Goal: Task Accomplishment & Management: Use online tool/utility

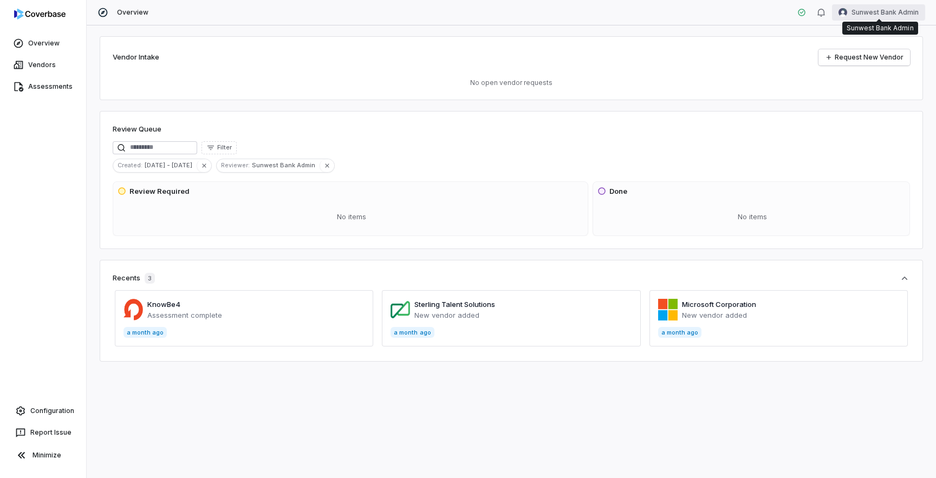
click at [882, 15] on html "Overview Vendors Assessments Configuration Report Issue Minimize Overview Sunwe…" at bounding box center [468, 239] width 936 height 478
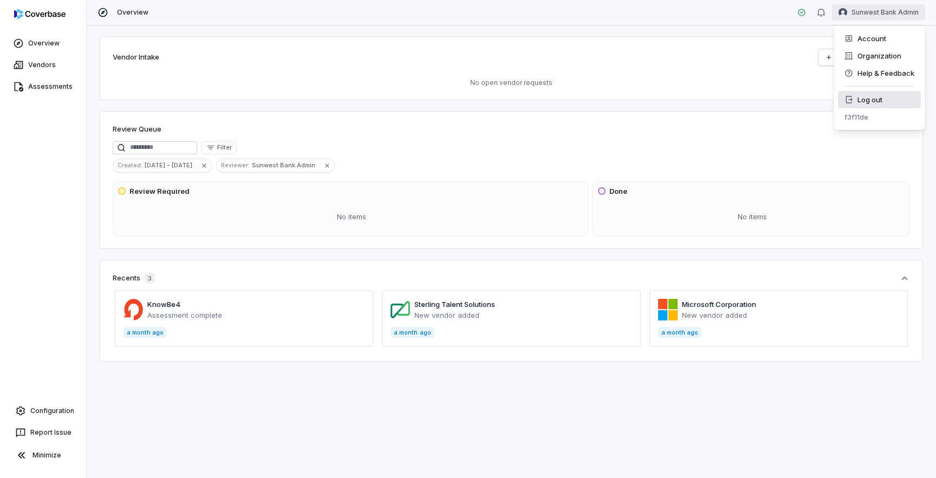
click at [869, 97] on div "Log out" at bounding box center [879, 99] width 83 height 17
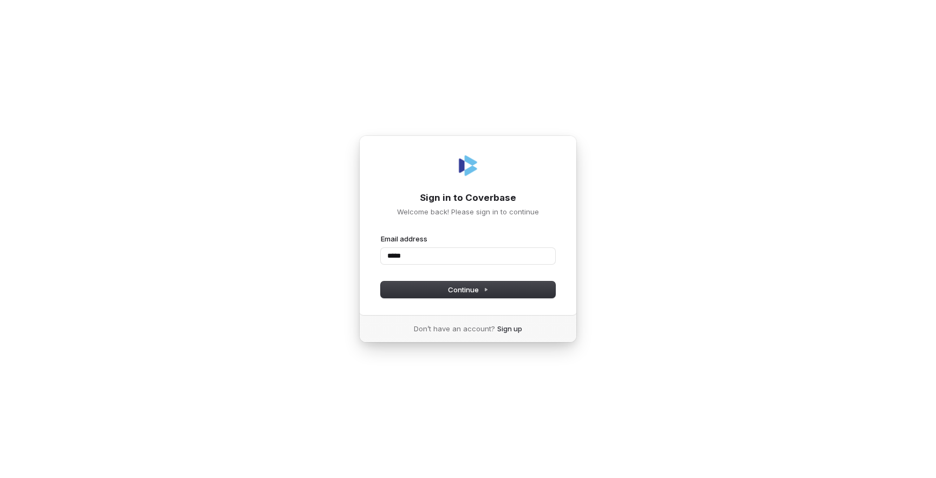
type input "******"
click at [0, 478] on com-1password-button at bounding box center [0, 478] width 0 height 0
type input "**********"
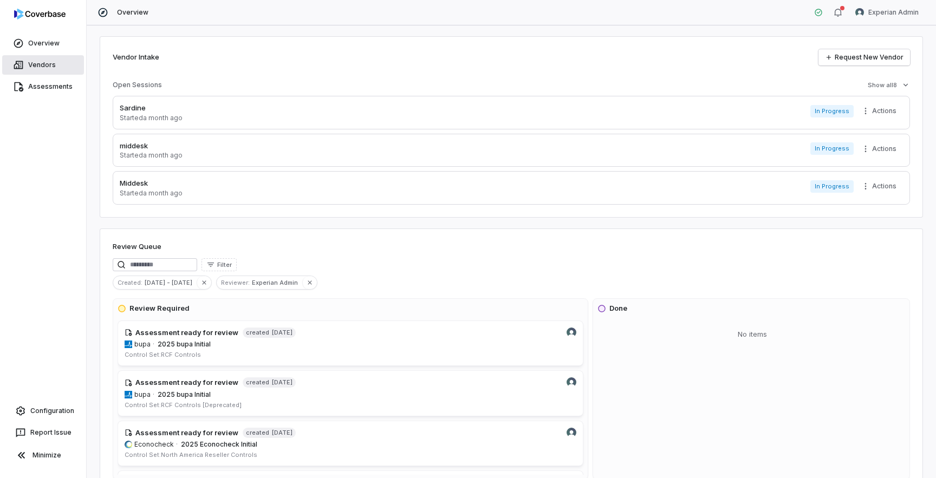
click at [44, 60] on link "Vendors" at bounding box center [43, 64] width 82 height 19
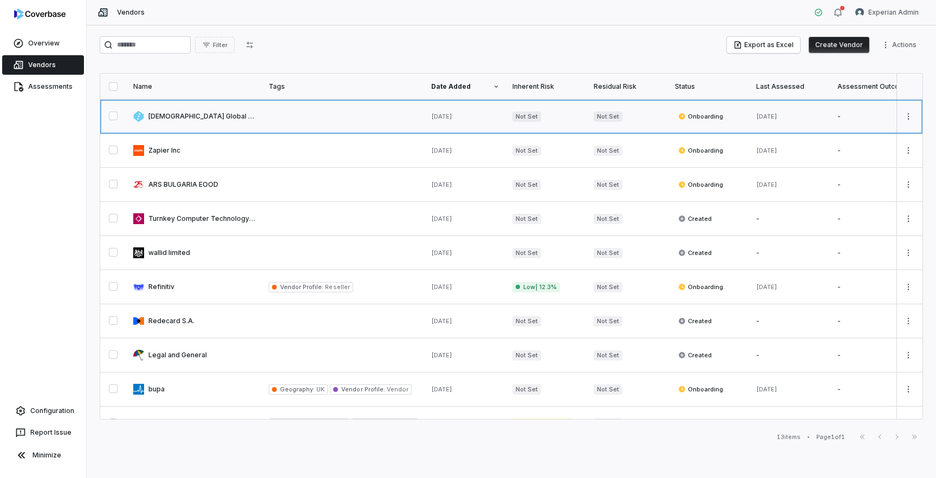
click at [179, 114] on link at bounding box center [194, 117] width 135 height 34
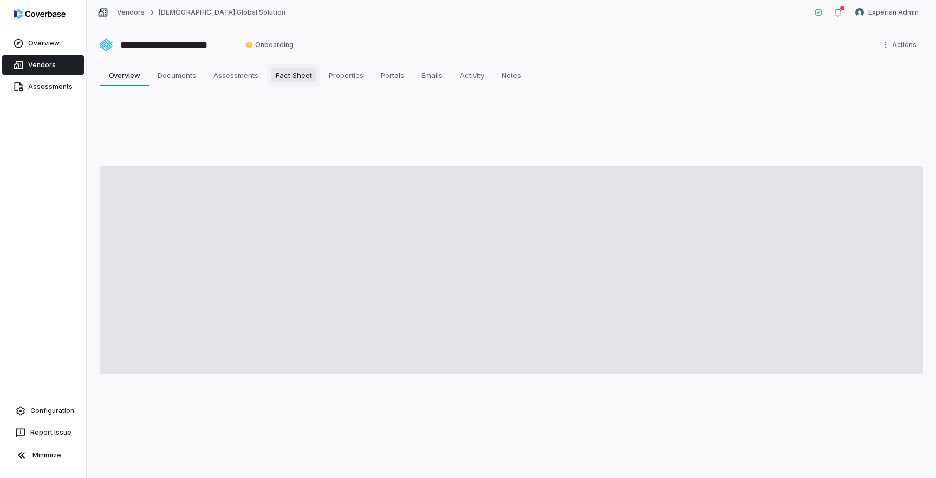
click at [292, 79] on span "Fact Sheet" at bounding box center [293, 75] width 45 height 14
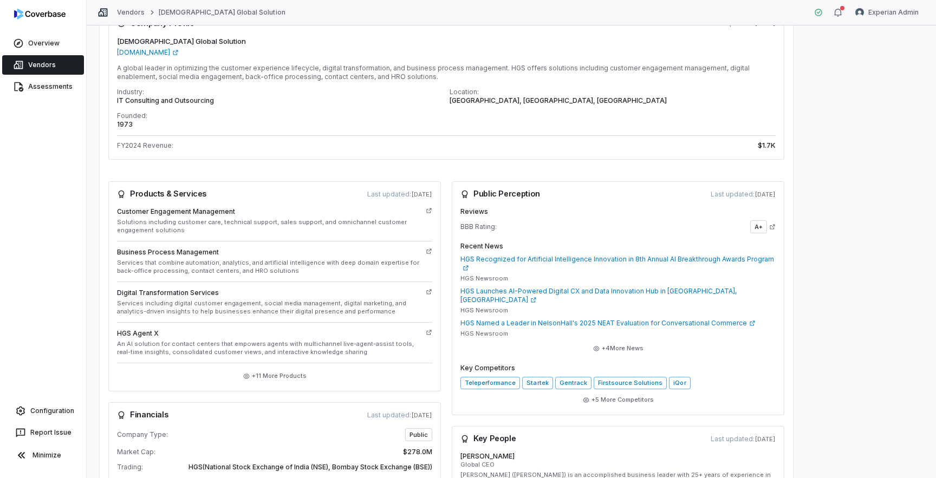
scroll to position [72, 0]
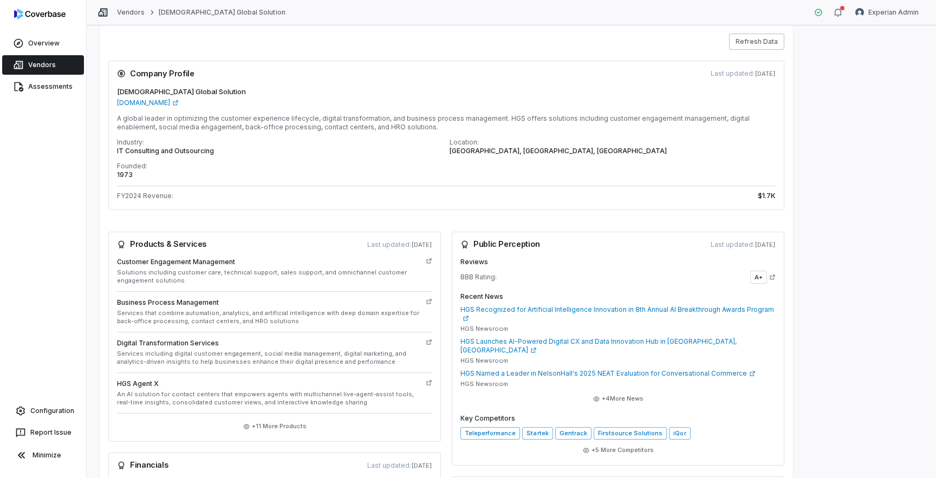
click at [761, 41] on button "Refresh Data" at bounding box center [756, 42] width 55 height 16
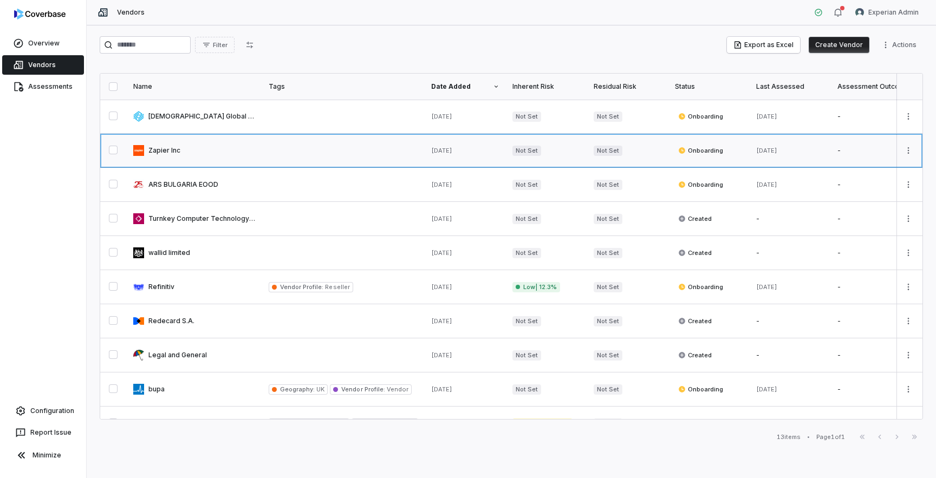
click at [172, 153] on link at bounding box center [194, 151] width 135 height 34
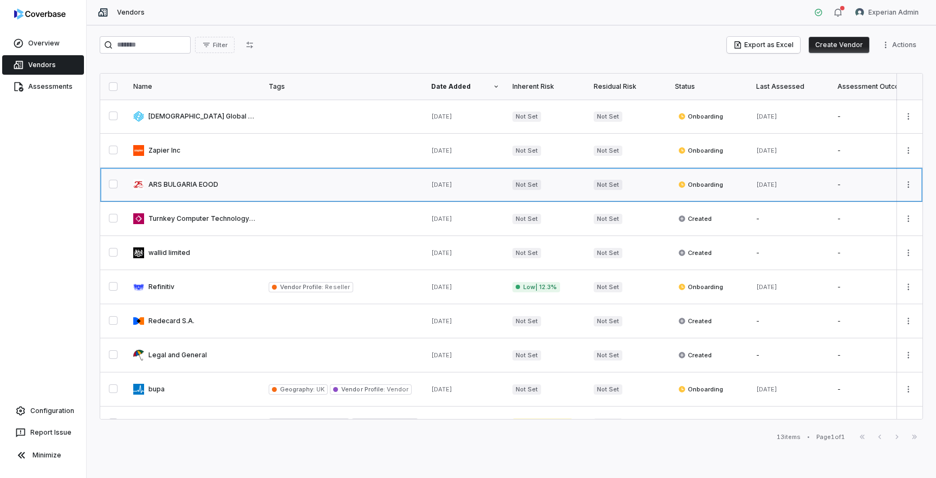
click at [183, 193] on link at bounding box center [194, 185] width 135 height 34
click at [197, 220] on link at bounding box center [194, 219] width 135 height 34
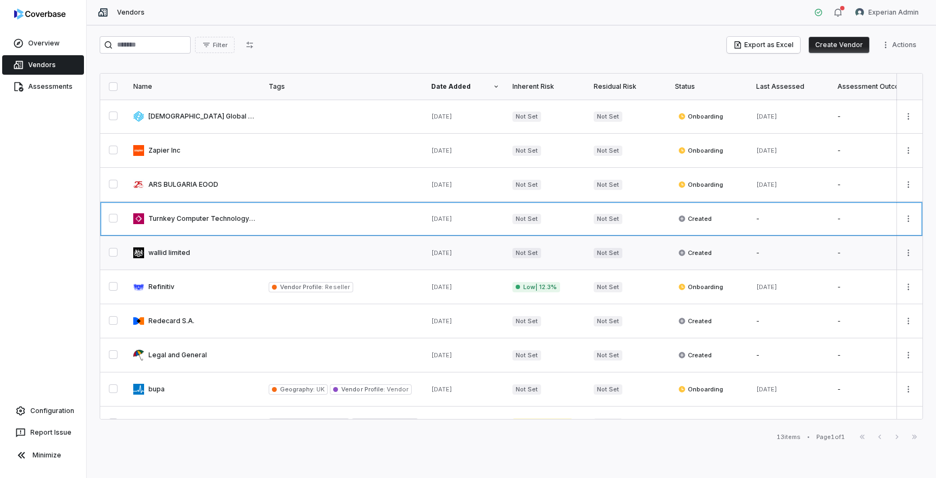
click at [191, 259] on link at bounding box center [194, 253] width 135 height 34
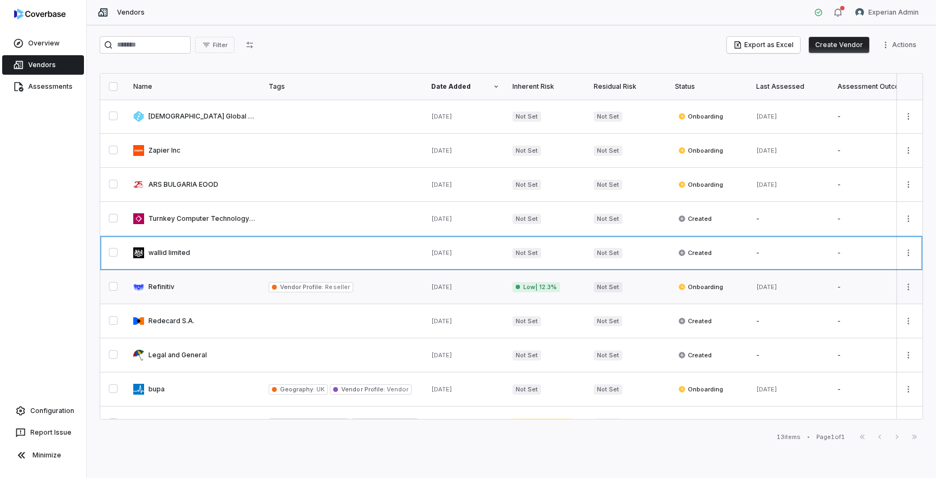
click at [187, 288] on link at bounding box center [194, 287] width 135 height 34
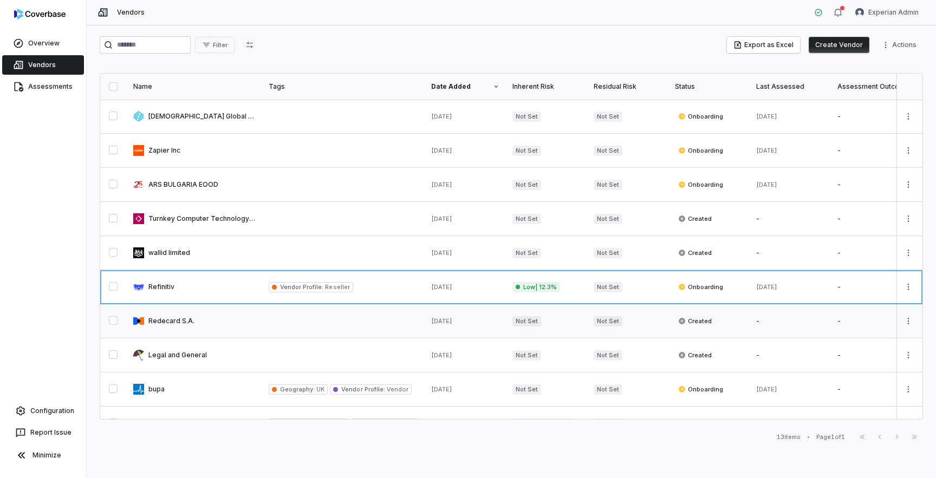
click at [187, 327] on link at bounding box center [194, 321] width 135 height 34
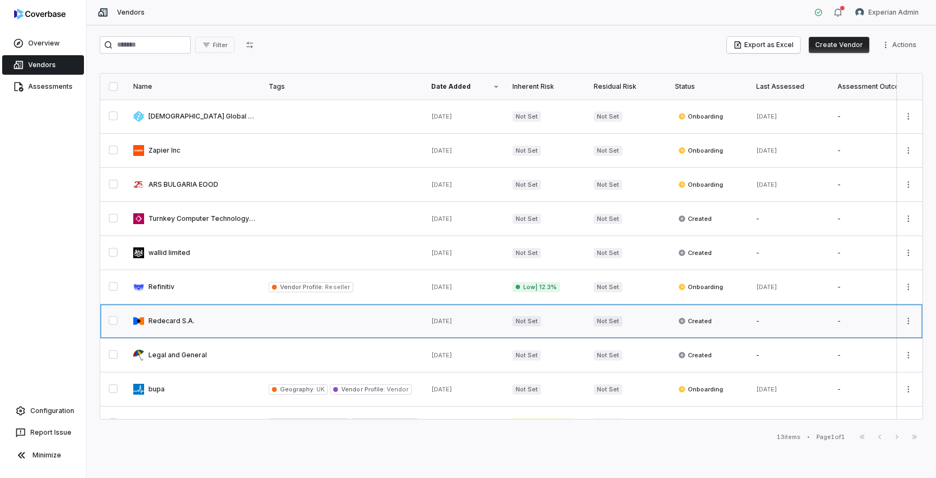
scroll to position [79, 0]
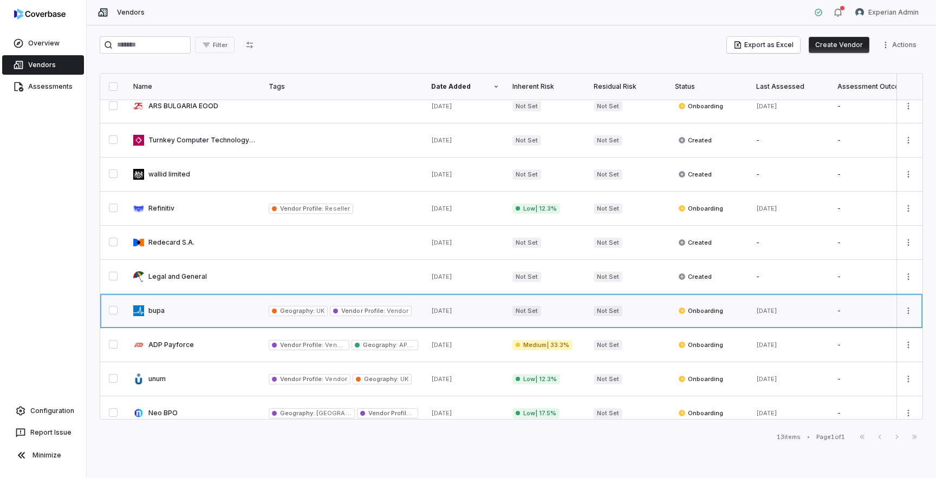
click at [192, 323] on link at bounding box center [194, 311] width 135 height 34
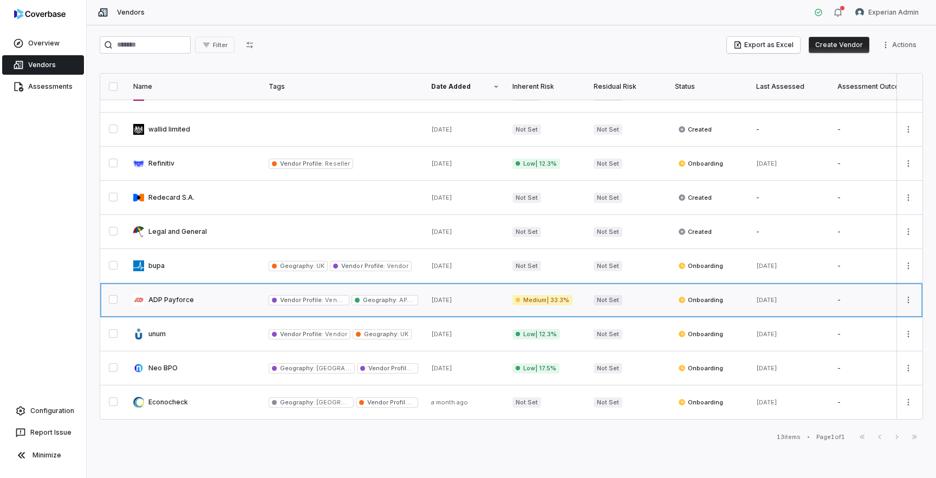
click at [192, 288] on link at bounding box center [194, 300] width 135 height 34
click at [184, 330] on link at bounding box center [194, 334] width 135 height 34
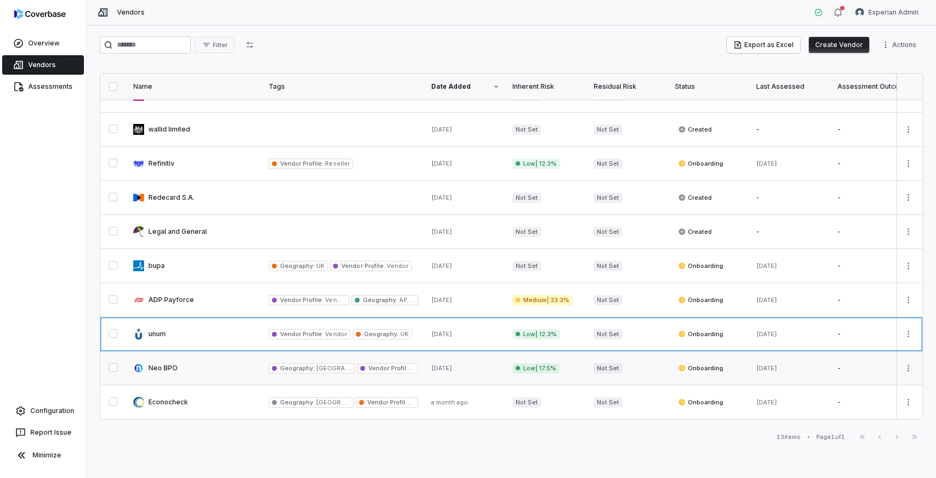
click at [185, 369] on link at bounding box center [194, 368] width 135 height 34
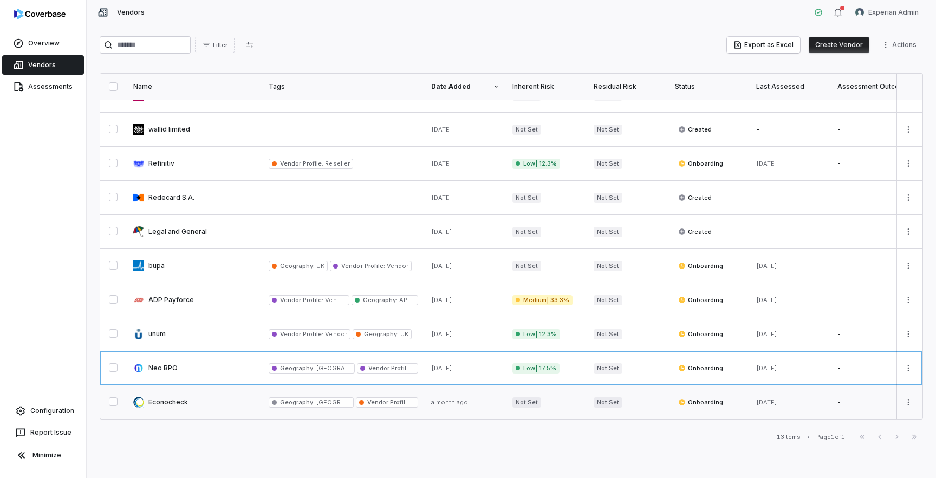
click at [190, 406] on link at bounding box center [194, 403] width 135 height 34
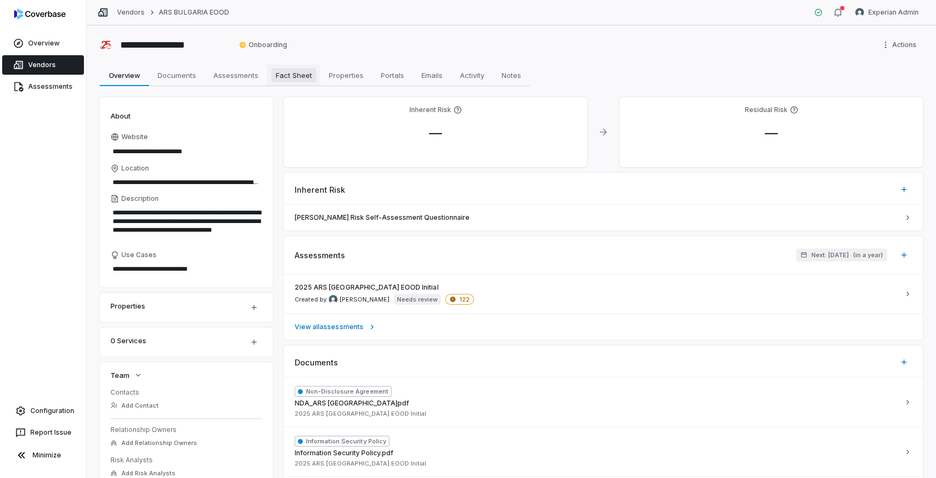
click at [295, 73] on span "Fact Sheet" at bounding box center [293, 75] width 45 height 14
type textarea "*"
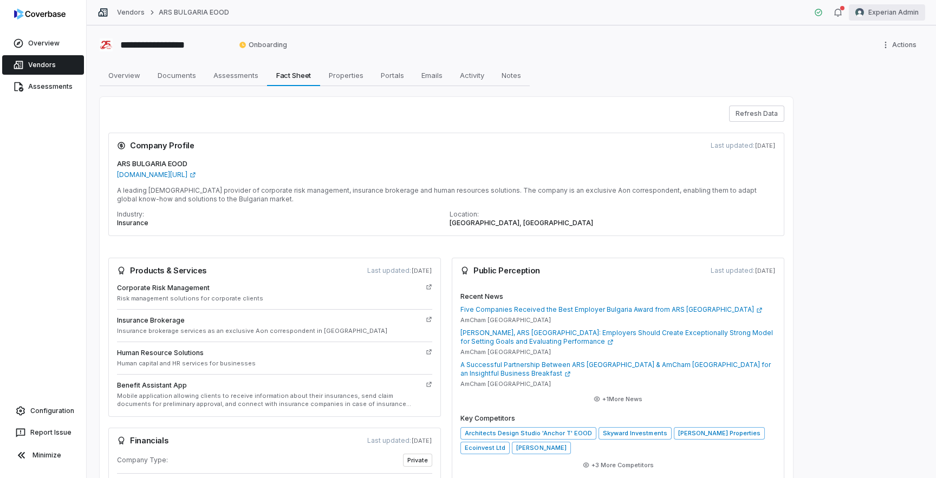
click at [894, 14] on html "**********" at bounding box center [468, 239] width 936 height 478
click at [871, 102] on div "Log out" at bounding box center [879, 99] width 83 height 17
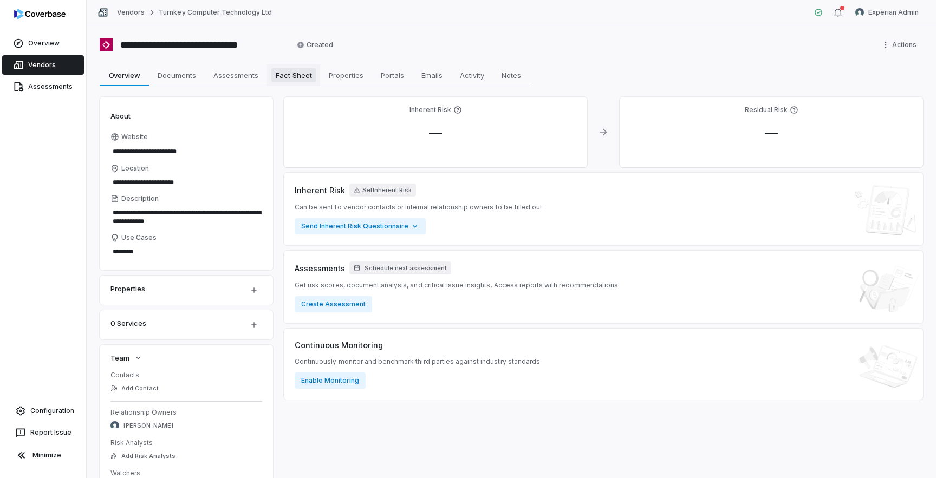
click at [294, 82] on span "Fact Sheet" at bounding box center [293, 75] width 45 height 14
type textarea "*"
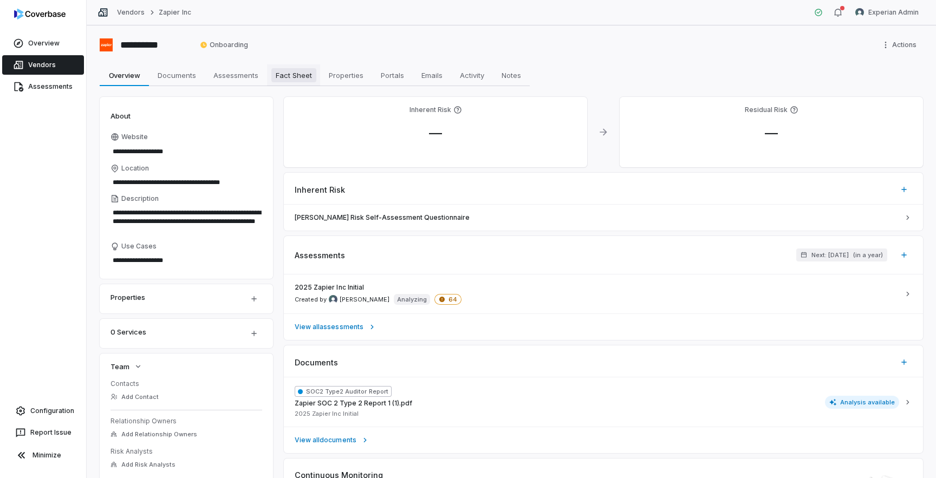
click at [292, 75] on span "Fact Sheet" at bounding box center [293, 75] width 45 height 14
type textarea "*"
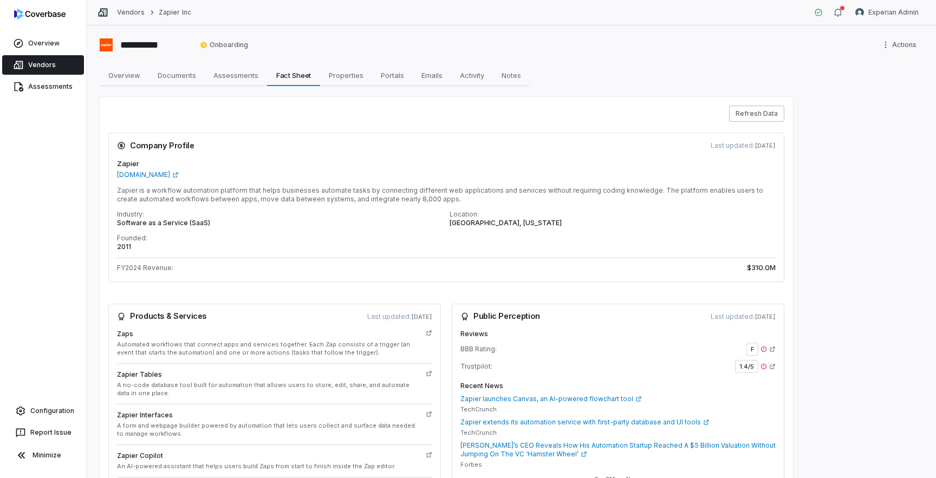
click at [757, 118] on button "Refresh Data" at bounding box center [756, 114] width 55 height 16
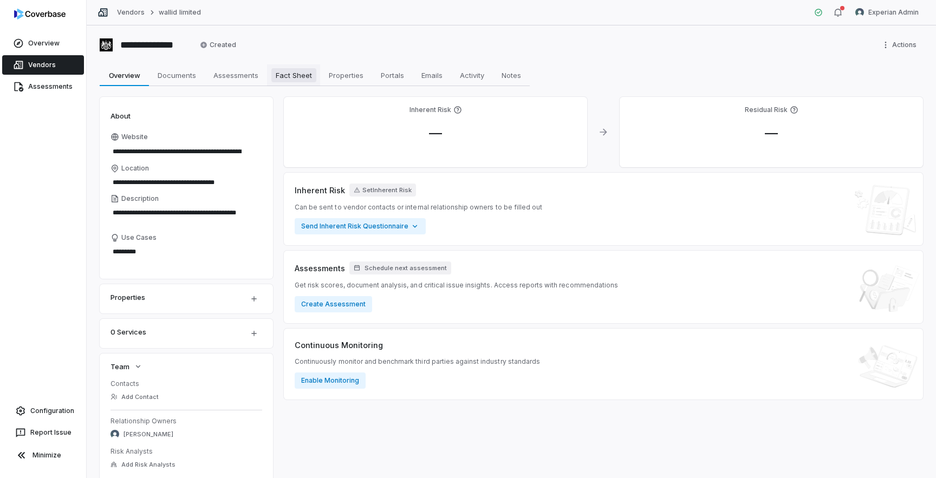
click at [303, 75] on span "Fact Sheet" at bounding box center [293, 75] width 45 height 14
type textarea "*"
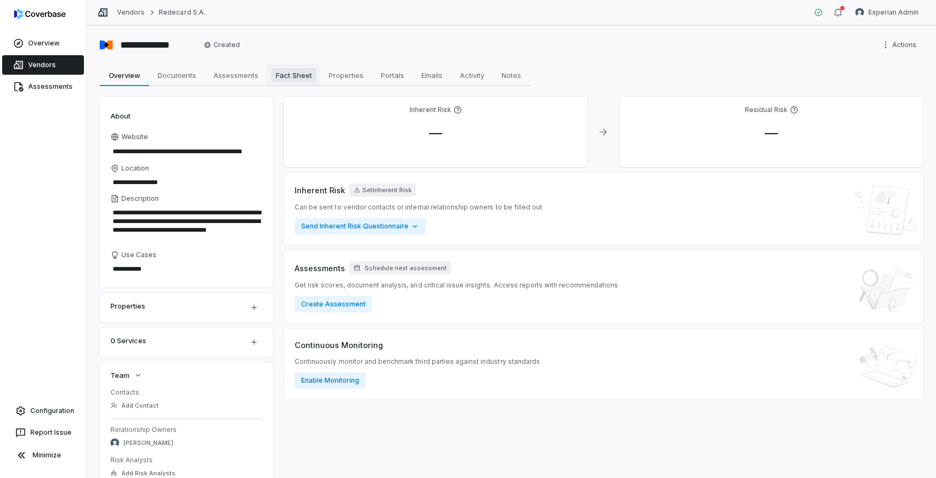
click at [304, 74] on span "Fact Sheet" at bounding box center [293, 75] width 45 height 14
type textarea "*"
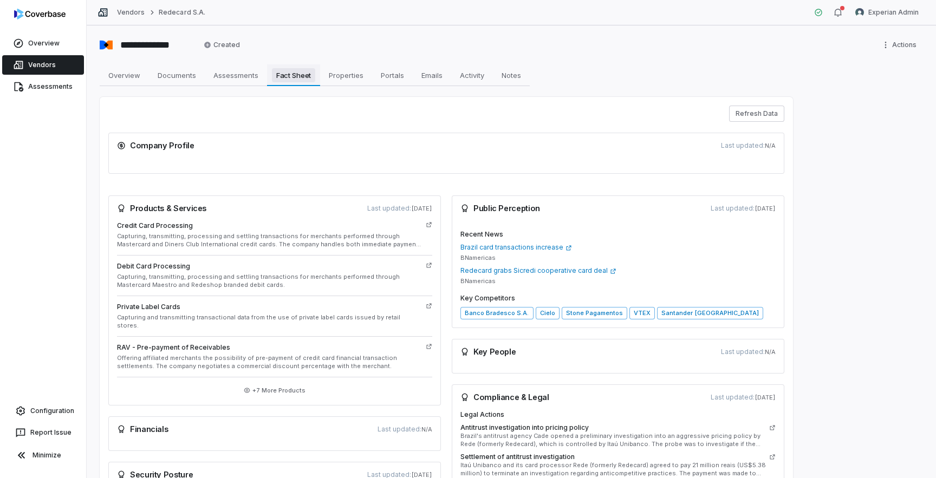
scroll to position [71, 0]
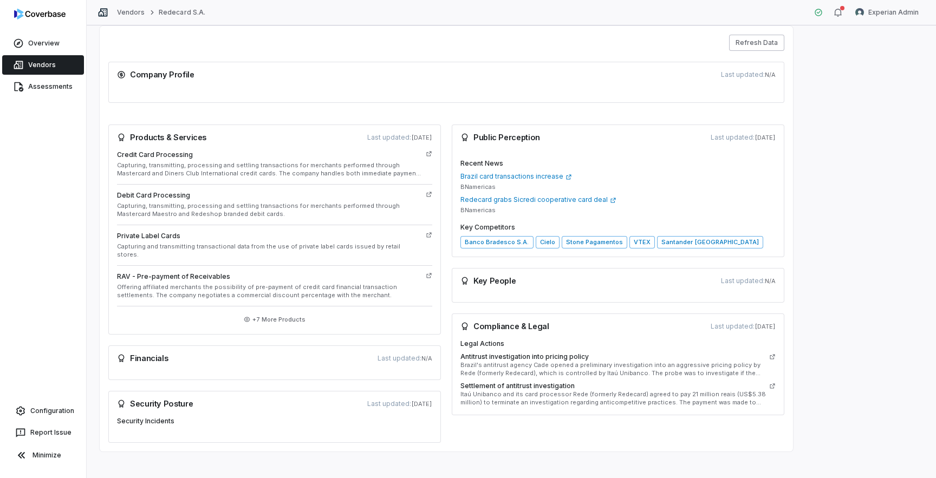
click at [744, 38] on button "Refresh Data" at bounding box center [756, 43] width 55 height 16
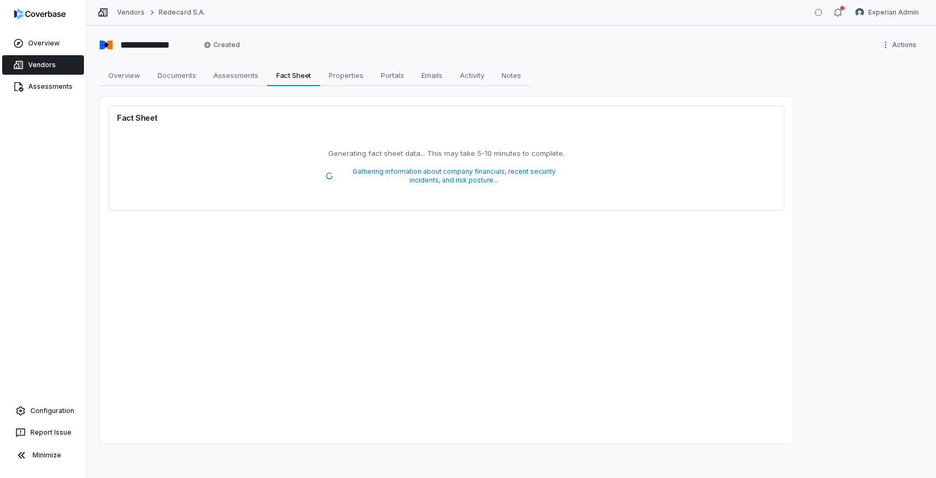
scroll to position [0, 0]
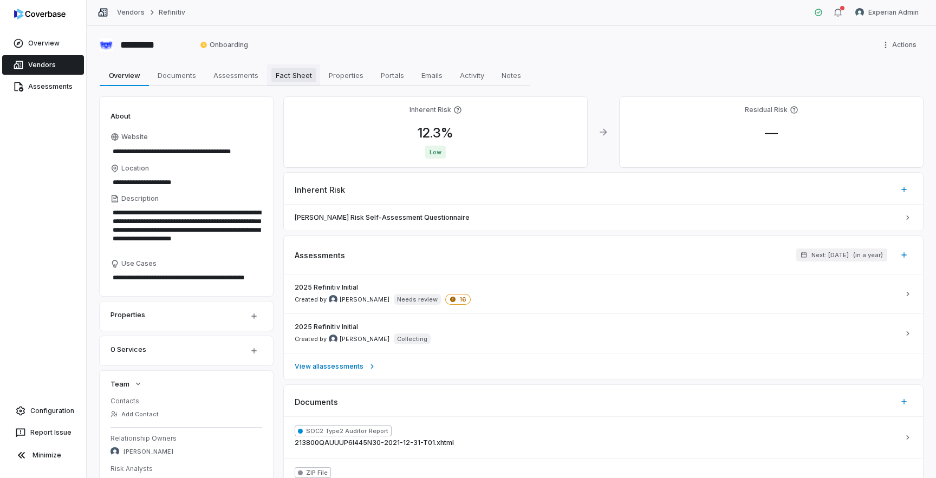
click at [285, 77] on span "Fact Sheet" at bounding box center [293, 75] width 45 height 14
type textarea "*"
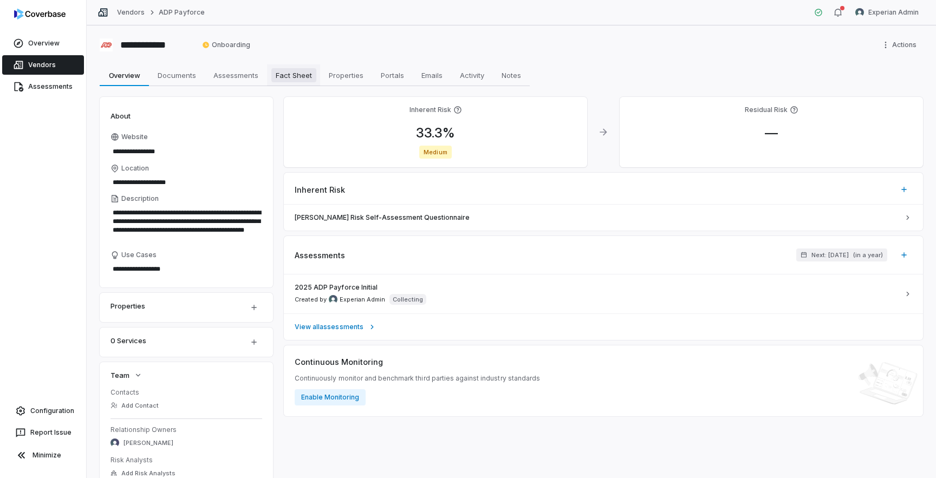
click at [301, 75] on span "Fact Sheet" at bounding box center [293, 75] width 45 height 14
type textarea "*"
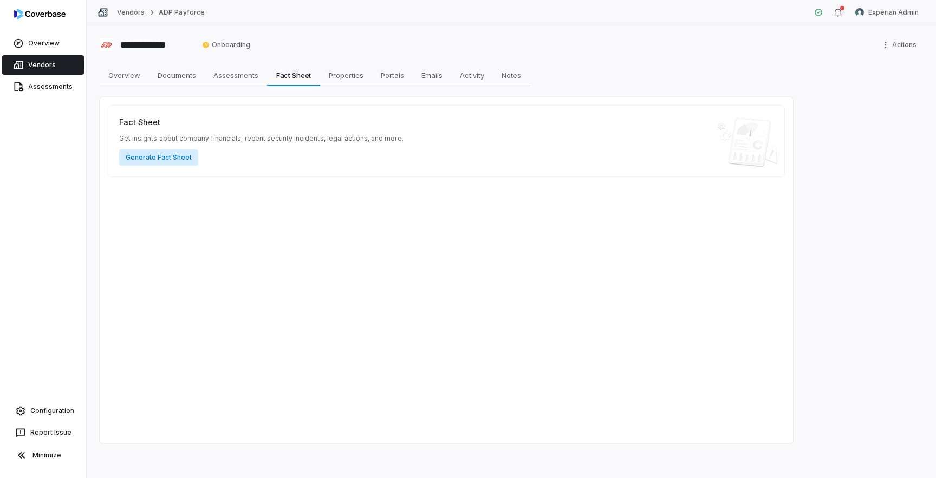
click at [147, 155] on button "Generate Fact Sheet" at bounding box center [158, 157] width 79 height 16
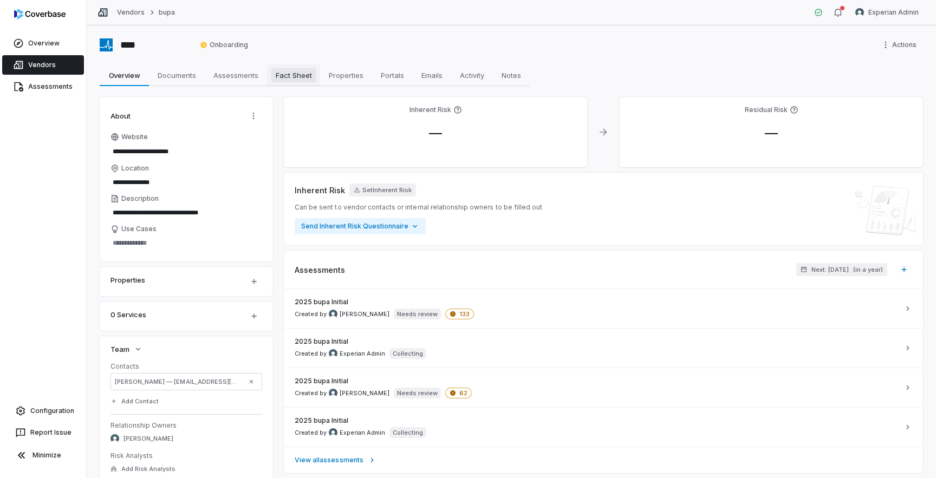
click at [298, 73] on span "Fact Sheet" at bounding box center [293, 75] width 45 height 14
type textarea "*"
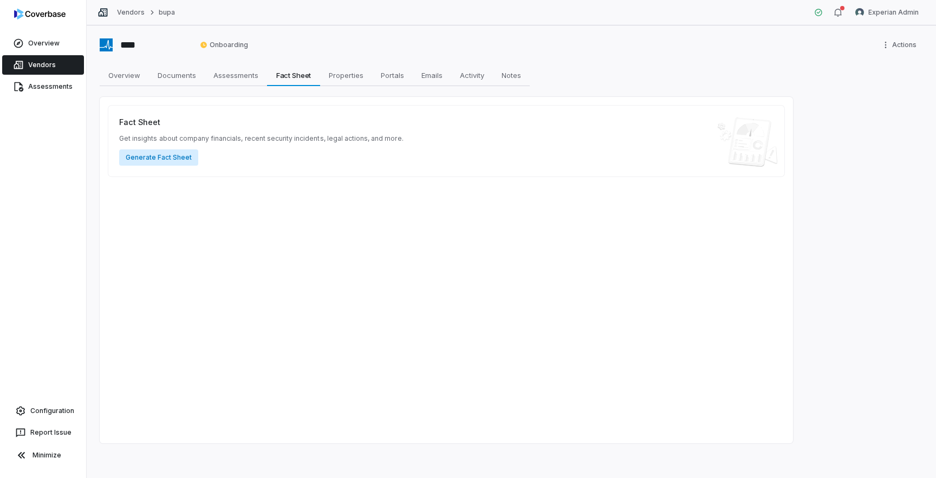
click at [164, 160] on button "Generate Fact Sheet" at bounding box center [158, 157] width 79 height 16
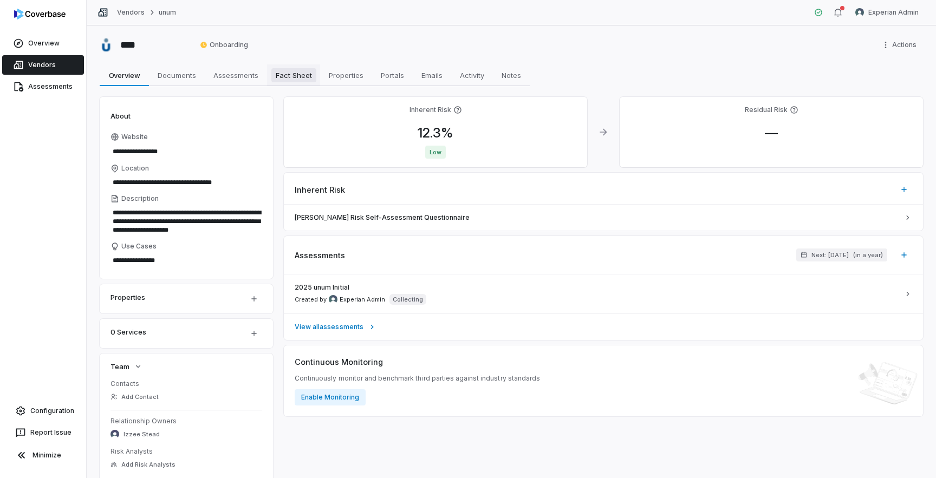
click at [303, 80] on span "Fact Sheet" at bounding box center [293, 75] width 45 height 14
type textarea "*"
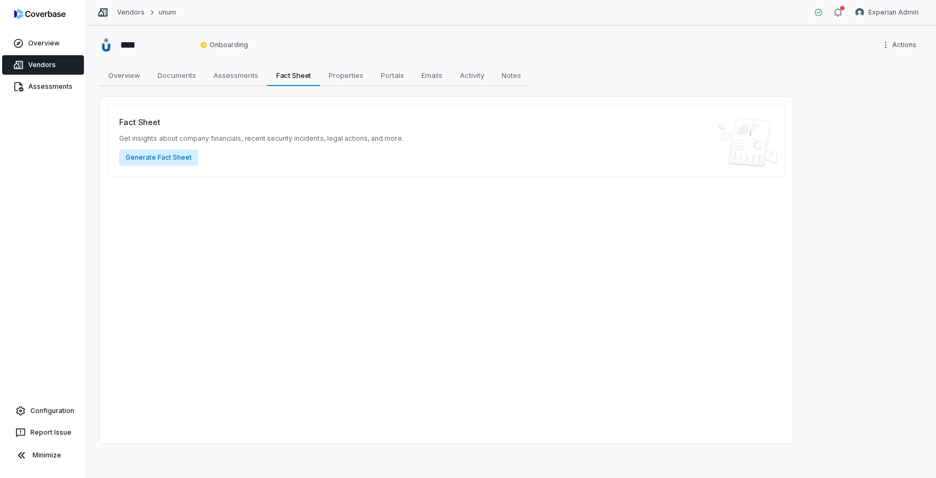
click at [166, 160] on button "Generate Fact Sheet" at bounding box center [158, 157] width 79 height 16
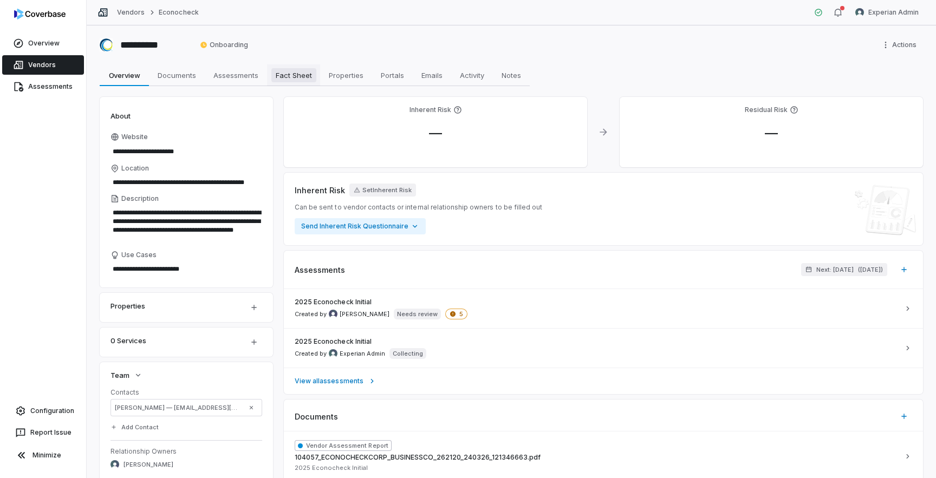
click at [289, 76] on span "Fact Sheet" at bounding box center [293, 75] width 45 height 14
type textarea "*"
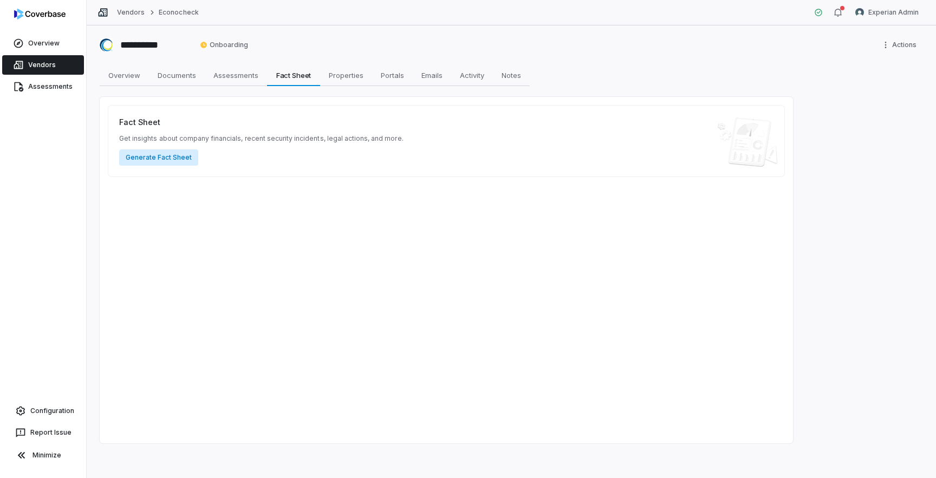
click at [162, 158] on button "Generate Fact Sheet" at bounding box center [158, 157] width 79 height 16
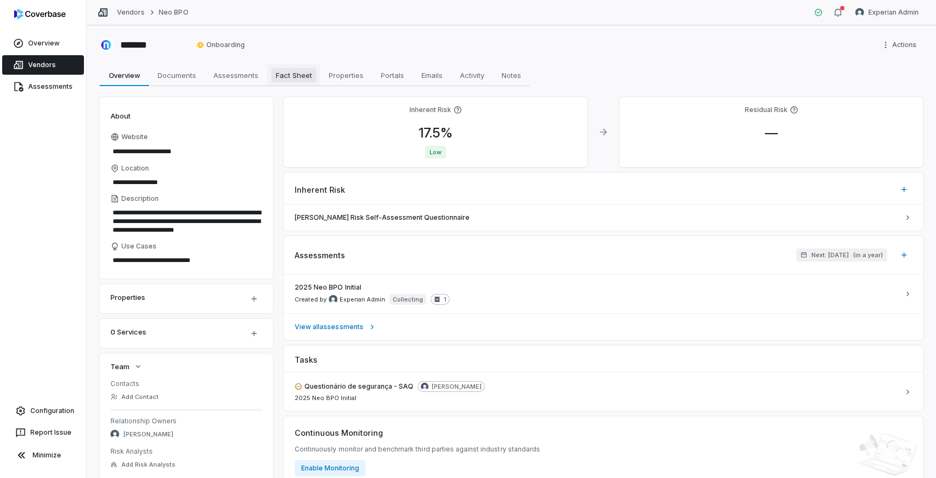
click at [296, 75] on span "Fact Sheet" at bounding box center [293, 75] width 45 height 14
type textarea "*"
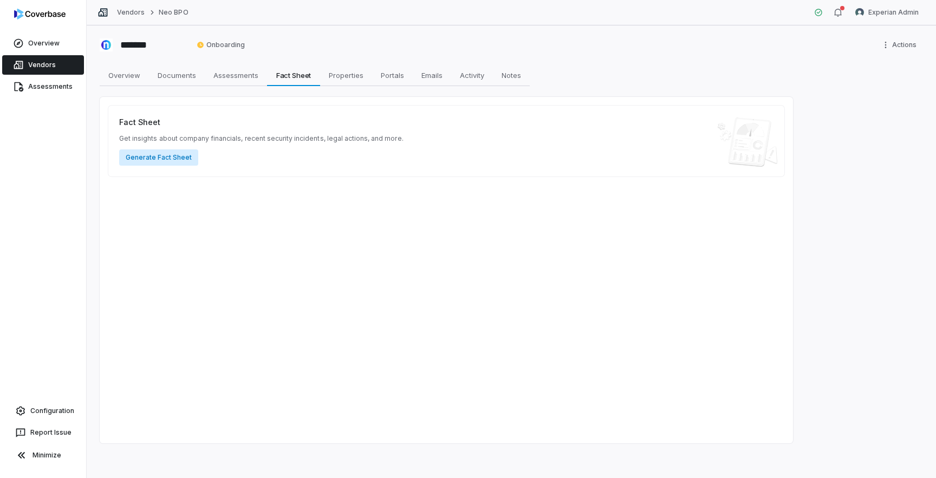
click at [176, 157] on button "Generate Fact Sheet" at bounding box center [158, 157] width 79 height 16
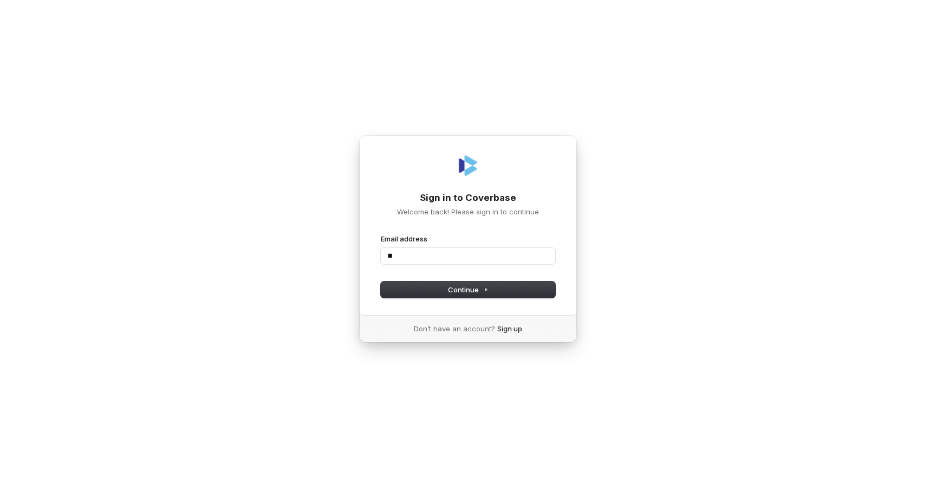
type input "*"
type input "**********"
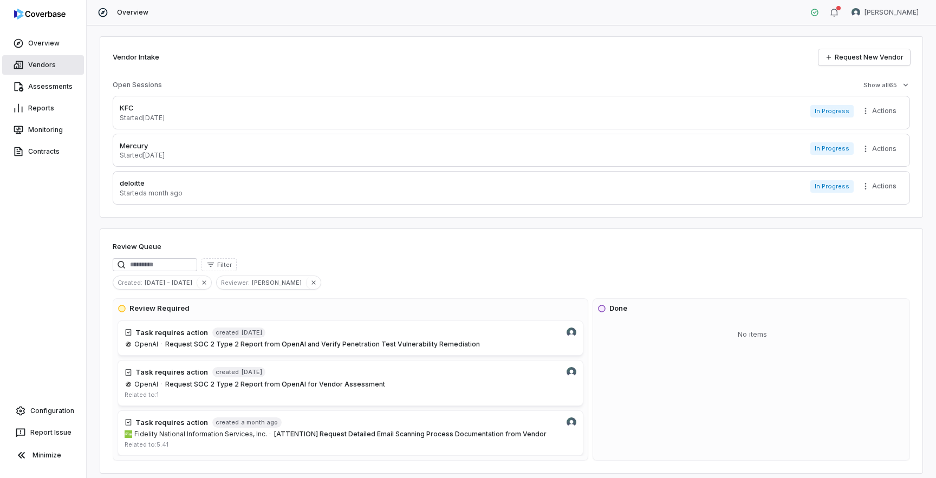
click at [50, 61] on link "Vendors" at bounding box center [43, 64] width 82 height 19
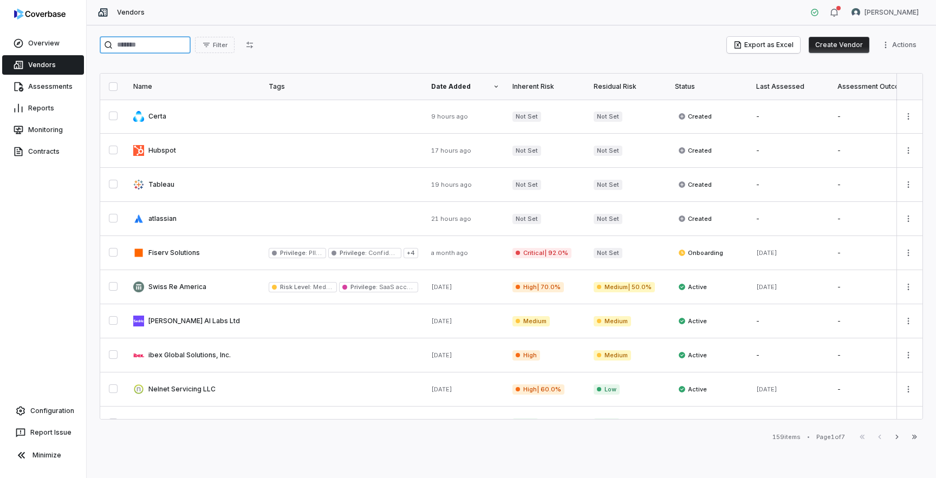
click at [169, 48] on input "search" at bounding box center [145, 44] width 91 height 17
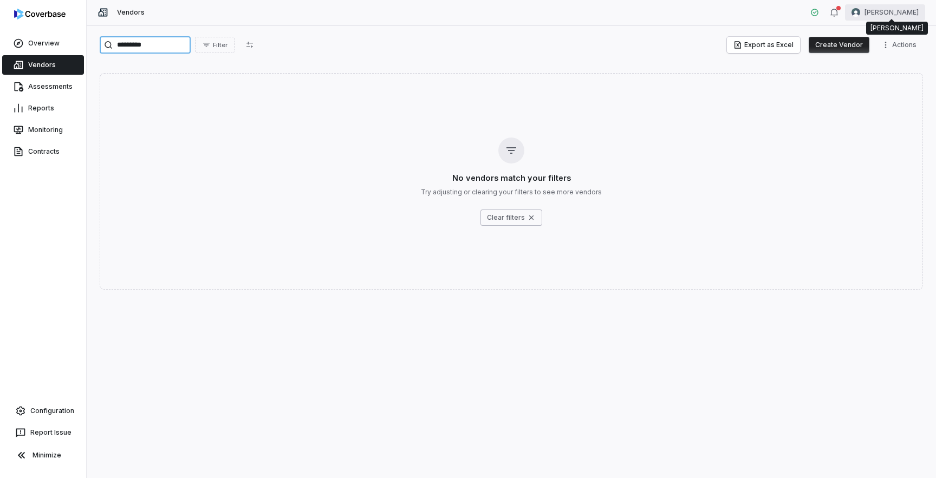
type input "*********"
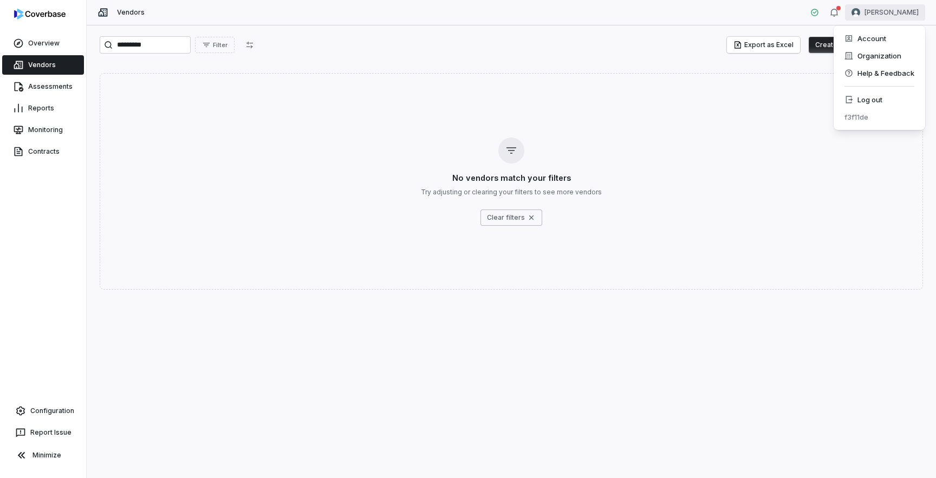
click at [876, 10] on html "Overview Vendors Assessments Reports Monitoring Contracts Configuration Report …" at bounding box center [468, 239] width 936 height 478
click at [874, 97] on div "Log out" at bounding box center [879, 99] width 83 height 17
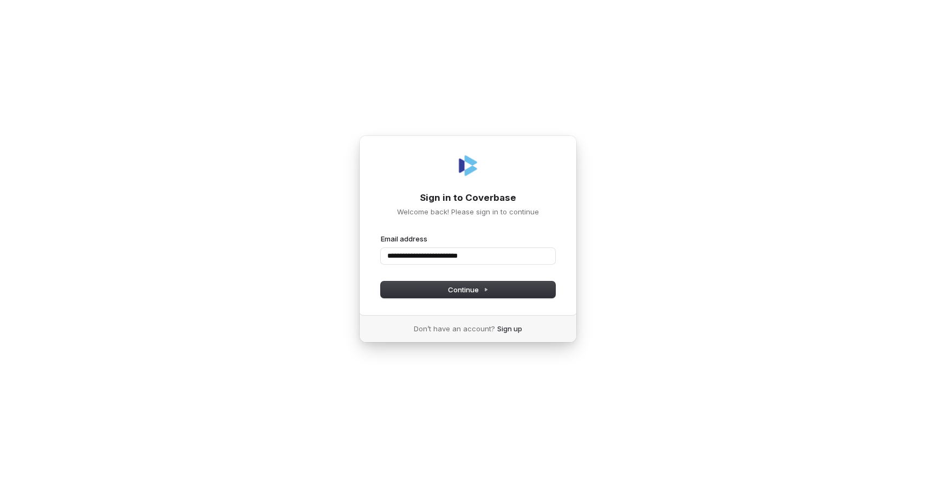
type input "**********"
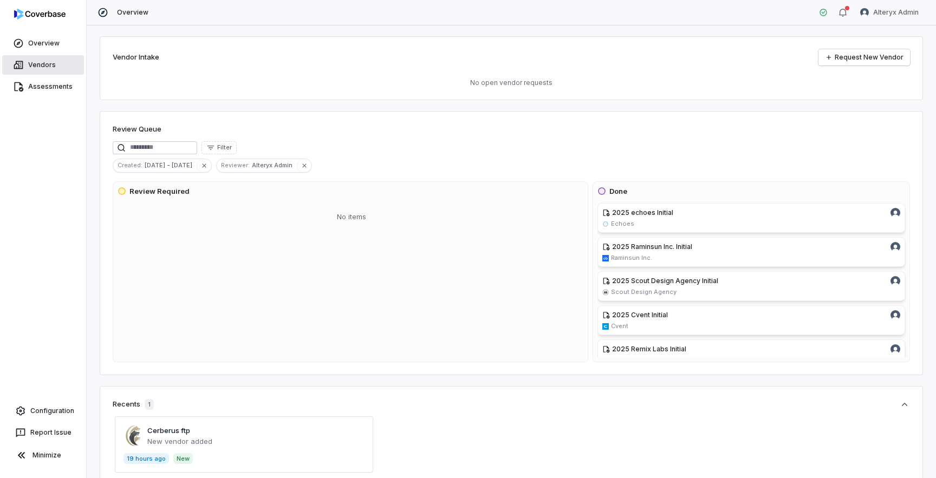
click at [44, 68] on link "Vendors" at bounding box center [43, 64] width 82 height 19
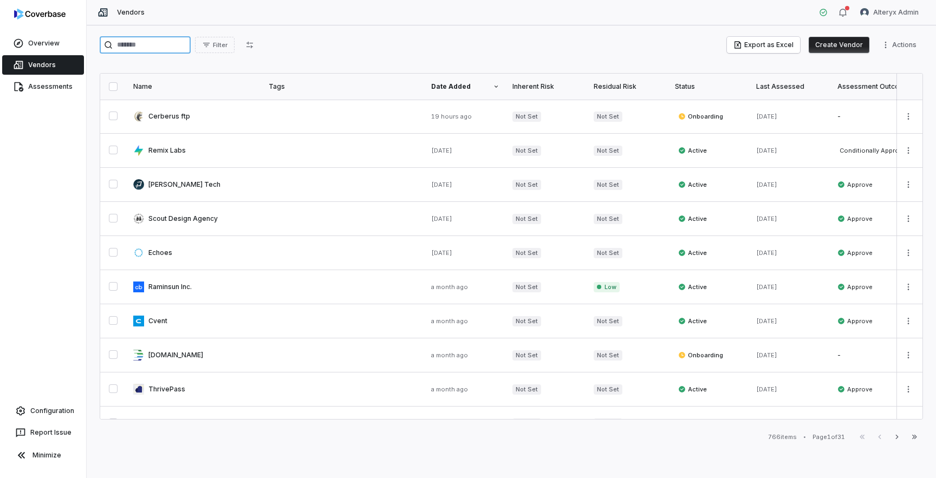
click at [166, 44] on input "search" at bounding box center [145, 44] width 91 height 17
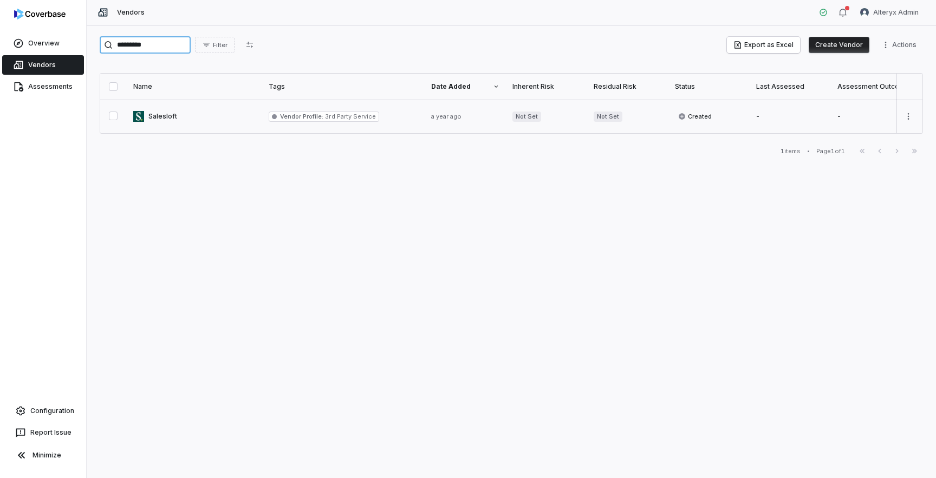
type input "*********"
click at [161, 118] on link at bounding box center [194, 117] width 135 height 34
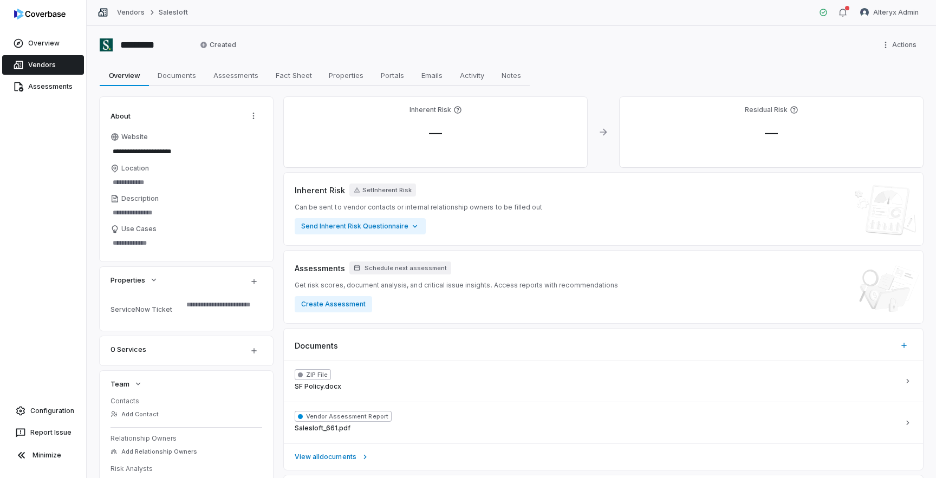
scroll to position [136, 0]
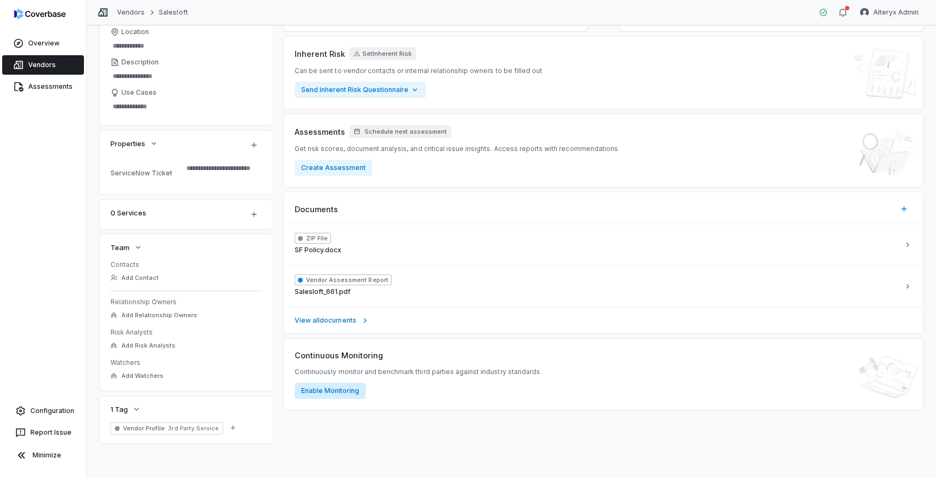
click at [344, 392] on button "Enable Monitoring" at bounding box center [330, 391] width 71 height 16
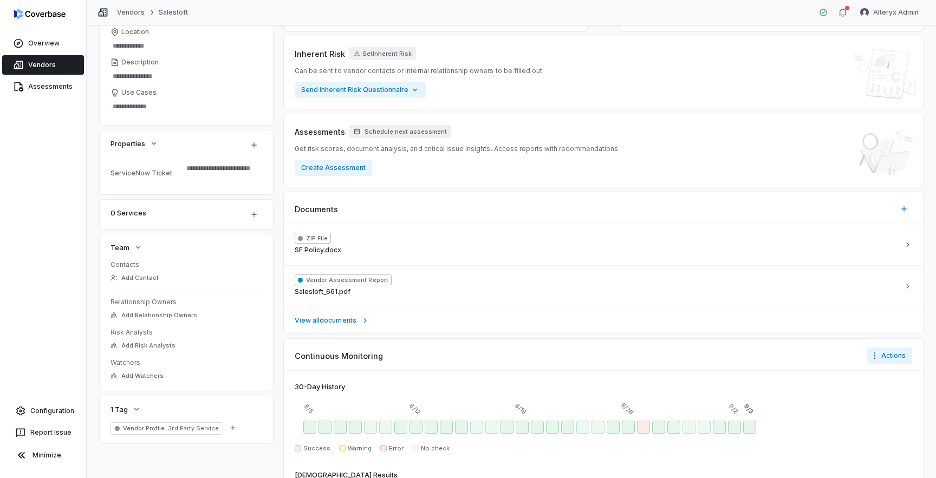
scroll to position [238, 0]
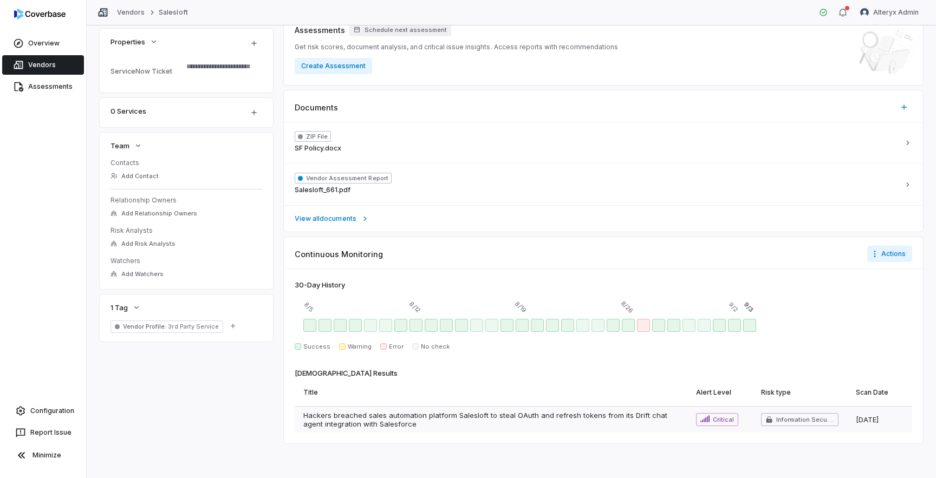
click at [625, 420] on span "Hackers breached sales automation platform Salesloft to steal OAuth and refresh…" at bounding box center [490, 419] width 375 height 17
click at [904, 16] on html "**********" at bounding box center [468, 239] width 936 height 478
type textarea "*"
click at [867, 103] on div "Log out" at bounding box center [879, 99] width 83 height 17
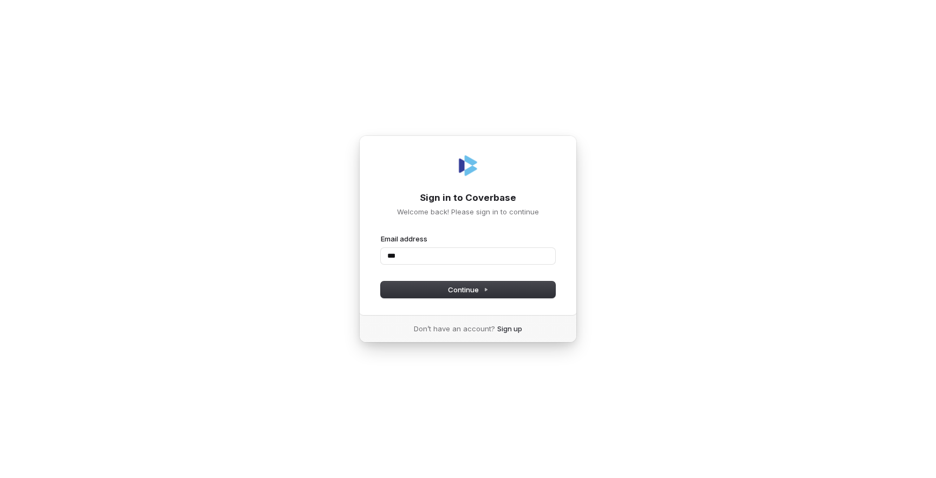
type input "***"
type input "**********"
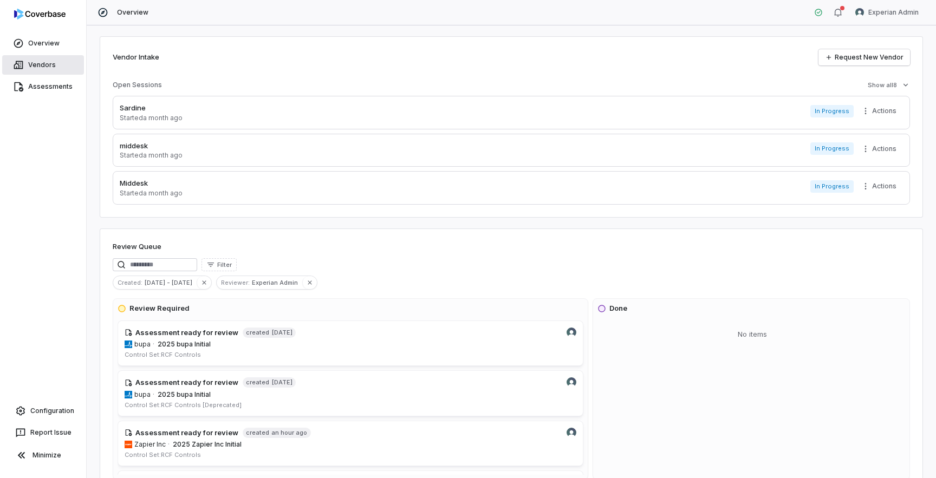
click at [42, 63] on link "Vendors" at bounding box center [43, 64] width 82 height 19
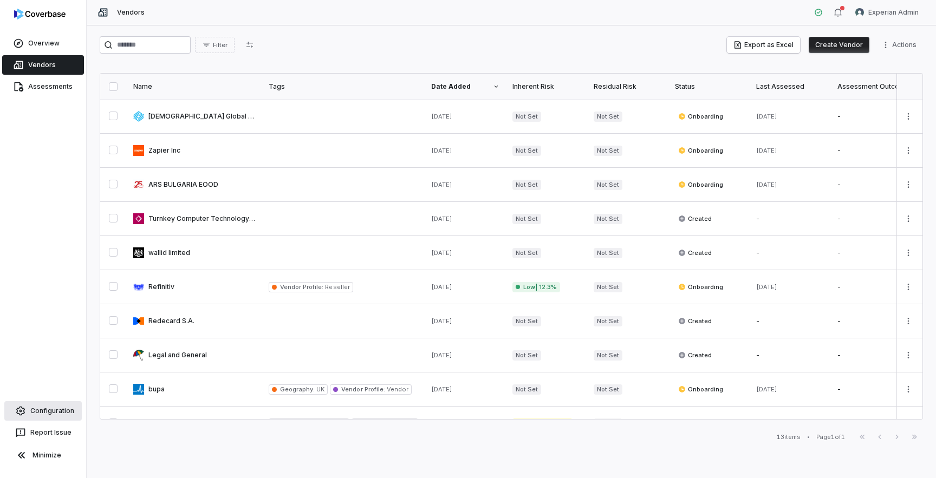
click at [42, 414] on link "Configuration" at bounding box center [42, 410] width 77 height 19
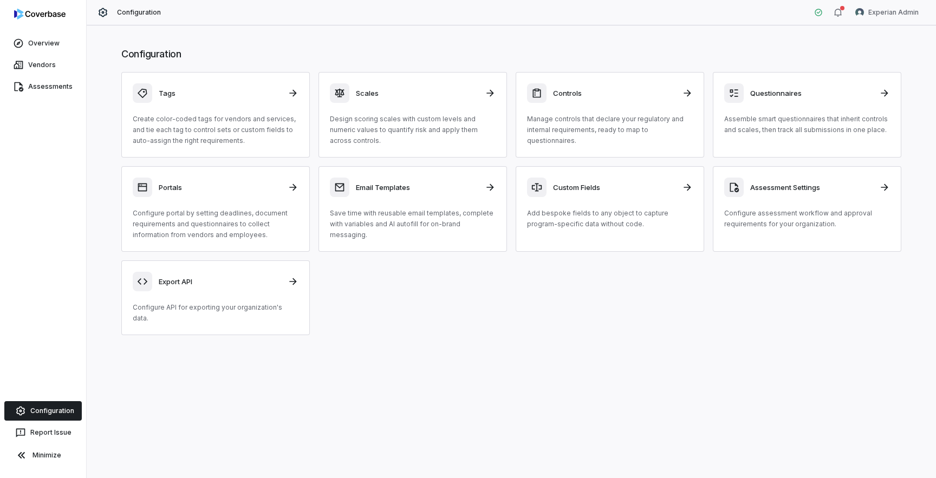
click at [494, 297] on div "Tags Create color-coded tags for vendors and services, and tie each tag to cont…" at bounding box center [511, 203] width 780 height 263
click at [48, 67] on link "Vendors" at bounding box center [43, 64] width 82 height 19
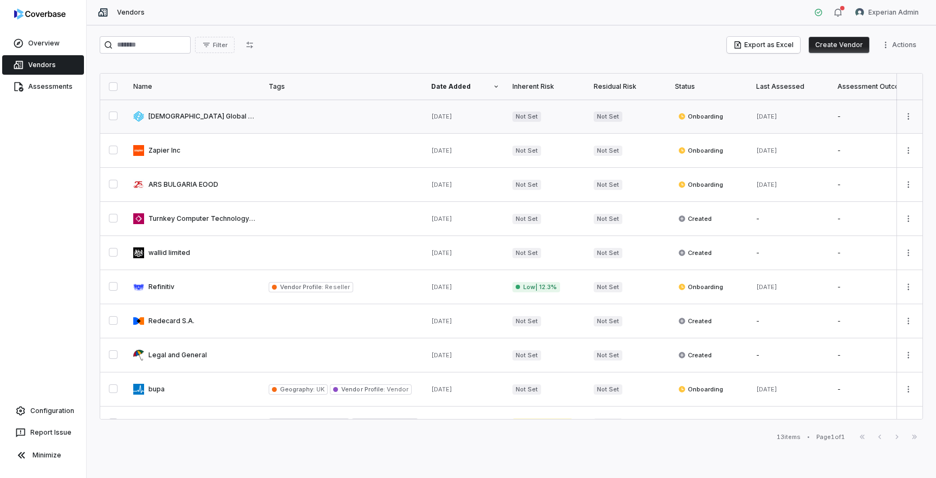
click at [187, 121] on link at bounding box center [194, 117] width 135 height 34
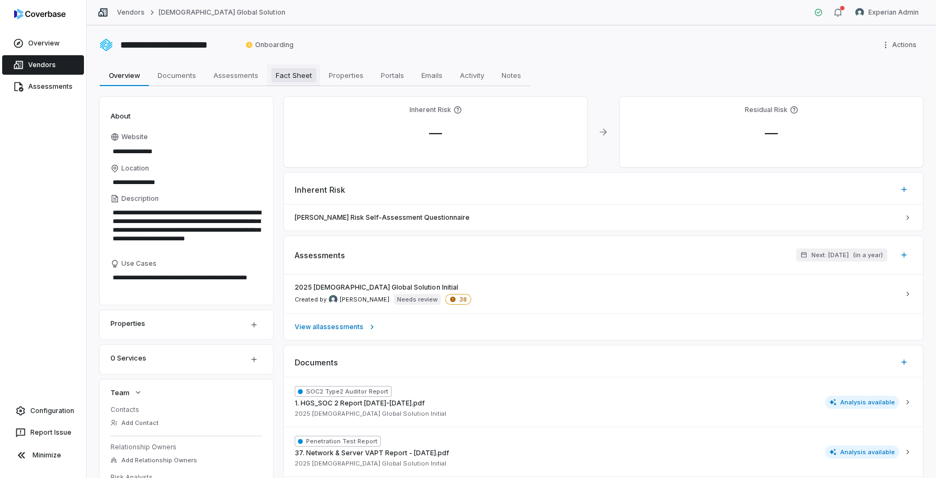
click at [302, 77] on span "Fact Sheet" at bounding box center [293, 75] width 45 height 14
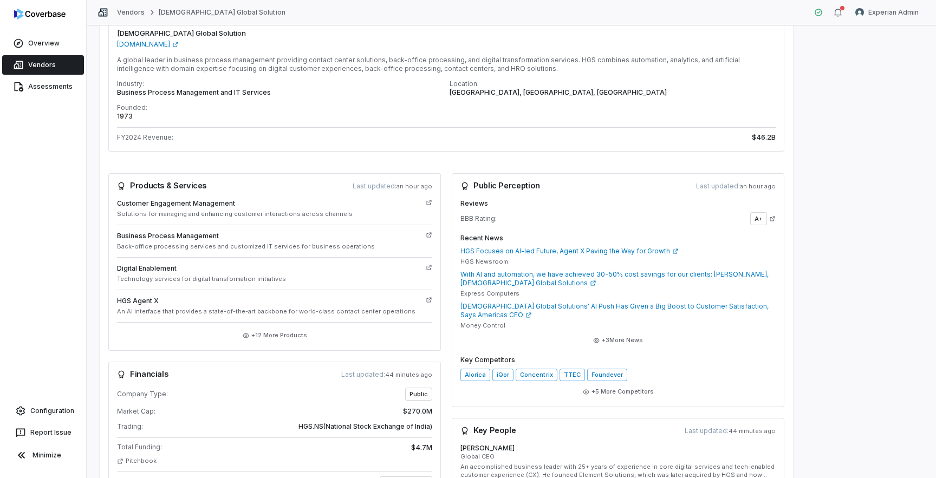
scroll to position [129, 0]
click at [506, 187] on h3 "Public Perception" at bounding box center [500, 188] width 80 height 9
click at [479, 220] on span "BBB Rating:" at bounding box center [478, 220] width 36 height 9
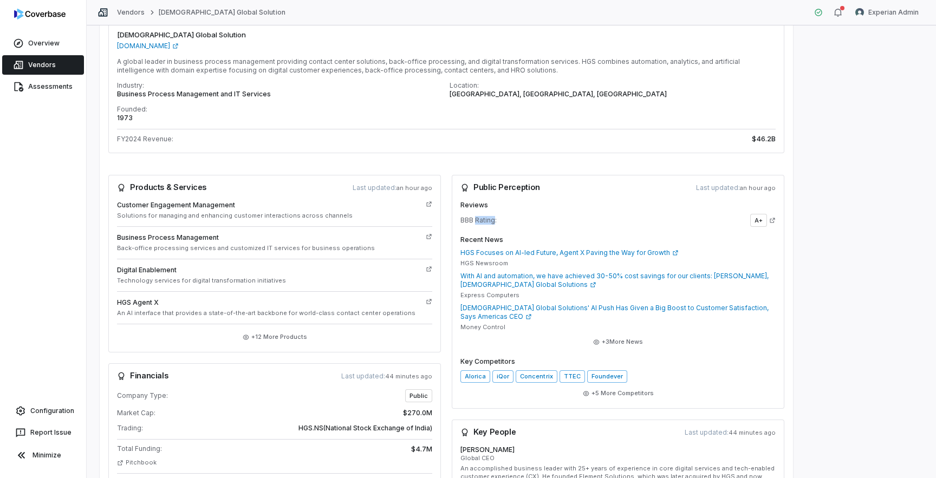
click at [479, 220] on span "BBB Rating:" at bounding box center [478, 220] width 36 height 9
click at [774, 223] on link "A+" at bounding box center [762, 220] width 25 height 13
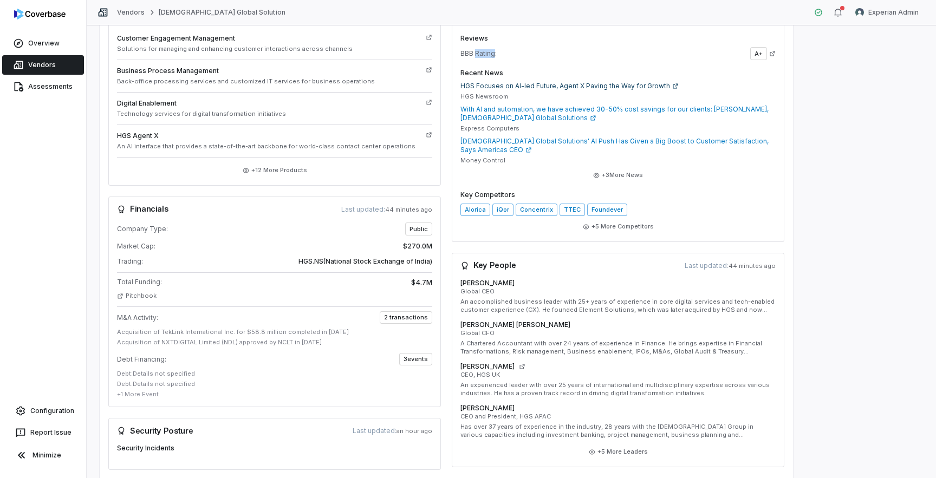
scroll to position [308, 0]
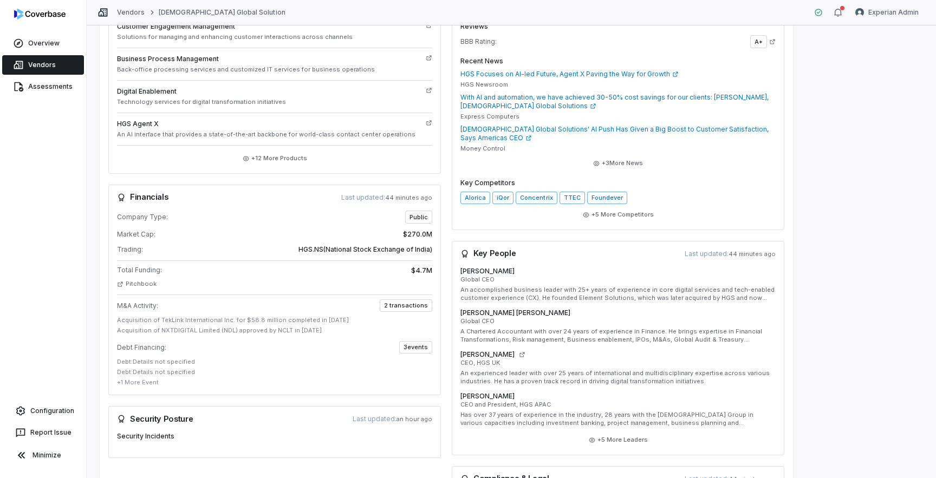
click at [485, 276] on p "Global CEO" at bounding box center [617, 280] width 315 height 8
click at [483, 277] on p "Global CEO" at bounding box center [617, 280] width 315 height 8
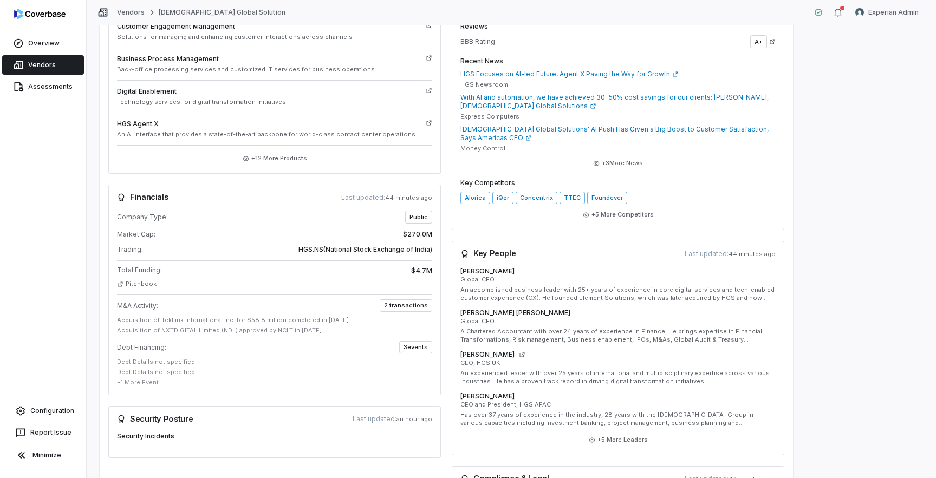
click at [476, 295] on p "An accomplished business leader with 25+ years of experience in core digital se…" at bounding box center [617, 294] width 315 height 16
click at [486, 271] on h4 "Venkatesh Korla" at bounding box center [487, 271] width 54 height 9
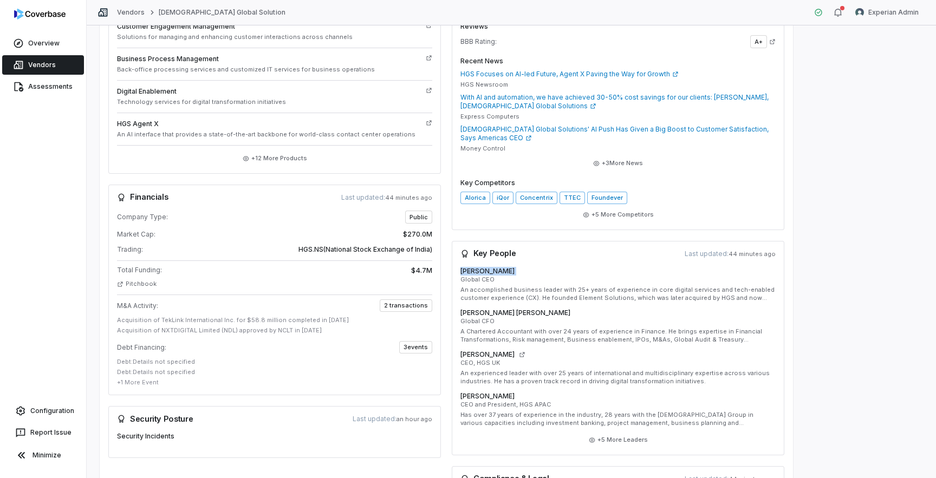
click at [486, 271] on h4 "Venkatesh Korla" at bounding box center [487, 271] width 54 height 9
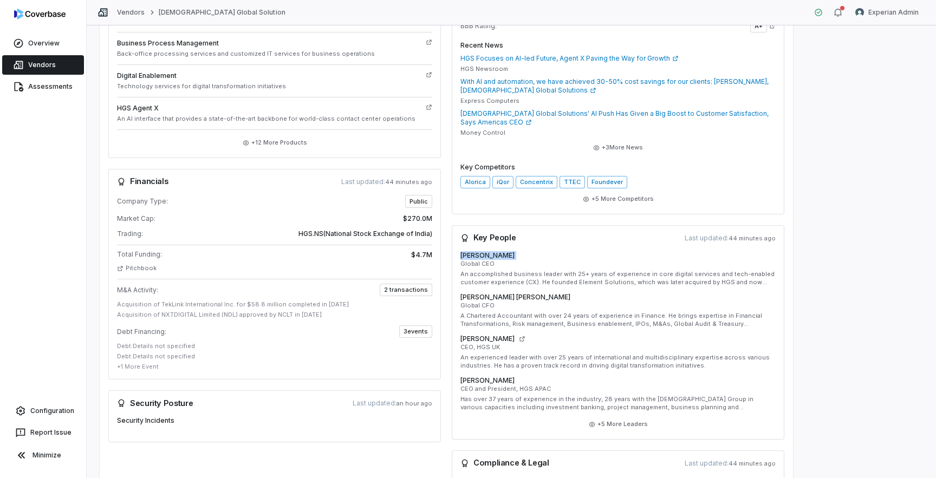
scroll to position [344, 0]
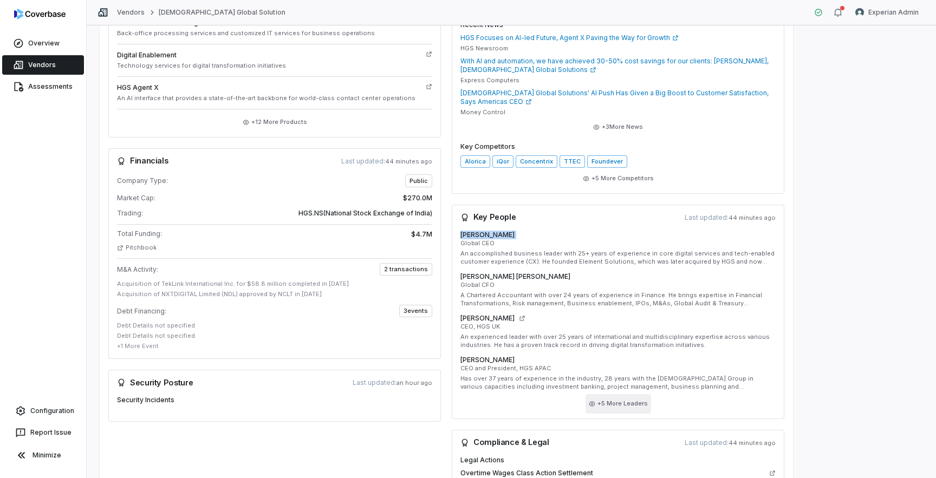
click at [612, 407] on button "+ 5 More Leaders" at bounding box center [618, 403] width 66 height 19
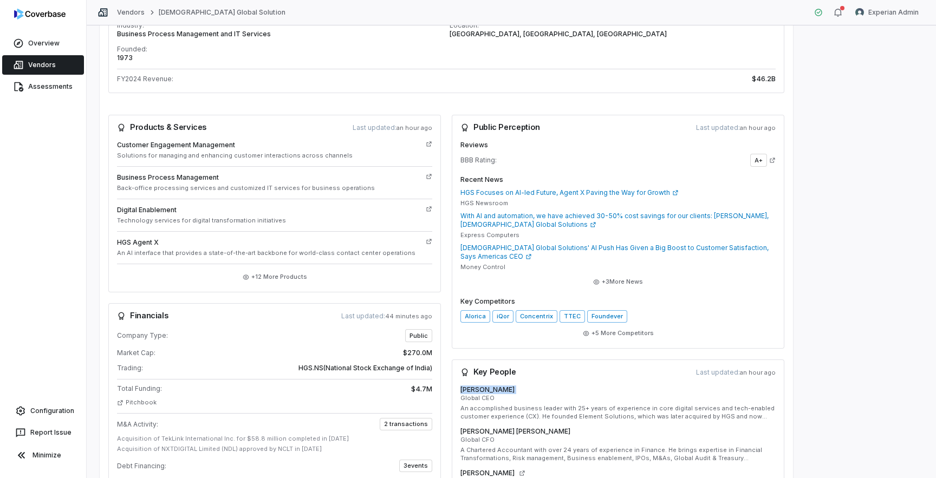
scroll to position [0, 0]
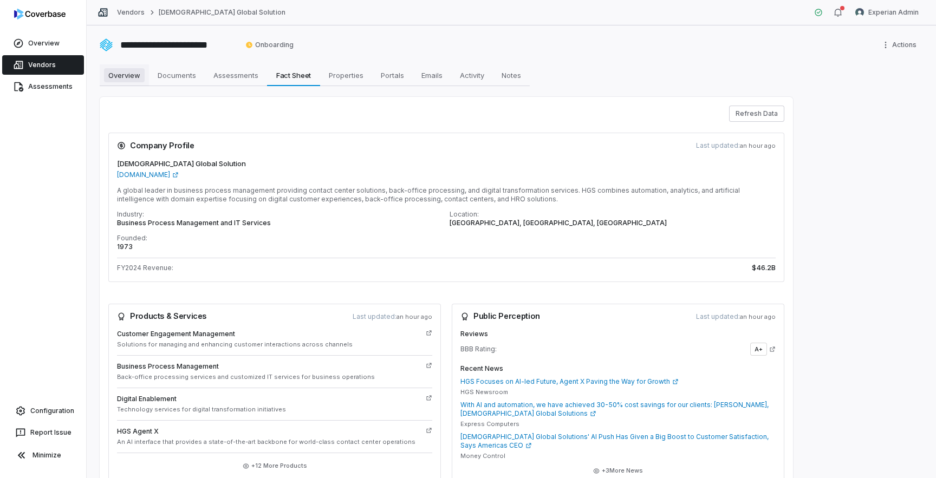
click at [133, 81] on span "Overview" at bounding box center [124, 75] width 41 height 14
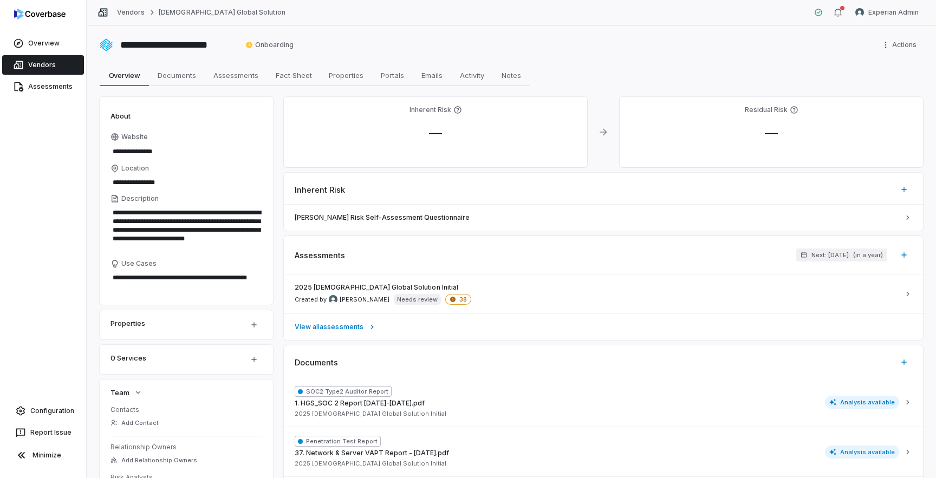
click at [41, 61] on link "Vendors" at bounding box center [43, 64] width 82 height 19
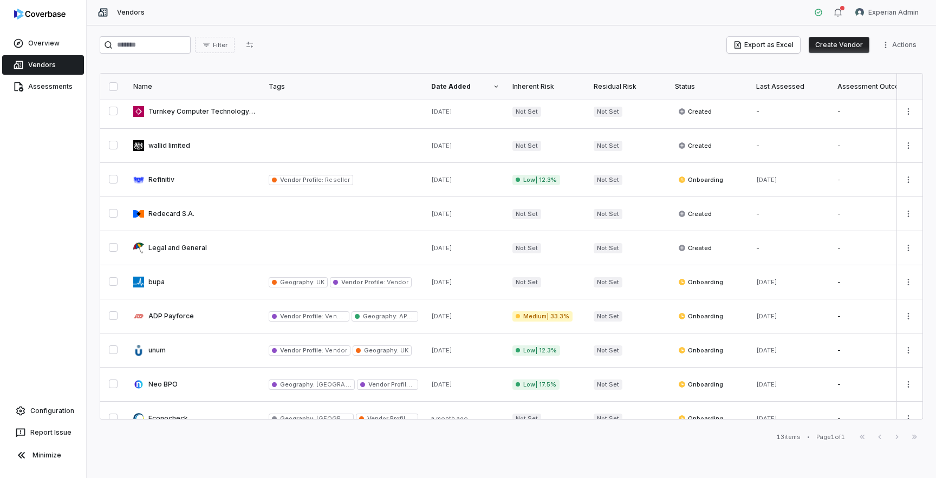
scroll to position [123, 0]
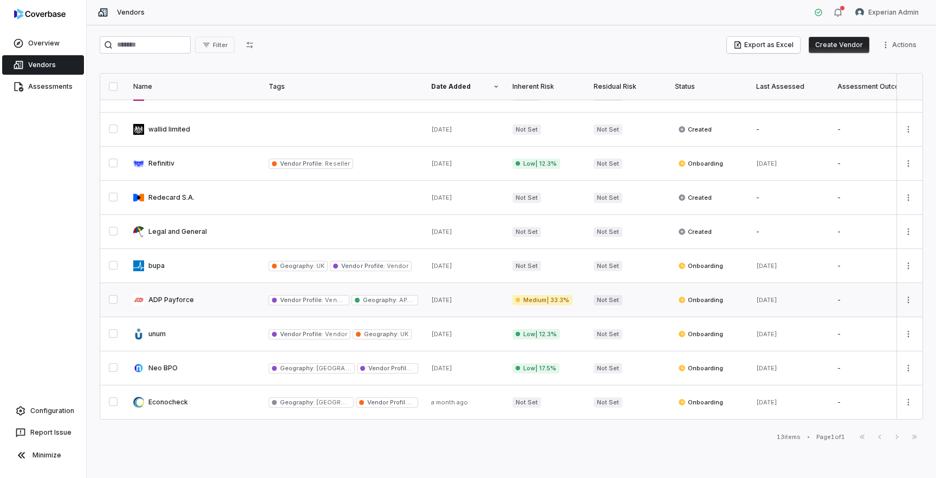
click at [189, 303] on link at bounding box center [194, 300] width 135 height 34
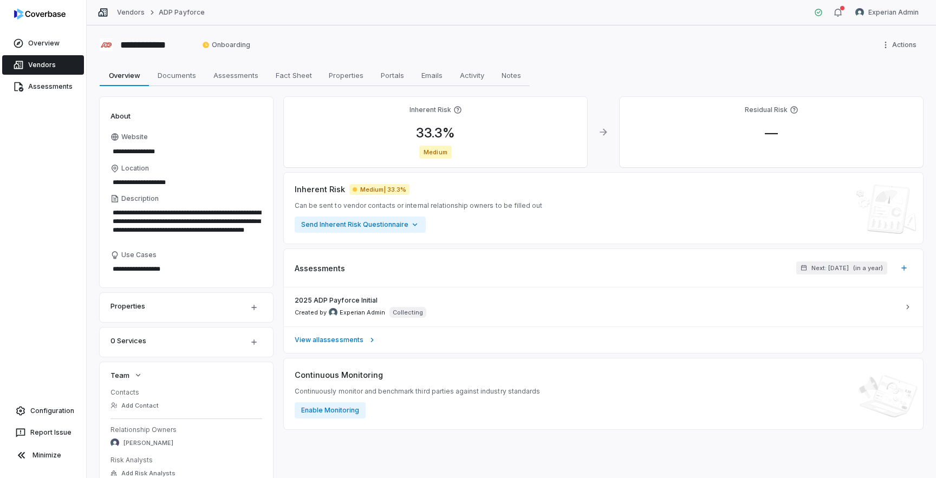
scroll to position [142, 0]
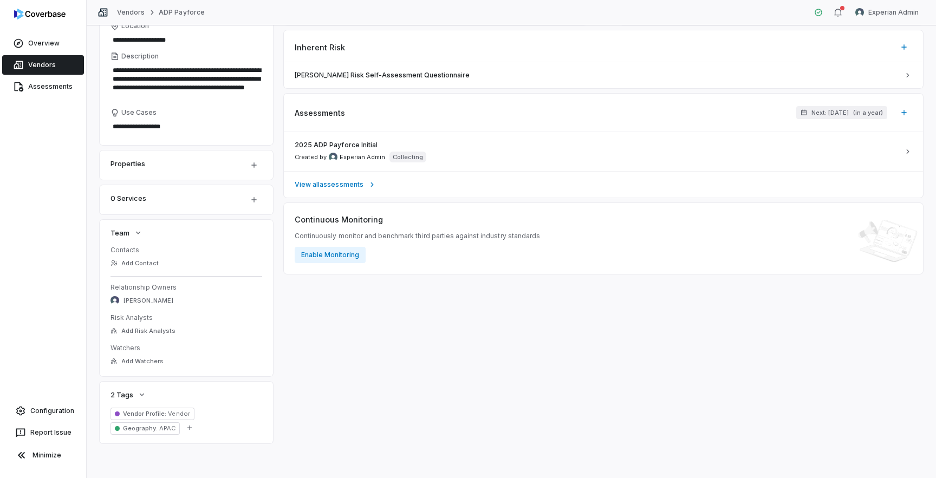
click at [335, 264] on div "Continuous Monitoring Continuously monitor and benchmark third parties against …" at bounding box center [603, 238] width 639 height 71
click at [338, 257] on button "Enable Monitoring" at bounding box center [330, 255] width 71 height 16
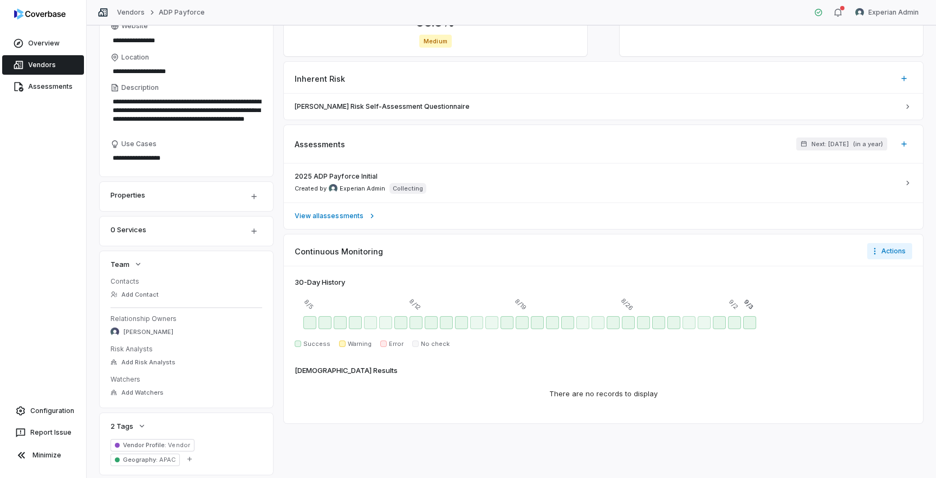
scroll to position [0, 0]
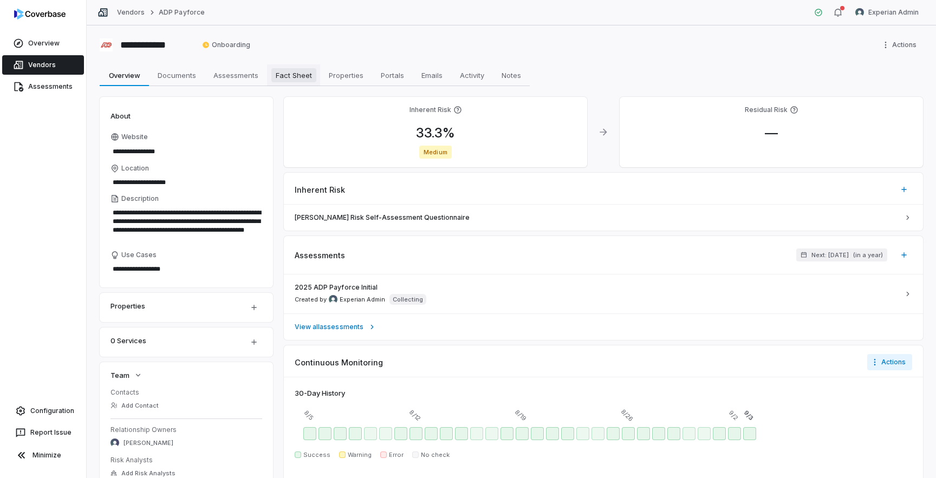
click at [301, 77] on span "Fact Sheet" at bounding box center [293, 75] width 45 height 14
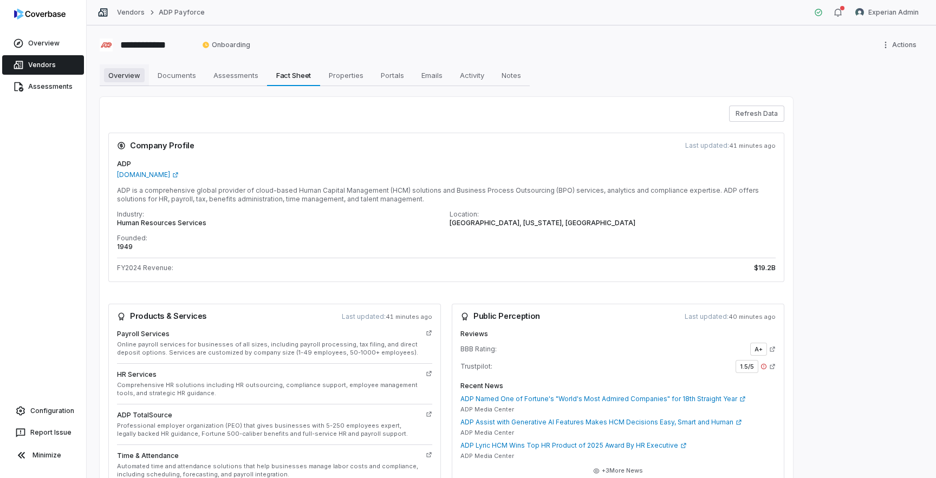
click at [133, 77] on span "Overview" at bounding box center [124, 75] width 41 height 14
type textarea "*"
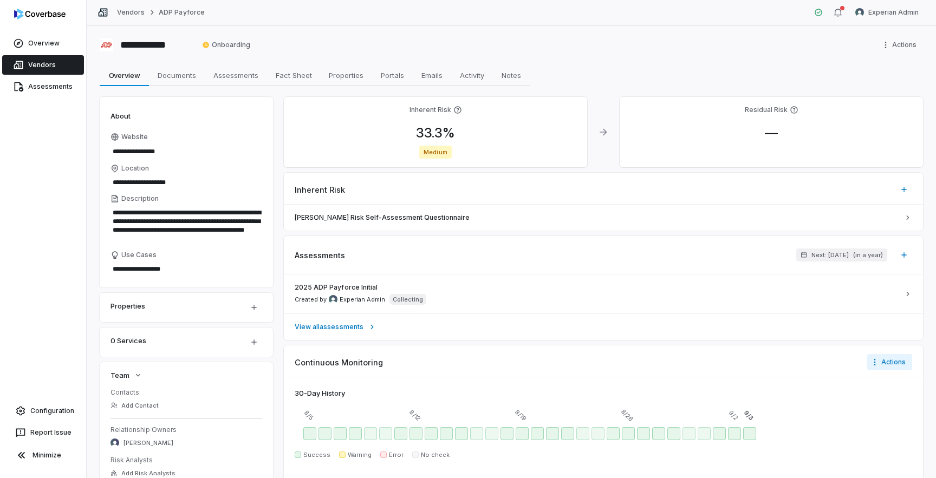
scroll to position [142, 0]
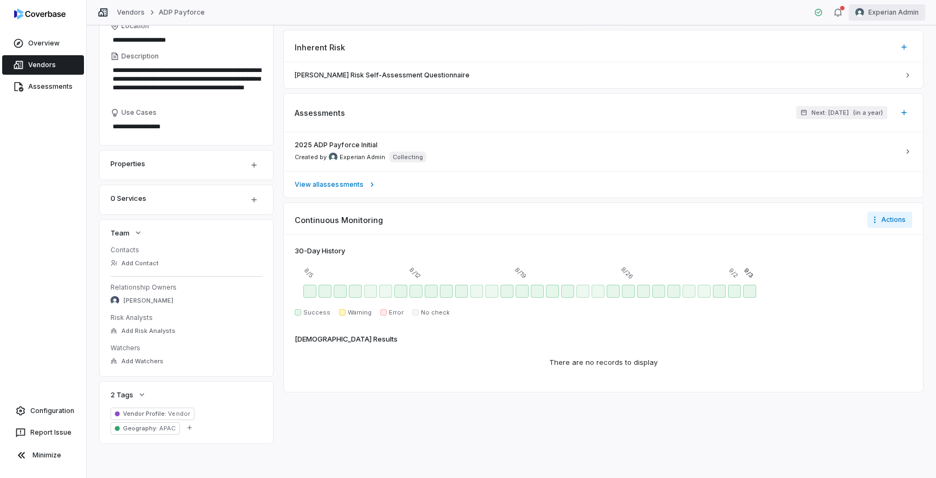
click at [882, 14] on html "**********" at bounding box center [468, 239] width 936 height 478
click at [864, 102] on div "Log out" at bounding box center [879, 99] width 83 height 17
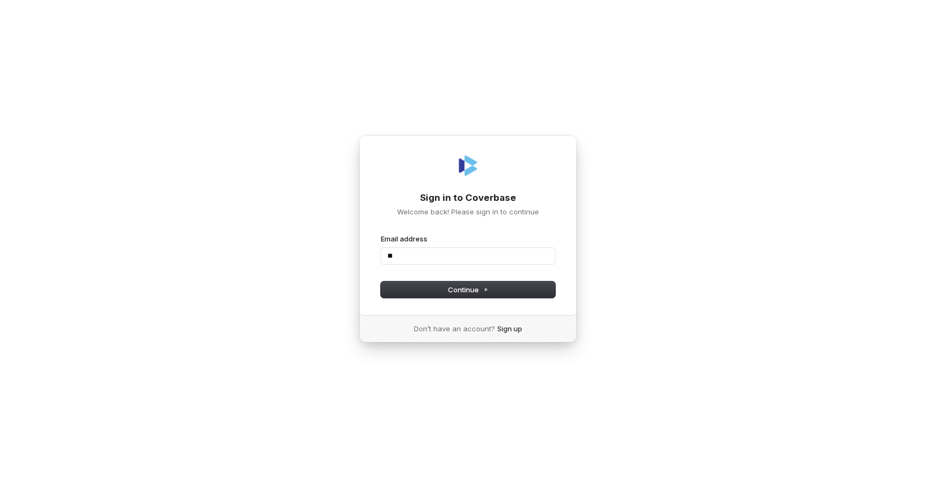
type input "*"
type input "**********"
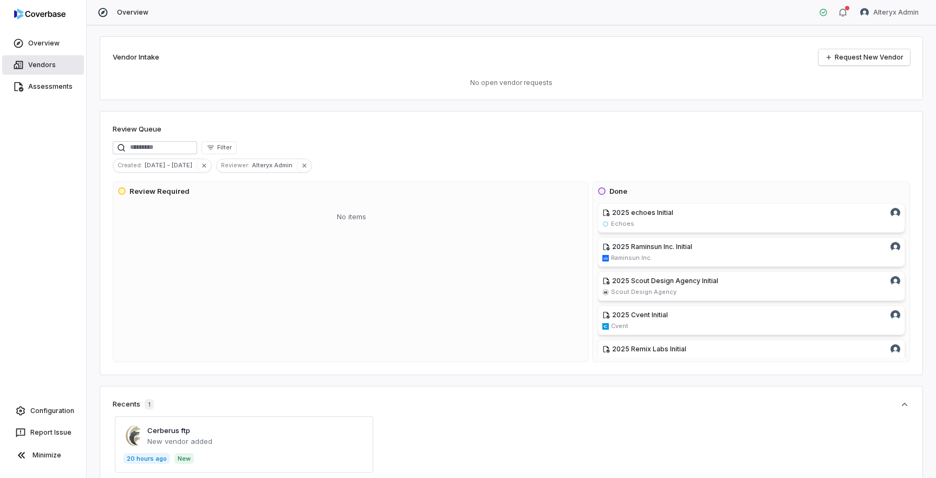
click at [48, 62] on link "Vendors" at bounding box center [43, 64] width 82 height 19
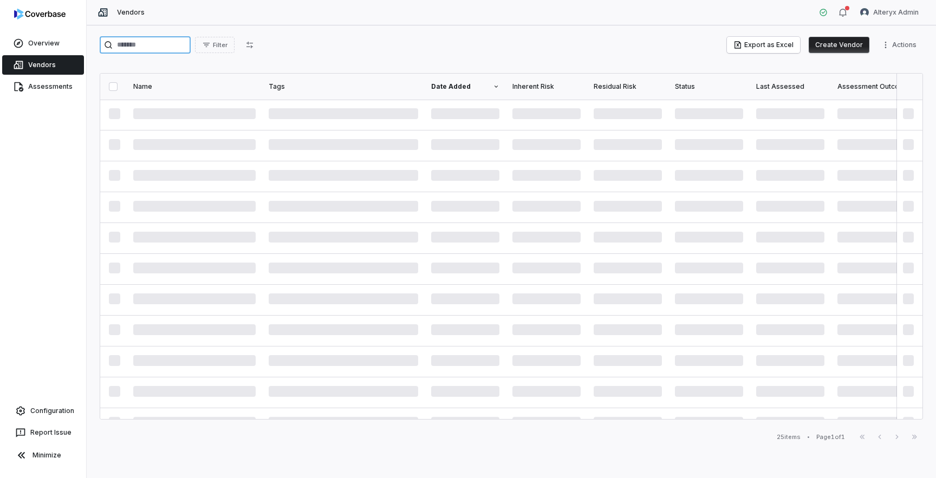
click at [172, 42] on input "search" at bounding box center [145, 44] width 91 height 17
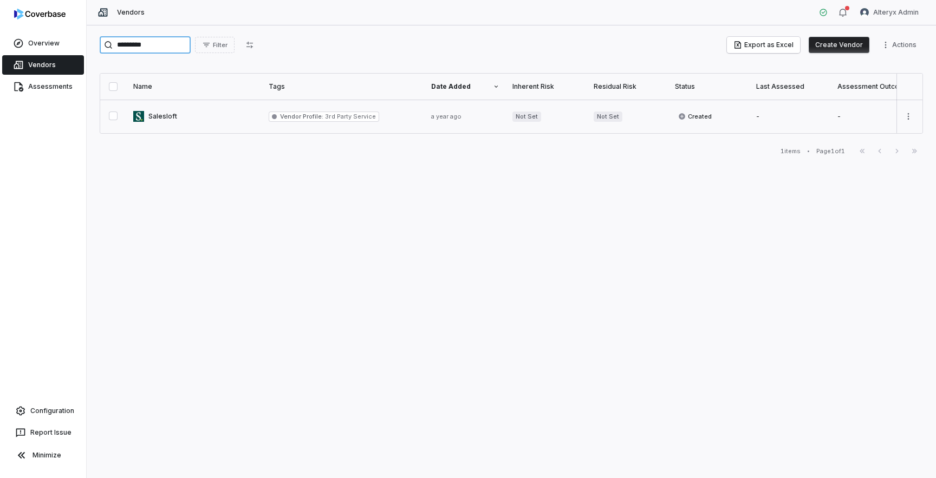
type input "*********"
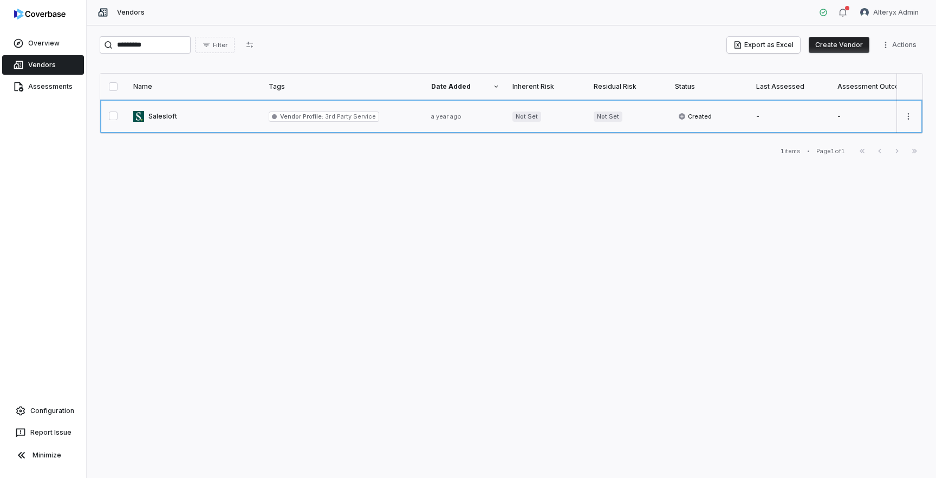
click at [170, 125] on link at bounding box center [194, 117] width 135 height 34
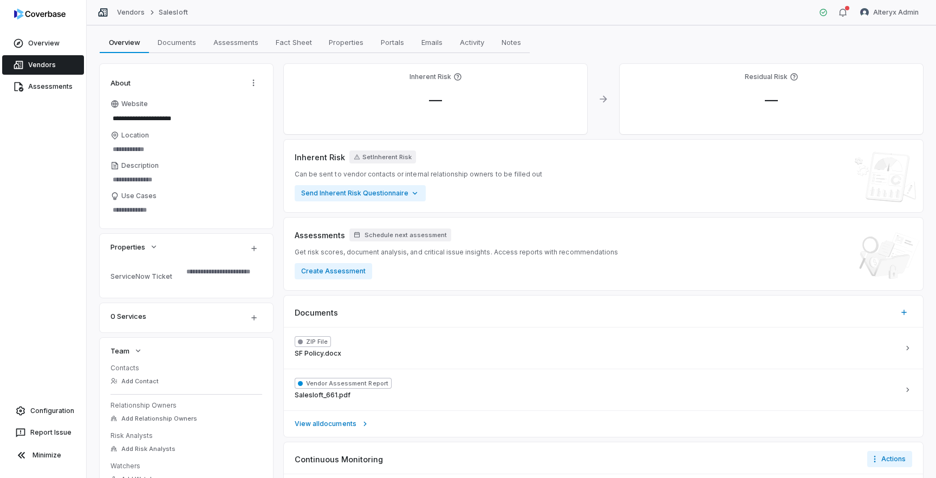
scroll to position [238, 0]
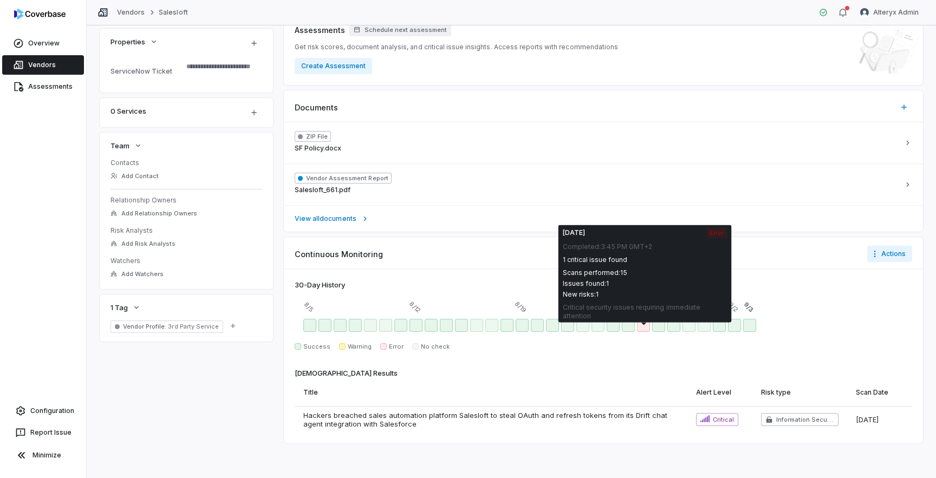
click at [602, 260] on div "1 critical issue found" at bounding box center [645, 260] width 165 height 9
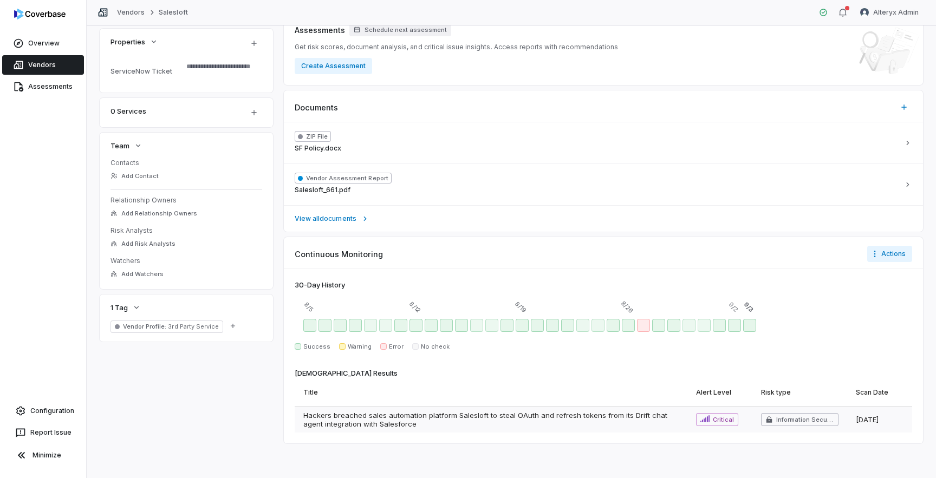
click at [436, 416] on span "Hackers breached sales automation platform Salesloft to steal OAuth and refresh…" at bounding box center [490, 419] width 375 height 17
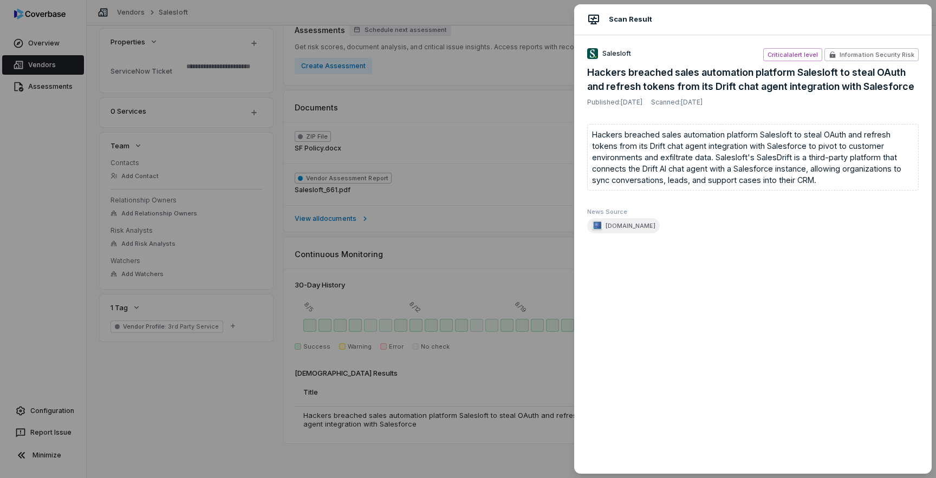
type textarea "*"
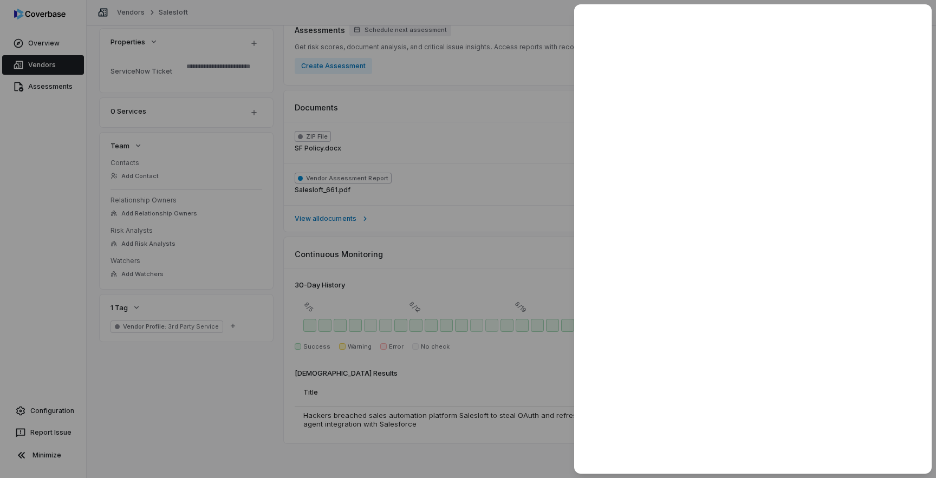
click at [299, 224] on div at bounding box center [468, 239] width 936 height 478
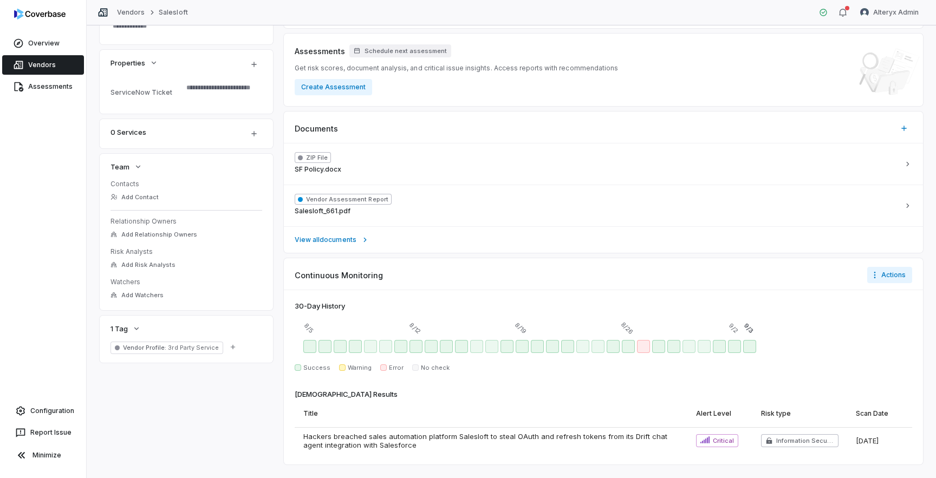
scroll to position [233, 0]
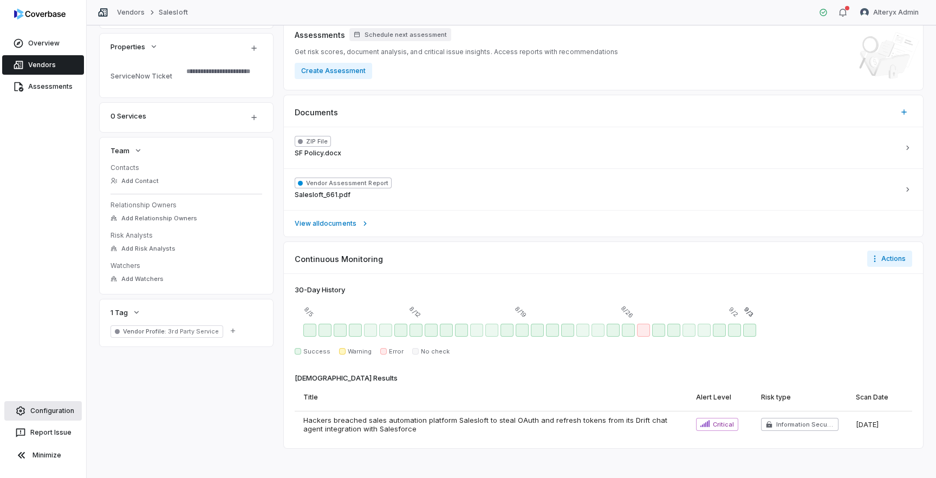
click at [55, 410] on link "Configuration" at bounding box center [42, 410] width 77 height 19
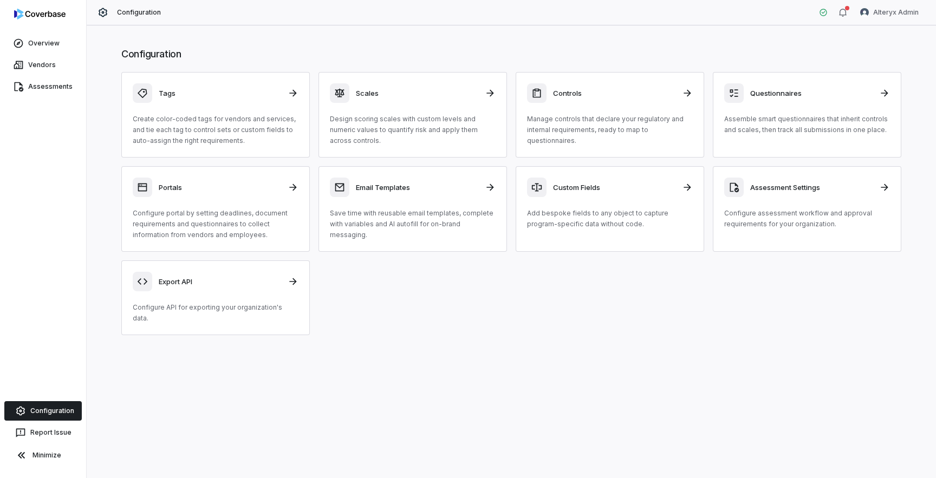
click at [882, 3] on div "Configuration Alteryx Admin" at bounding box center [511, 12] width 849 height 25
click at [882, 11] on html "Overview Vendors Assessments Configuration Report Issue Minimize Configuration …" at bounding box center [468, 239] width 936 height 478
click at [859, 40] on div "Account" at bounding box center [879, 38] width 83 height 17
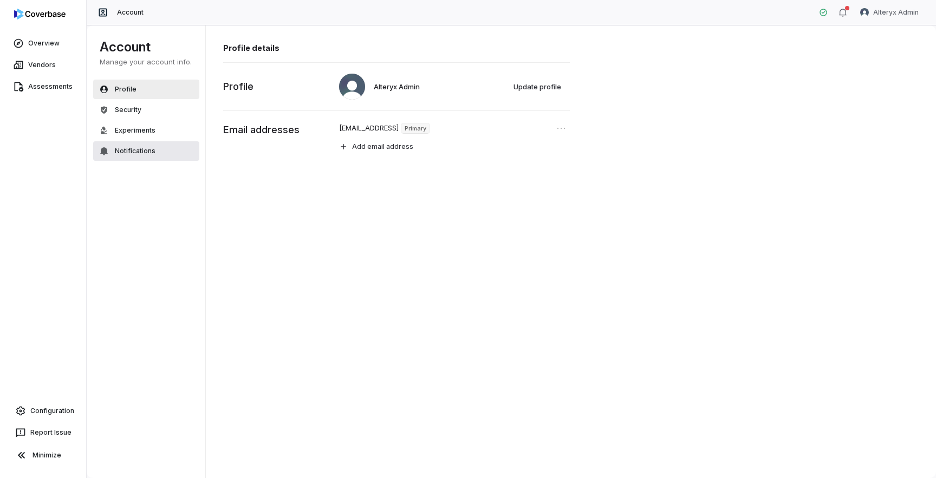
click at [157, 153] on button "Notifications" at bounding box center [146, 150] width 106 height 19
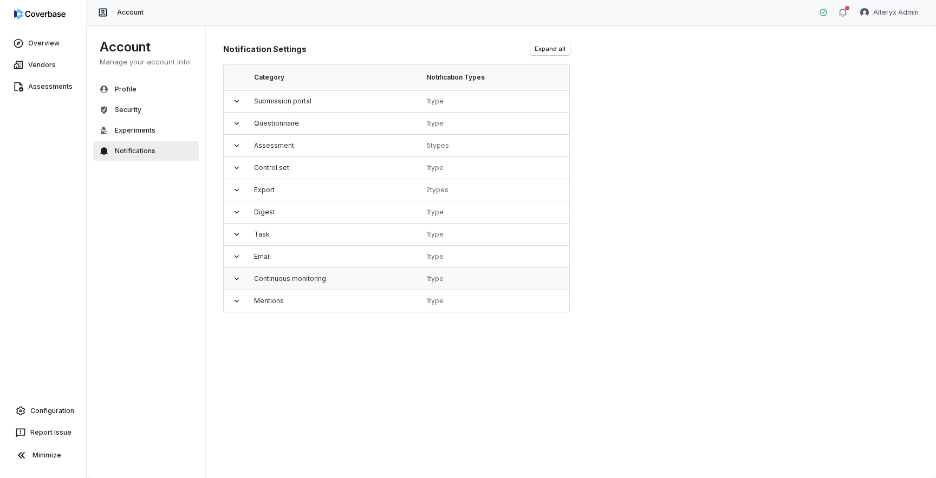
click at [237, 282] on icon at bounding box center [236, 279] width 9 height 9
click at [304, 318] on p "Get notified when a Coverbase detects high risk events in your vendor ecosystem" at bounding box center [372, 322] width 277 height 12
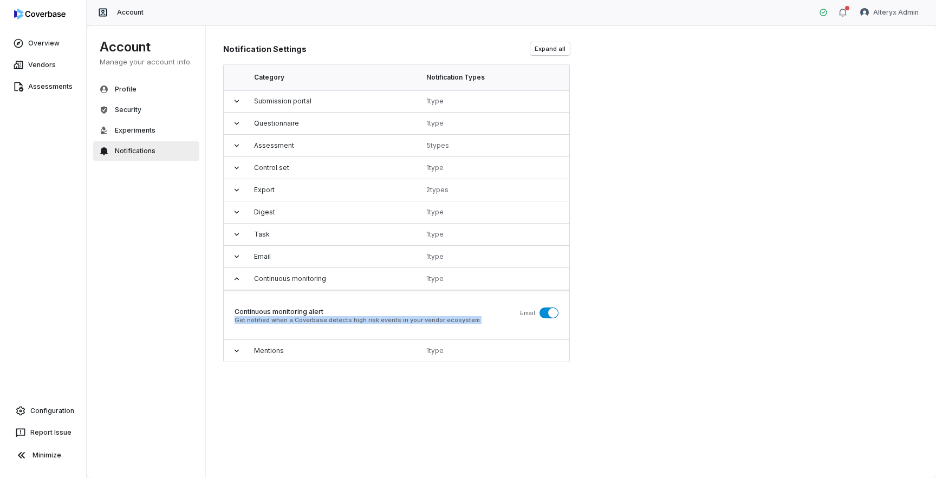
click at [304, 318] on p "Get notified when a Coverbase detects high risk events in your vendor ecosystem" at bounding box center [372, 322] width 277 height 12
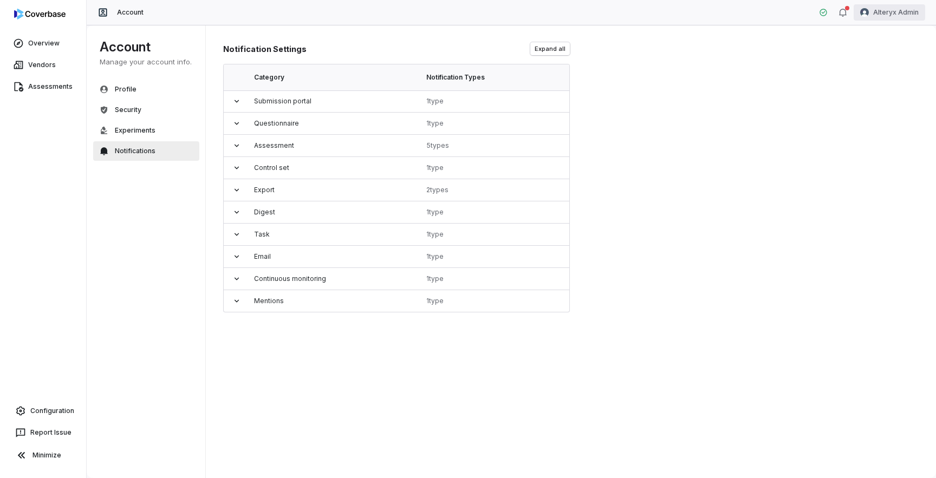
click at [891, 10] on html "Overview Vendors Assessments Configuration Report Issue Minimize Account Altery…" at bounding box center [468, 239] width 936 height 478
click at [864, 97] on div "Log out" at bounding box center [879, 99] width 83 height 17
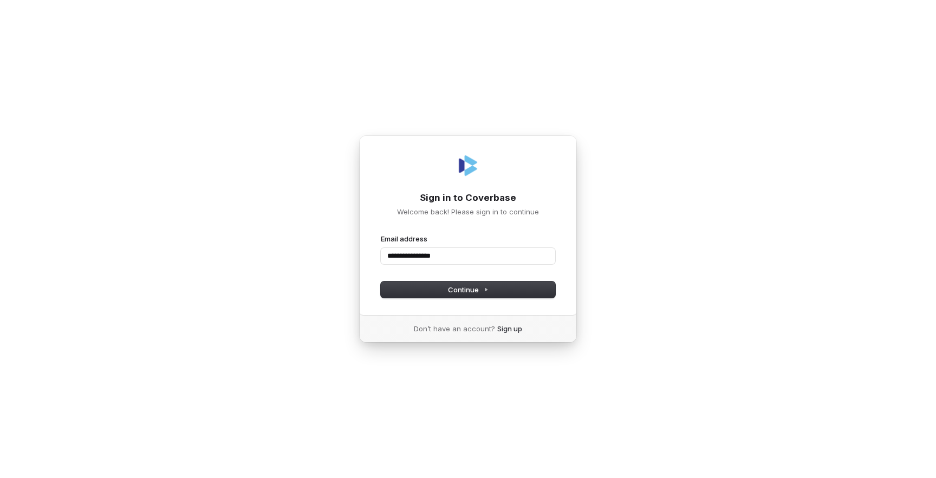
type input "**********"
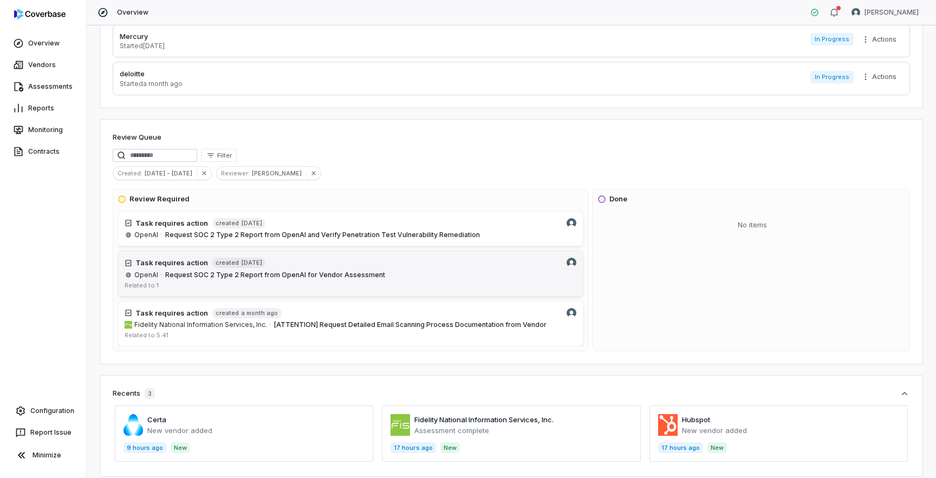
scroll to position [143, 0]
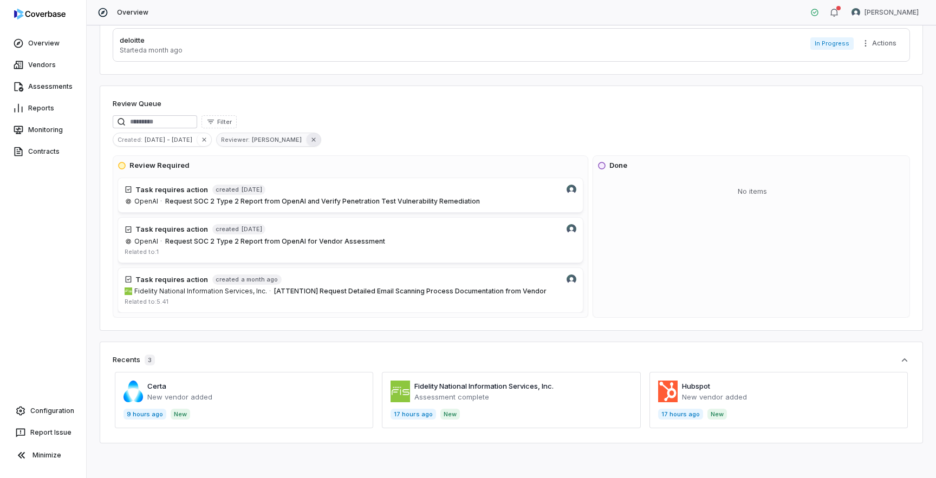
click at [310, 140] on icon "button" at bounding box center [314, 140] width 8 height 8
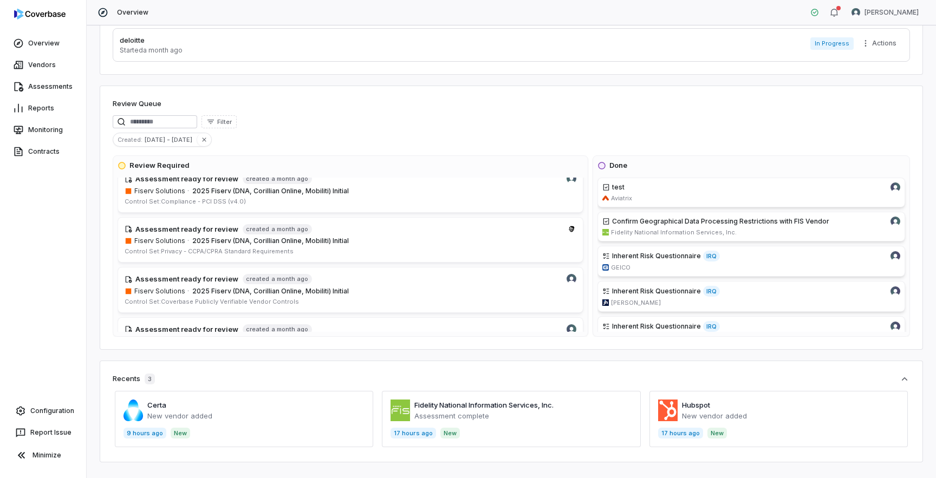
scroll to position [0, 0]
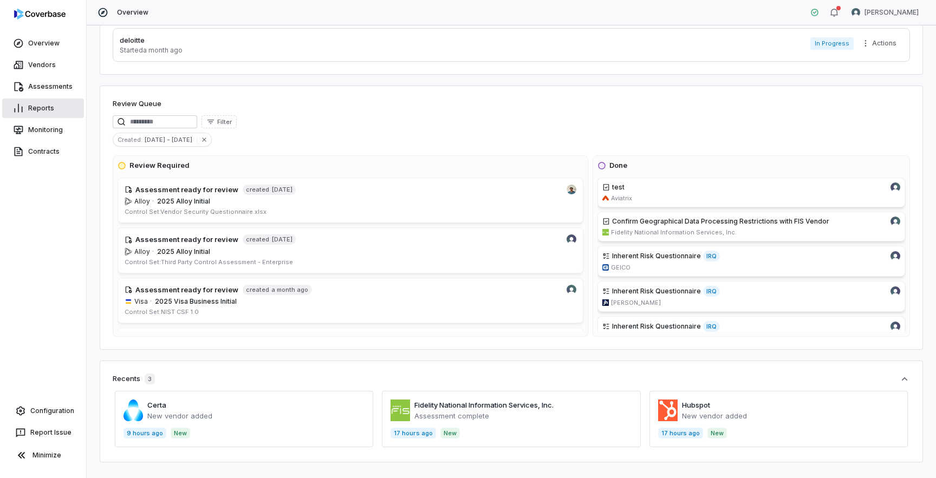
click at [41, 109] on link "Reports" at bounding box center [43, 108] width 82 height 19
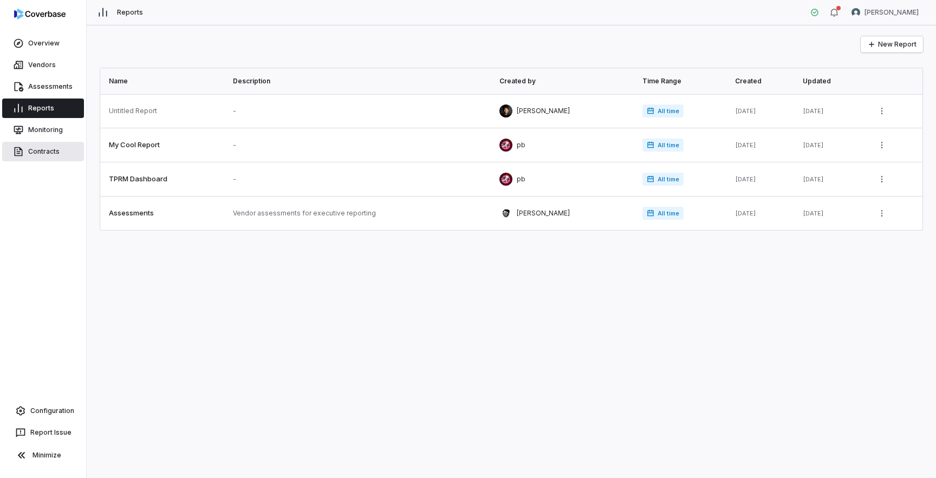
click at [38, 158] on link "Contracts" at bounding box center [43, 151] width 82 height 19
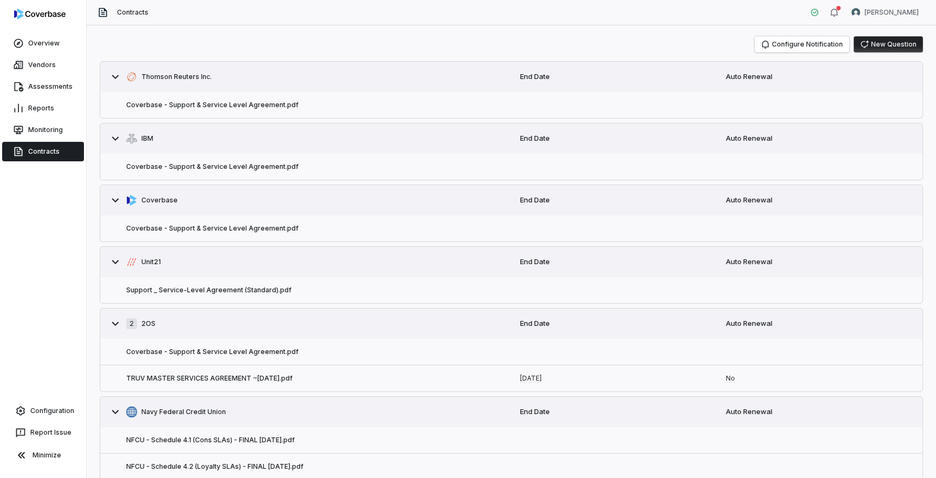
click at [296, 109] on div "Coverbase - Support & Service Level Agreement.pdf" at bounding box center [305, 105] width 411 height 26
click at [257, 105] on button "Coverbase - Support & Service Level Agreement.pdf" at bounding box center [212, 105] width 172 height 9
click at [824, 49] on button "Configure Notification" at bounding box center [801, 44] width 95 height 16
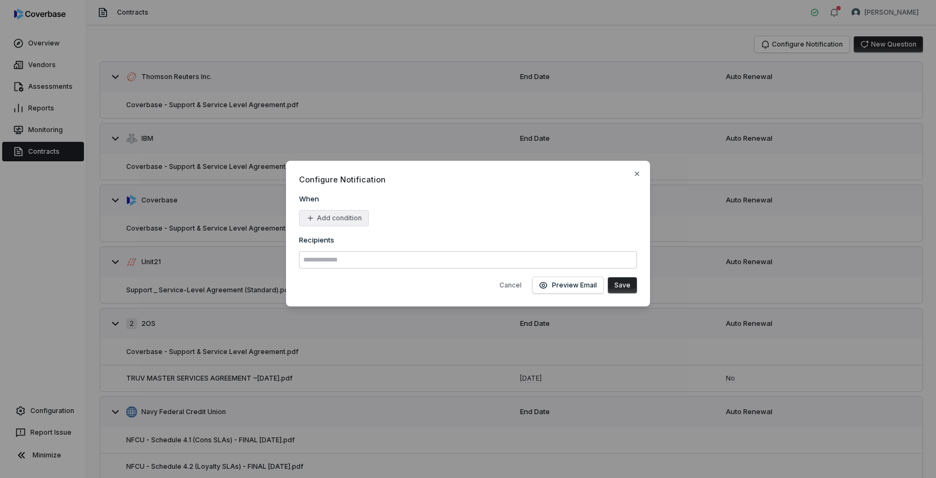
click at [349, 218] on button "Add condition" at bounding box center [334, 218] width 70 height 16
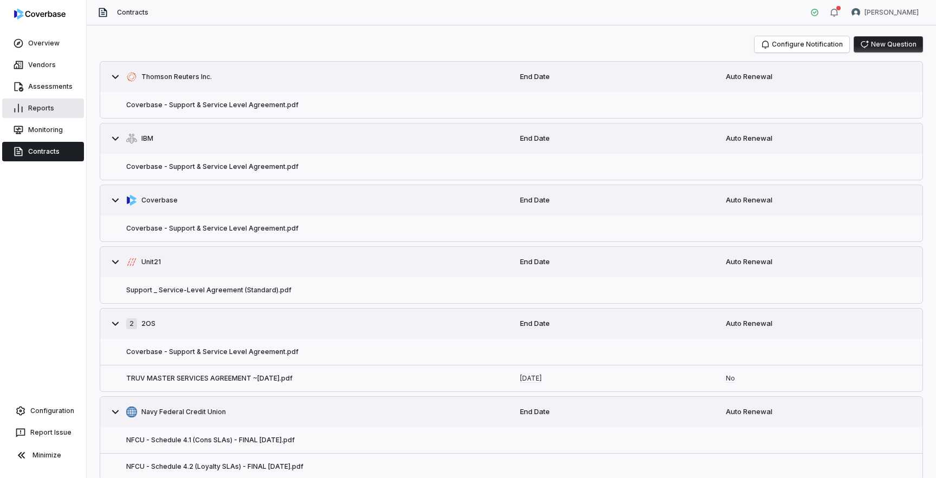
click at [38, 105] on link "Reports" at bounding box center [43, 108] width 82 height 19
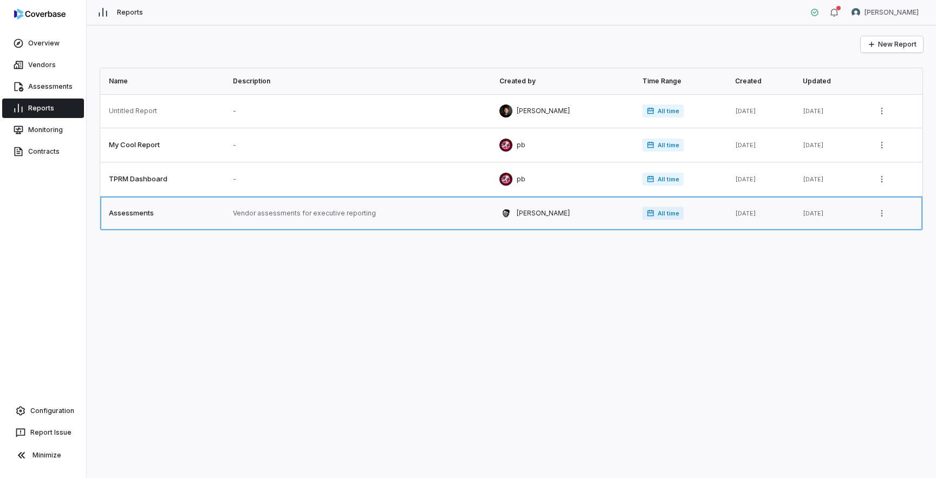
click at [138, 213] on link at bounding box center [163, 214] width 126 height 34
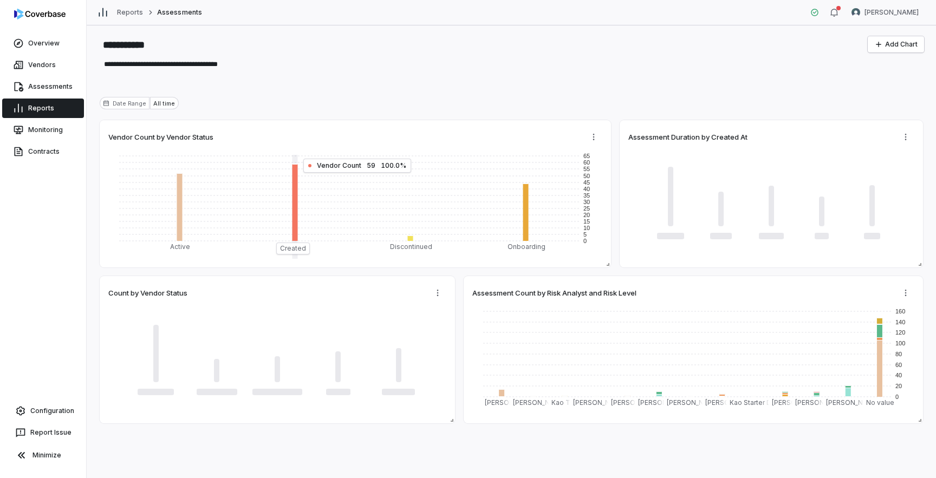
type textarea "*"
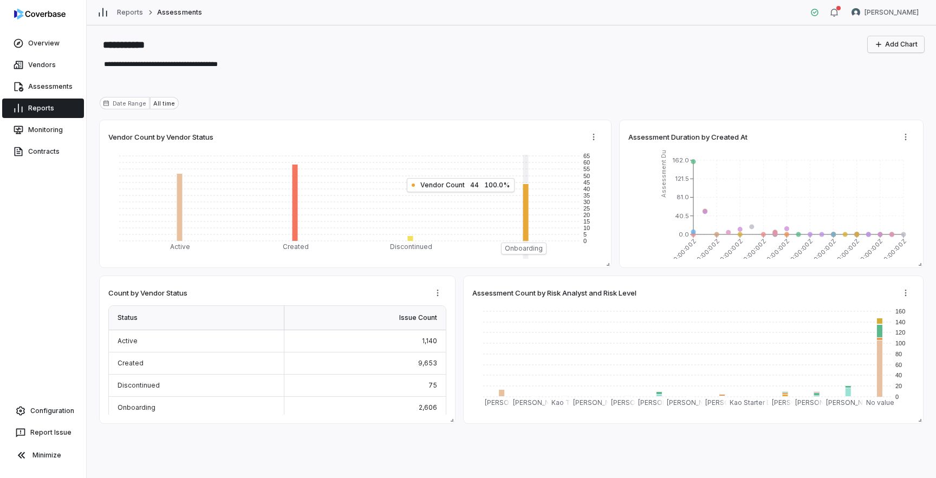
click at [901, 44] on button "Add Chart" at bounding box center [896, 44] width 56 height 16
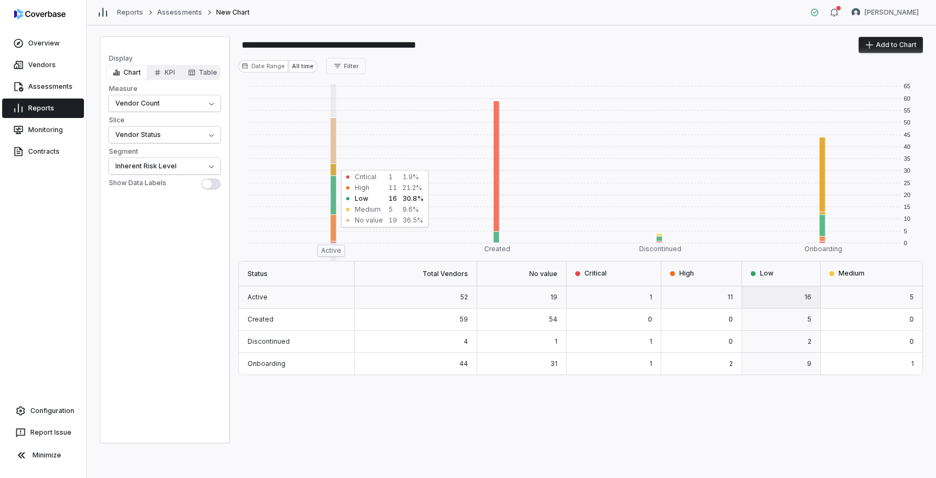
click at [130, 74] on button "Chart" at bounding box center [126, 72] width 41 height 15
click at [164, 73] on button "KPI" at bounding box center [164, 72] width 34 height 15
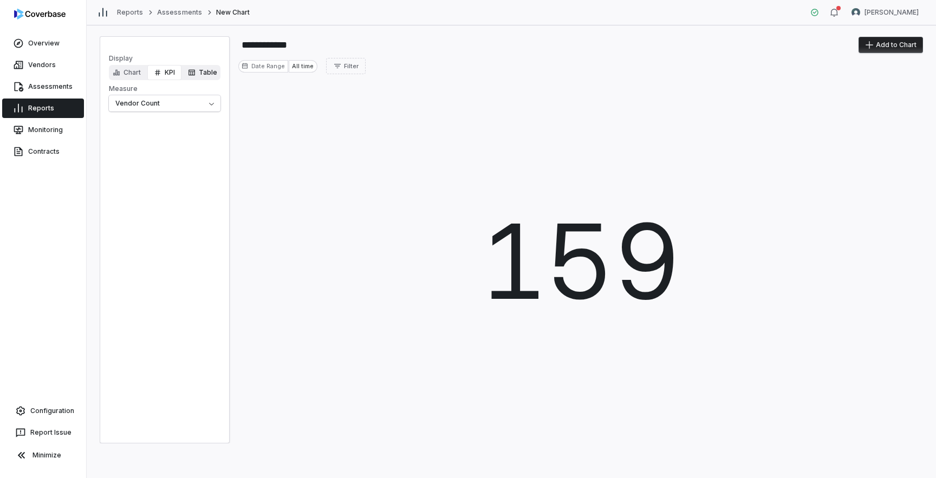
click at [206, 71] on button "Table" at bounding box center [202, 72] width 42 height 15
type input "**********"
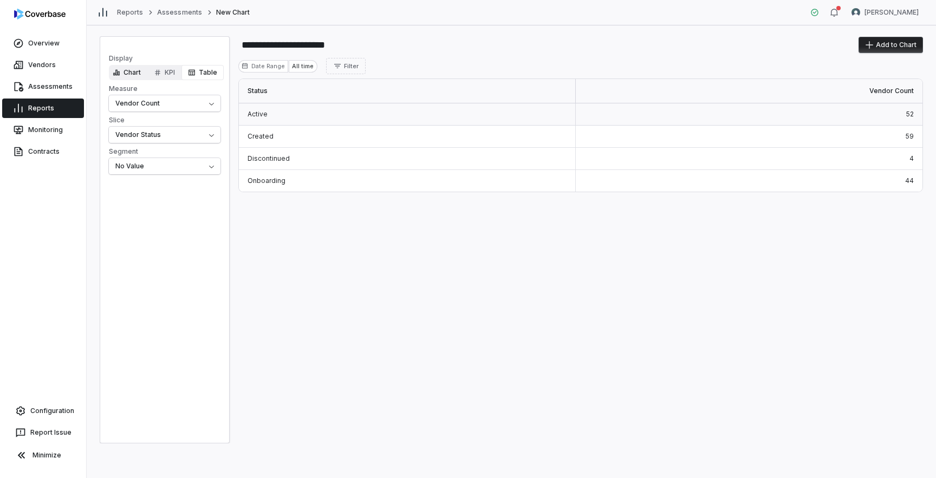
click at [128, 71] on button "Chart" at bounding box center [126, 72] width 41 height 15
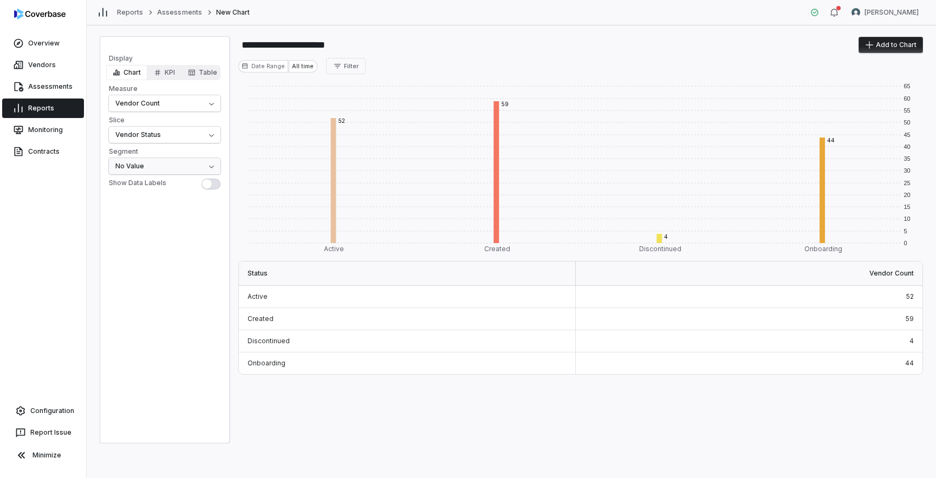
click at [174, 166] on html "**********" at bounding box center [468, 239] width 936 height 478
select select "**********"
type input "**********"
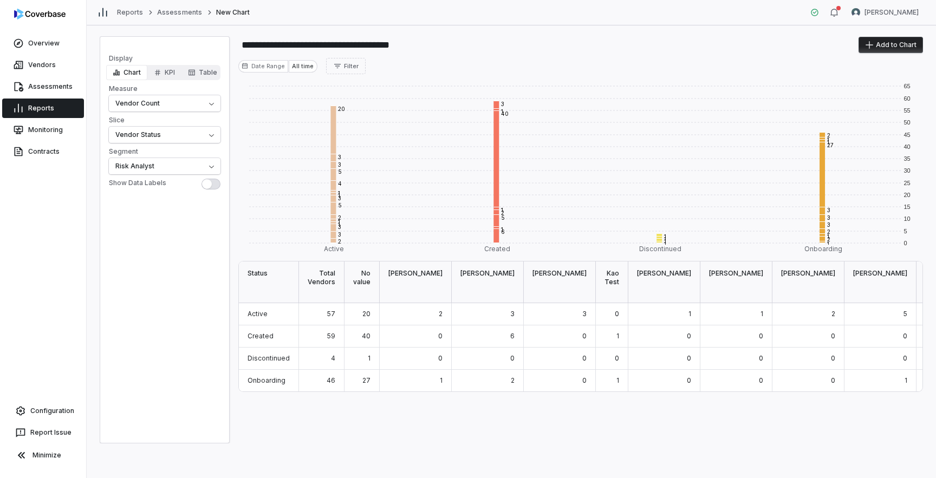
click at [896, 48] on button "Add to Chart" at bounding box center [890, 45] width 64 height 16
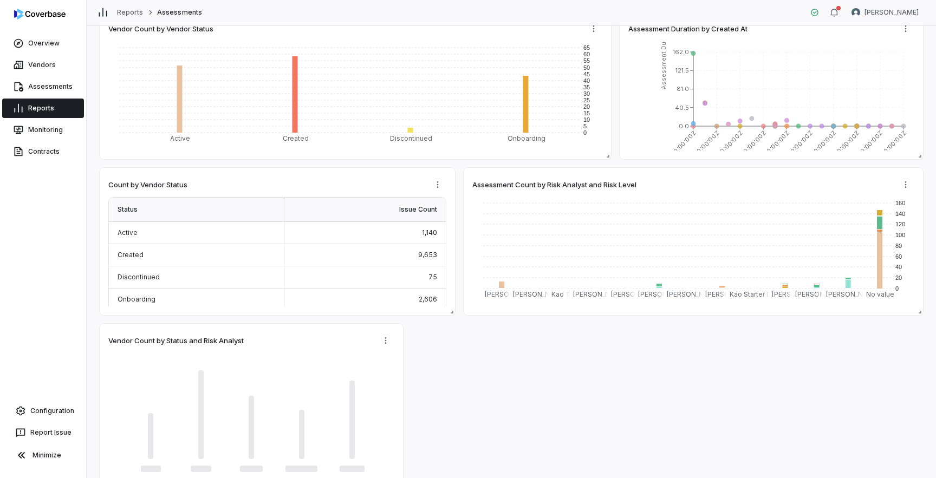
scroll to position [128, 0]
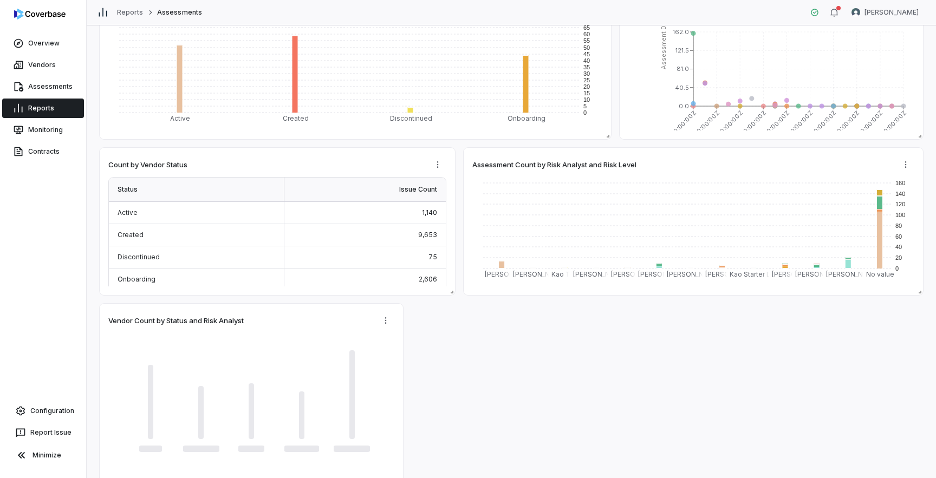
type textarea "*"
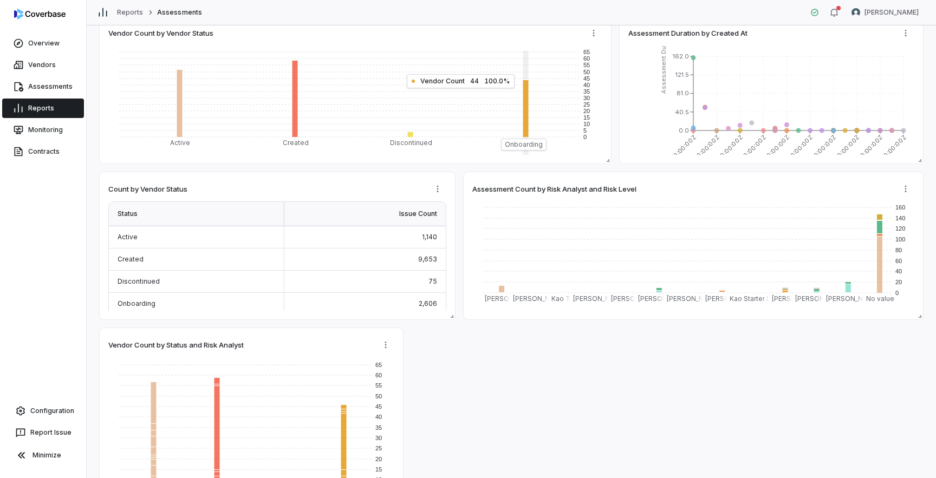
scroll to position [148, 0]
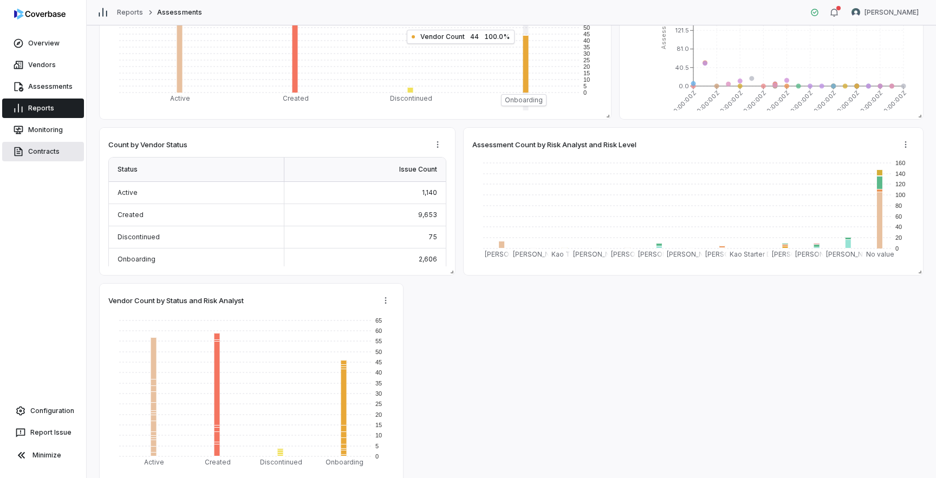
click at [53, 156] on link "Contracts" at bounding box center [43, 151] width 82 height 19
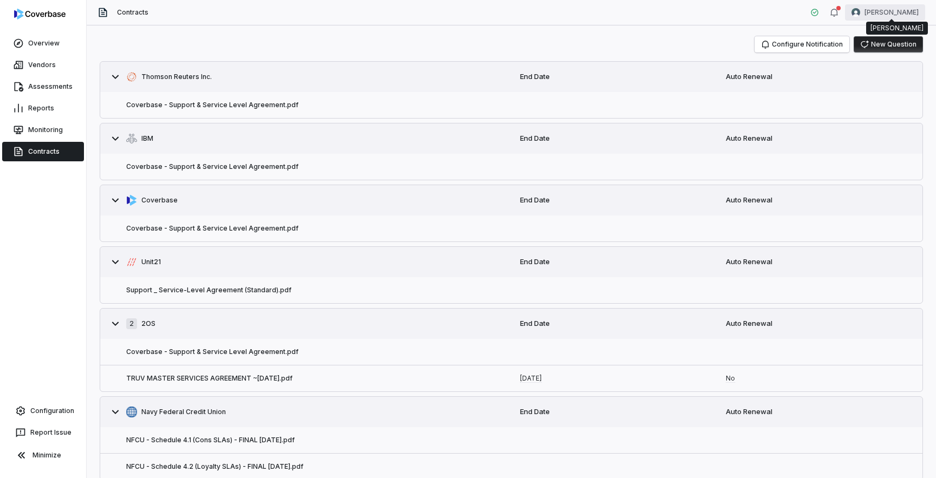
click at [896, 15] on html "Overview Vendors Assessments Reports Monitoring Contracts Configuration Report …" at bounding box center [468, 239] width 936 height 478
click at [48, 412] on html "Overview Vendors Assessments Reports Monitoring Contracts Configuration Report …" at bounding box center [468, 239] width 936 height 478
click at [47, 412] on link "Configuration" at bounding box center [42, 410] width 77 height 19
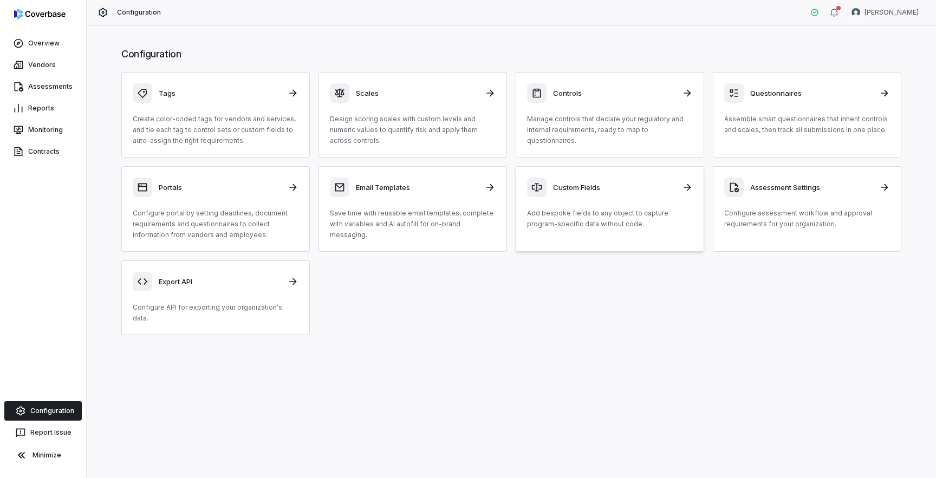
click at [578, 220] on p "Add bespoke fields to any object to capture program-specific data without code." at bounding box center [610, 219] width 166 height 22
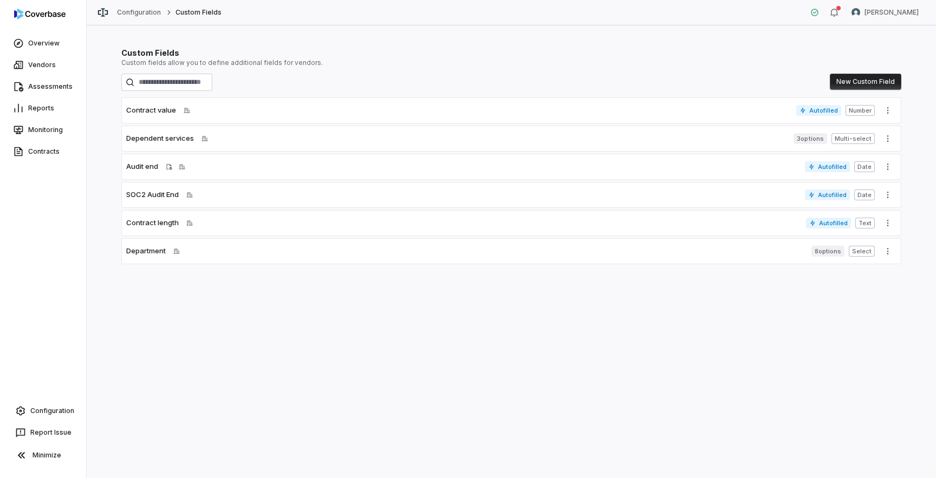
click at [159, 113] on span "Contract value" at bounding box center [151, 110] width 50 height 11
click at [887, 110] on icon "More actions" at bounding box center [887, 110] width 9 height 9
click at [874, 133] on div "Edit" at bounding box center [891, 133] width 69 height 17
select select "********"
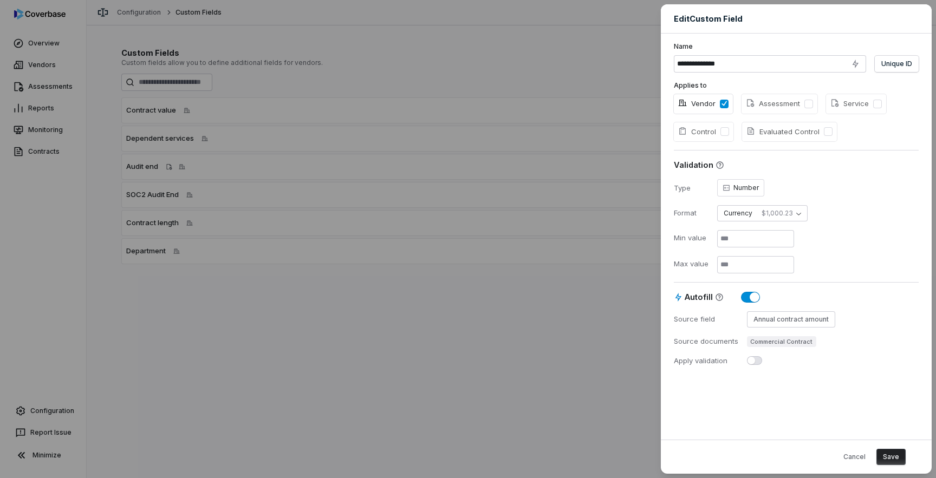
click at [711, 62] on input "**********" at bounding box center [770, 63] width 192 height 17
click at [712, 16] on span "Edit Custom Field" at bounding box center [708, 18] width 69 height 11
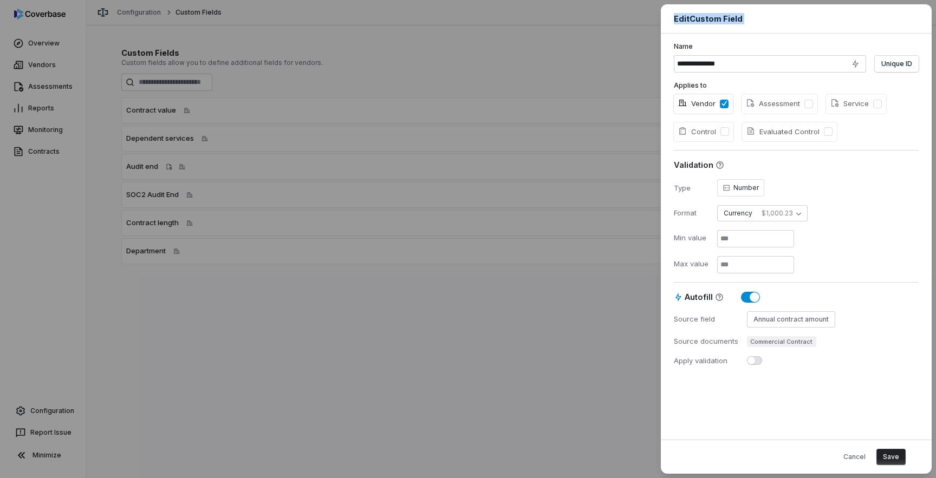
click at [712, 16] on span "Edit Custom Field" at bounding box center [708, 18] width 69 height 11
click at [702, 298] on span "Autofill" at bounding box center [699, 296] width 28 height 11
click at [741, 298] on button "Autofill" at bounding box center [750, 297] width 19 height 11
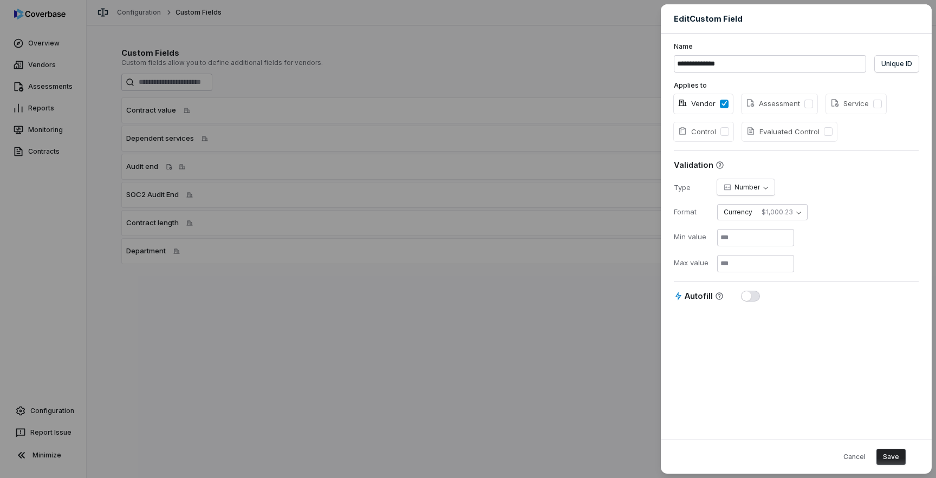
click at [746, 296] on span "button" at bounding box center [746, 296] width 10 height 10
click at [758, 321] on button "Select Field" at bounding box center [749, 318] width 51 height 16
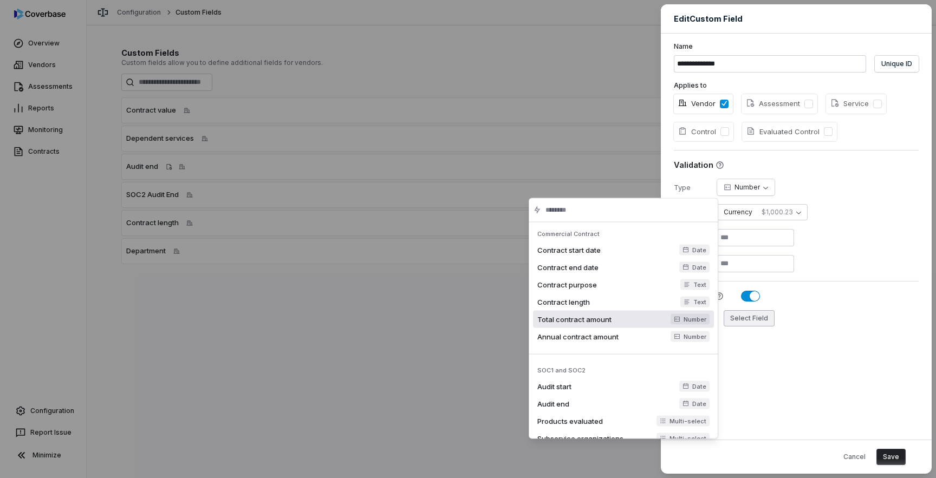
click at [620, 318] on span "Total contract amount" at bounding box center [602, 320] width 131 height 10
type input "**********"
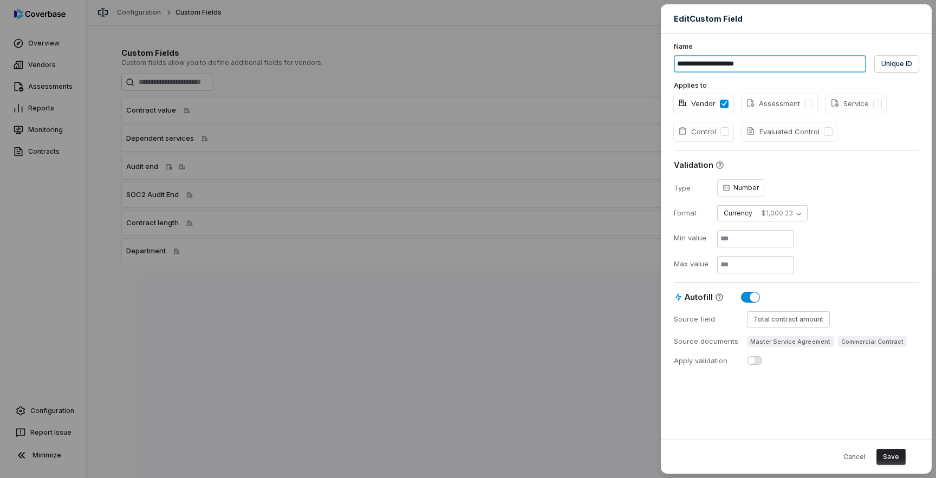
click at [712, 67] on input "**********" at bounding box center [770, 63] width 192 height 17
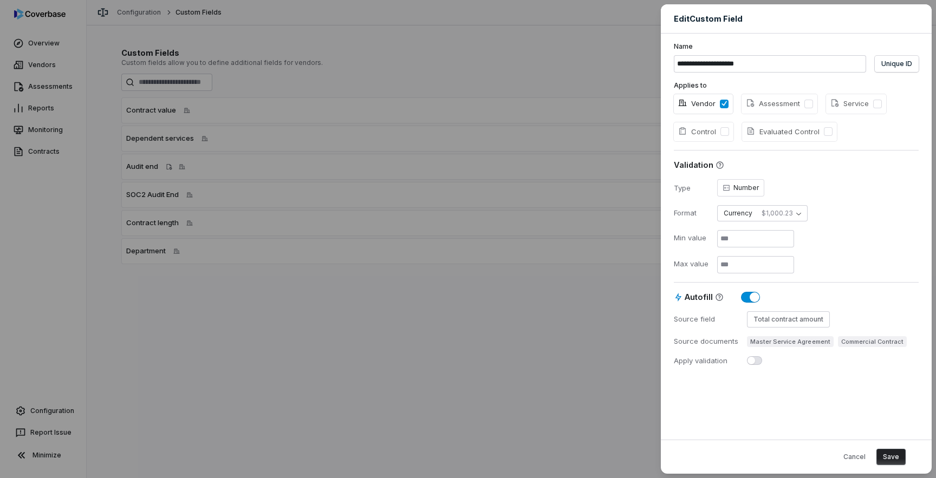
click at [895, 460] on button "Save" at bounding box center [890, 457] width 29 height 16
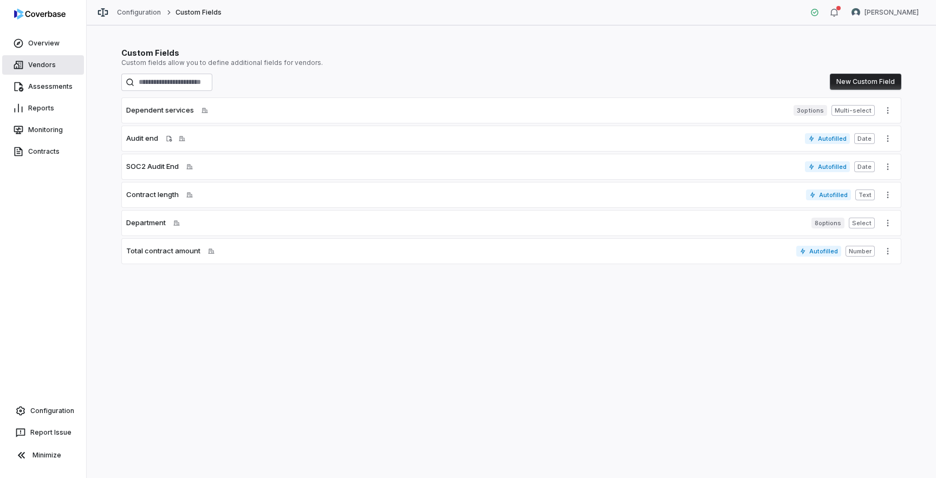
click at [48, 67] on link "Vendors" at bounding box center [43, 64] width 82 height 19
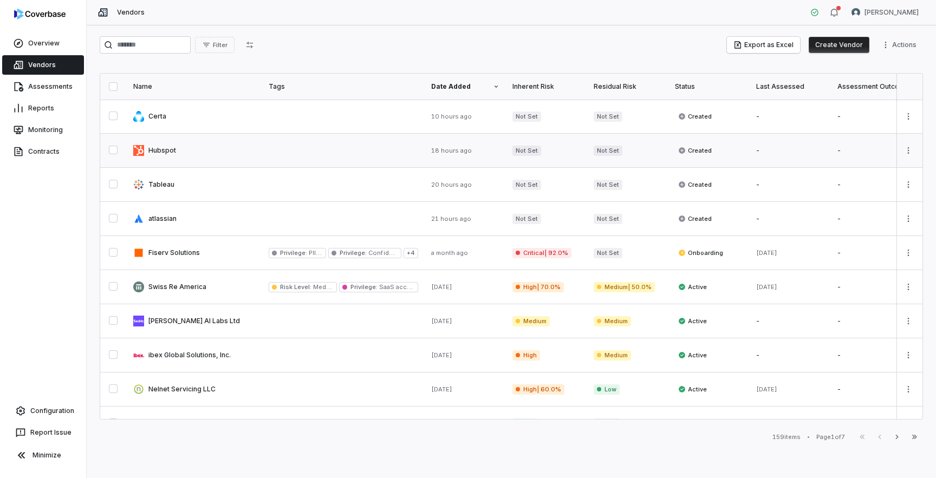
click at [161, 147] on link at bounding box center [194, 151] width 135 height 34
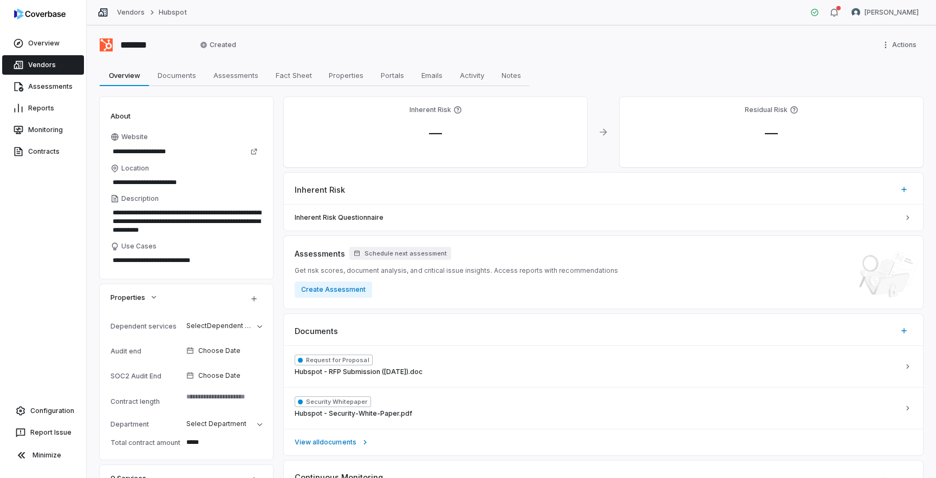
scroll to position [95, 0]
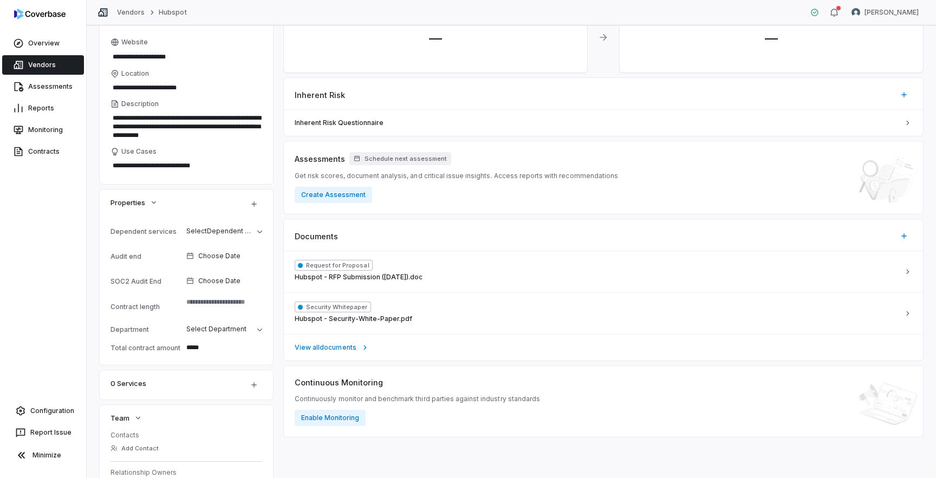
click at [137, 349] on div "Total contract amount" at bounding box center [145, 348] width 71 height 8
drag, startPoint x: 213, startPoint y: 348, endPoint x: 108, endPoint y: 346, distance: 104.6
click at [108, 346] on div "Dependent services Select Dependent services Audit end Choose Date SOC2 Audit E…" at bounding box center [186, 292] width 173 height 146
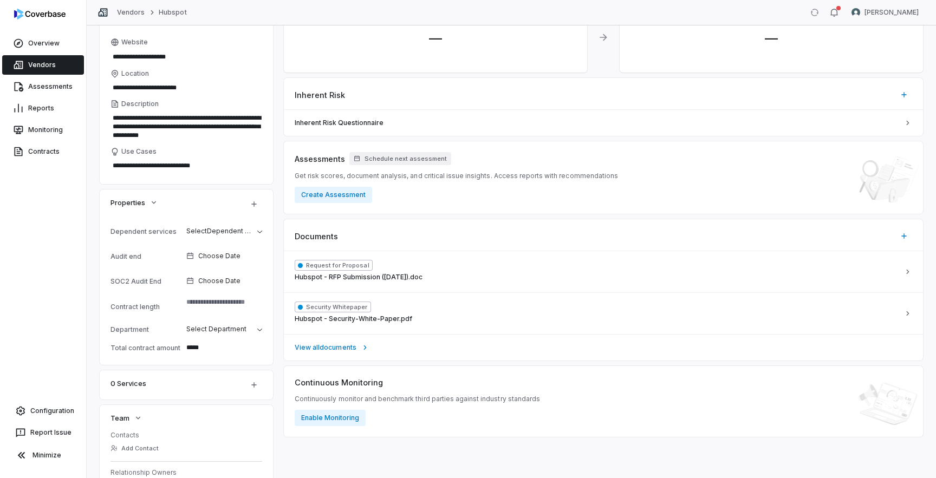
click at [131, 347] on div "Total contract amount" at bounding box center [145, 348] width 71 height 8
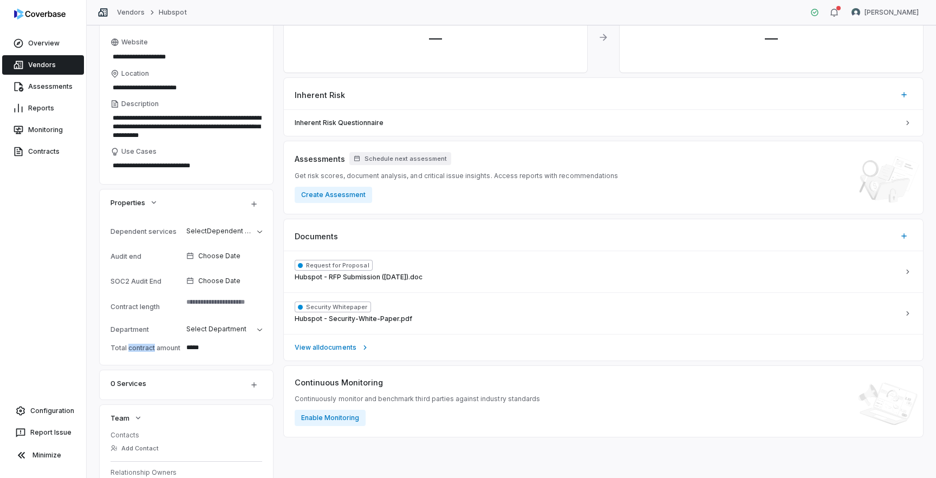
click at [131, 347] on div "Total contract amount" at bounding box center [145, 348] width 71 height 8
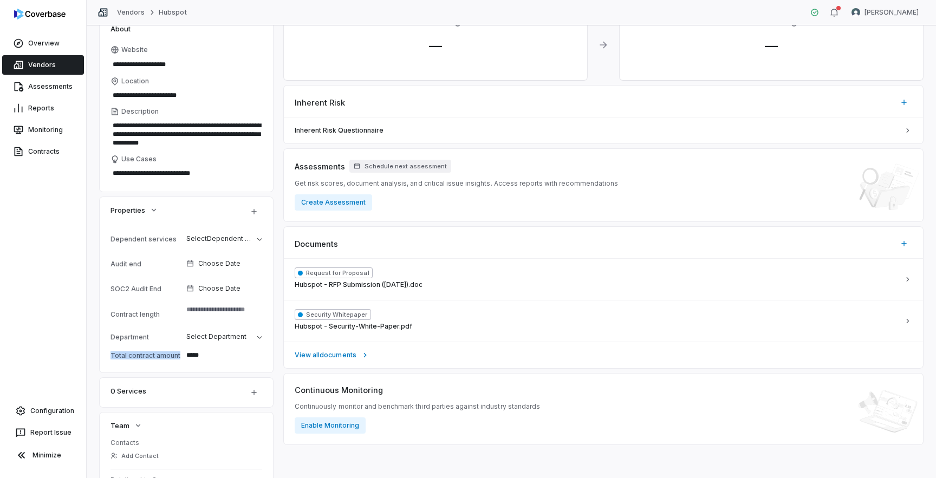
click at [153, 356] on div "Total contract amount" at bounding box center [145, 355] width 71 height 8
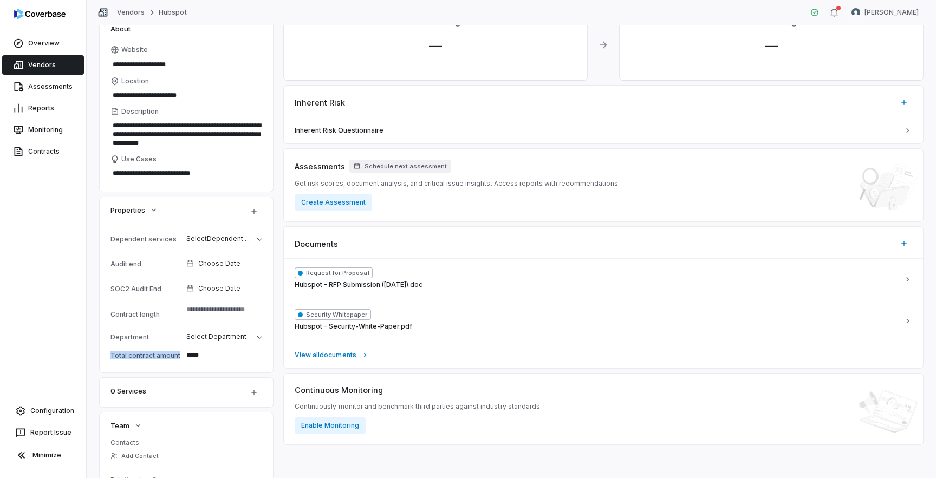
click at [153, 356] on div "Total contract amount" at bounding box center [145, 355] width 71 height 8
click at [35, 107] on link "Reports" at bounding box center [43, 108] width 82 height 19
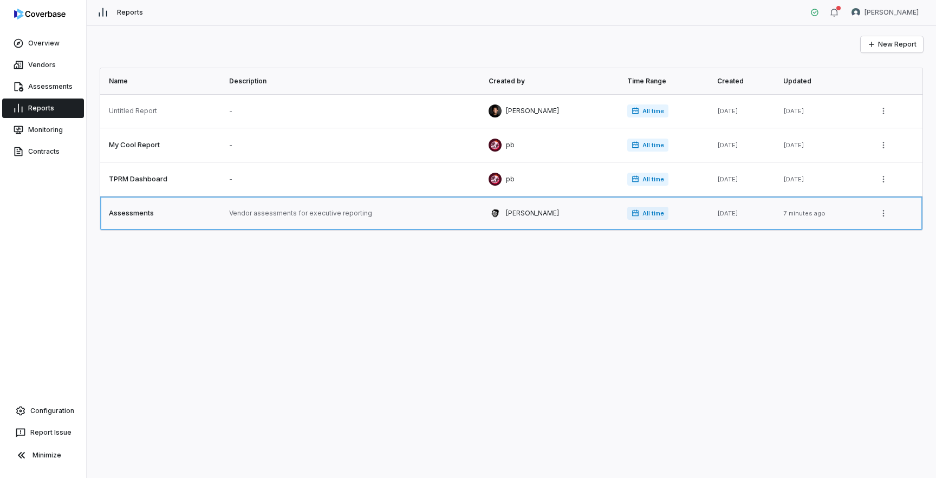
click at [236, 216] on link at bounding box center [352, 214] width 259 height 34
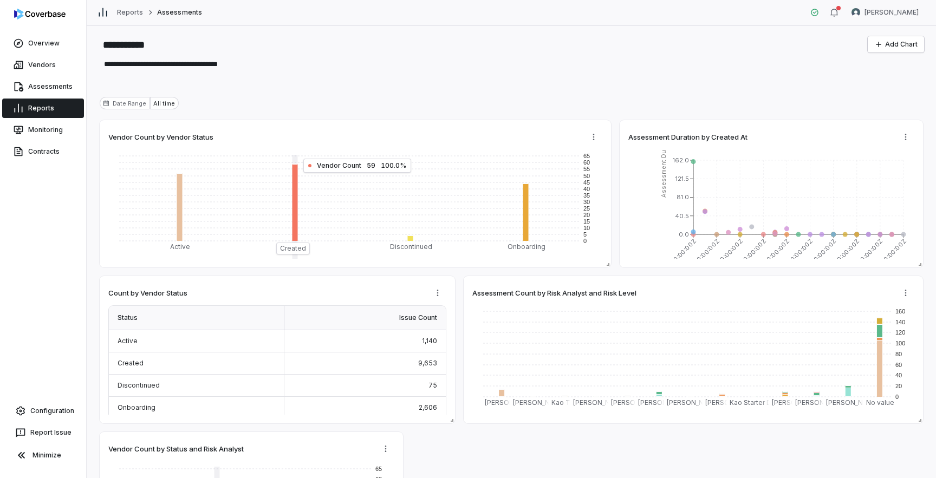
type textarea "*"
click at [902, 46] on button "Add Chart" at bounding box center [896, 44] width 56 height 16
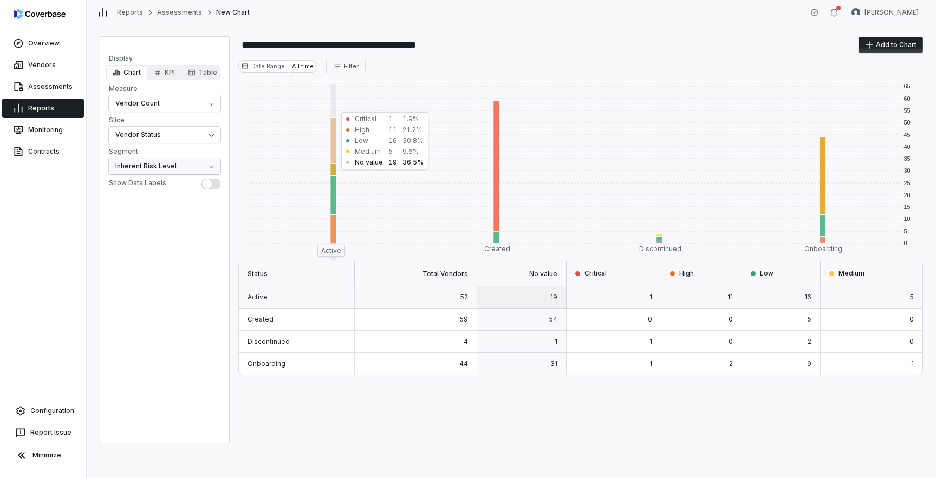
click at [171, 164] on html "**********" at bounding box center [468, 239] width 936 height 478
click at [152, 139] on html "**********" at bounding box center [468, 239] width 936 height 478
click at [152, 99] on html "**********" at bounding box center [468, 239] width 936 height 478
click at [188, 277] on html "**********" at bounding box center [468, 239] width 936 height 478
click at [38, 152] on link "Contracts" at bounding box center [43, 151] width 82 height 19
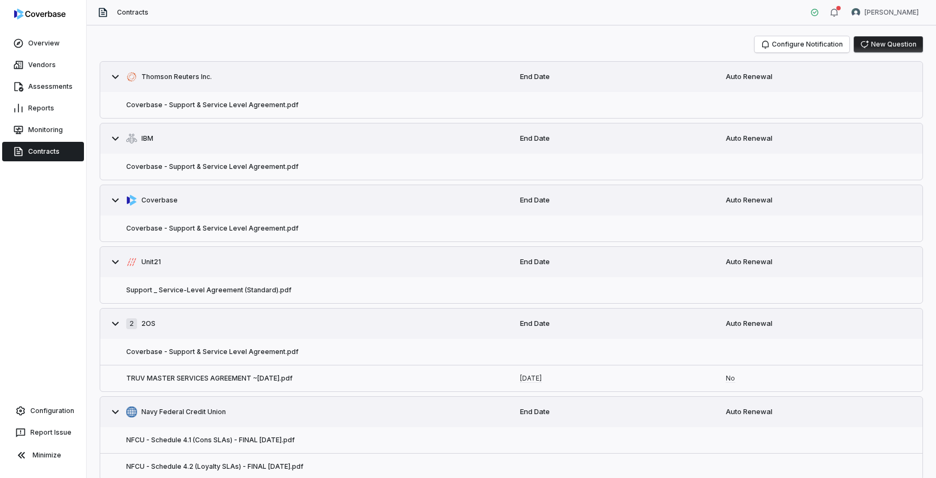
click at [877, 48] on button "New Question" at bounding box center [887, 44] width 69 height 16
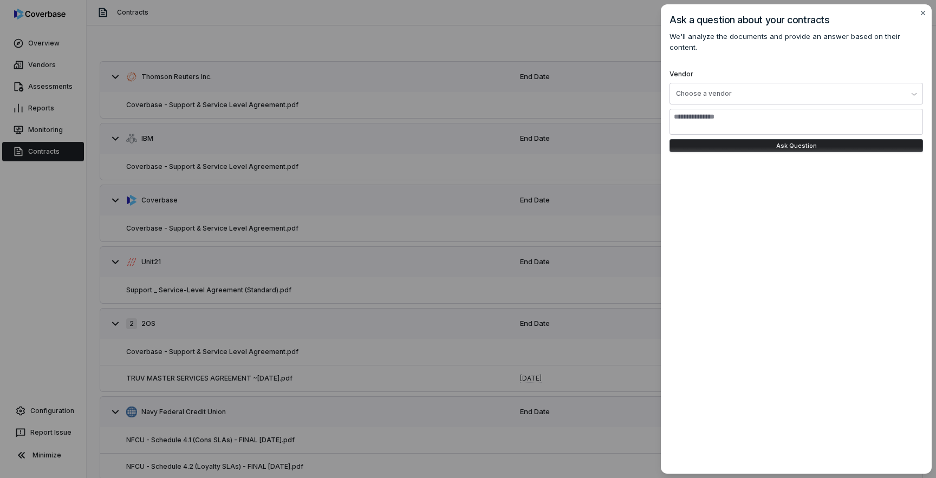
click at [604, 44] on div "Ask a question about your contracts We'll analyze the documents and provide an …" at bounding box center [468, 239] width 936 height 478
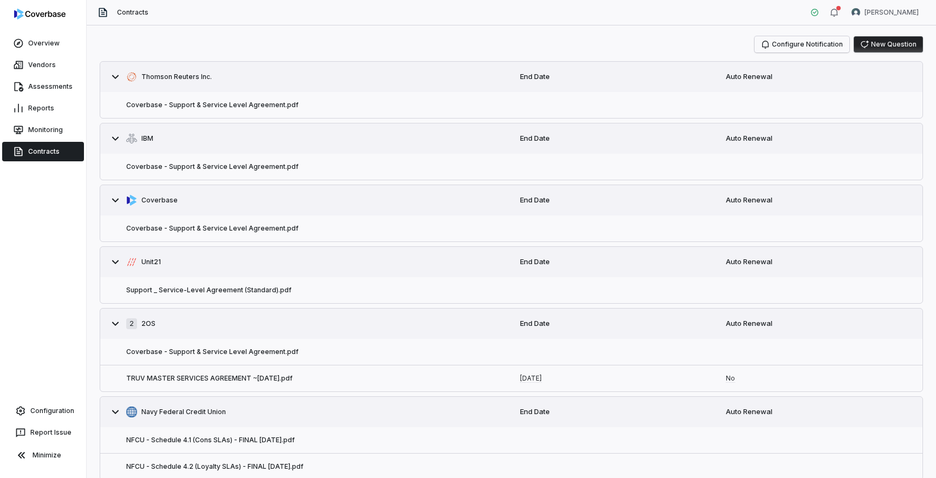
click at [809, 47] on button "Configure Notification" at bounding box center [801, 44] width 95 height 16
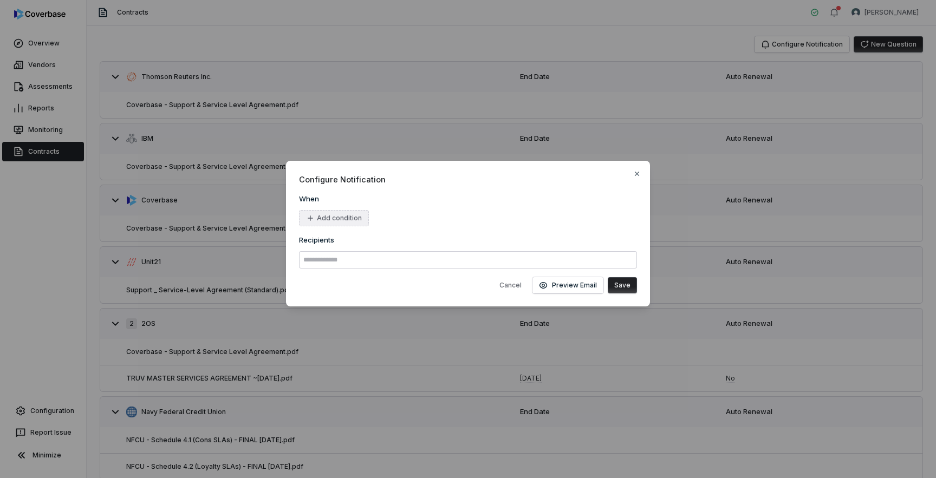
click at [325, 218] on button "Add condition" at bounding box center [334, 218] width 70 height 16
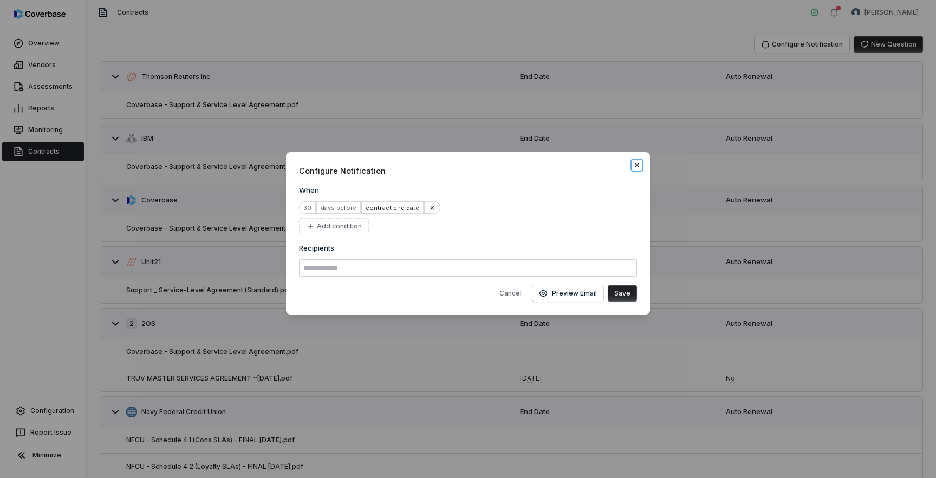
click at [637, 165] on icon "button" at bounding box center [637, 165] width 4 height 4
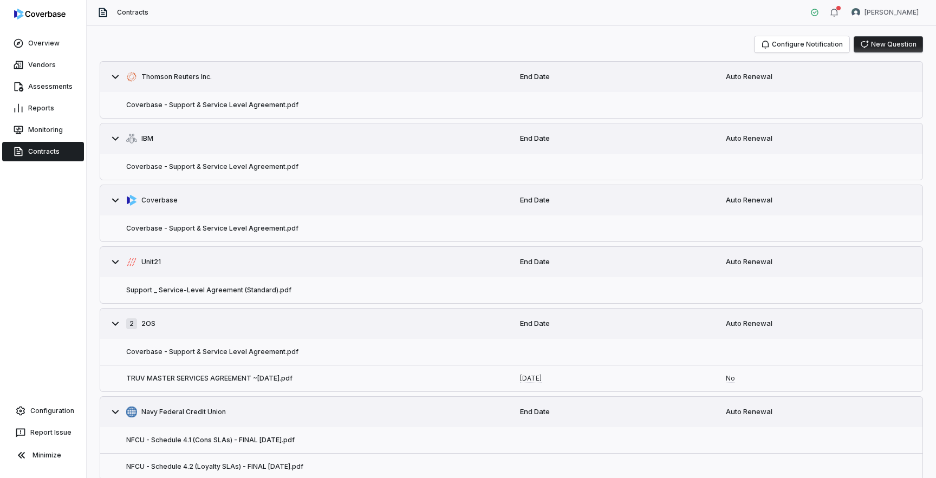
click at [878, 47] on button "New Question" at bounding box center [887, 44] width 69 height 16
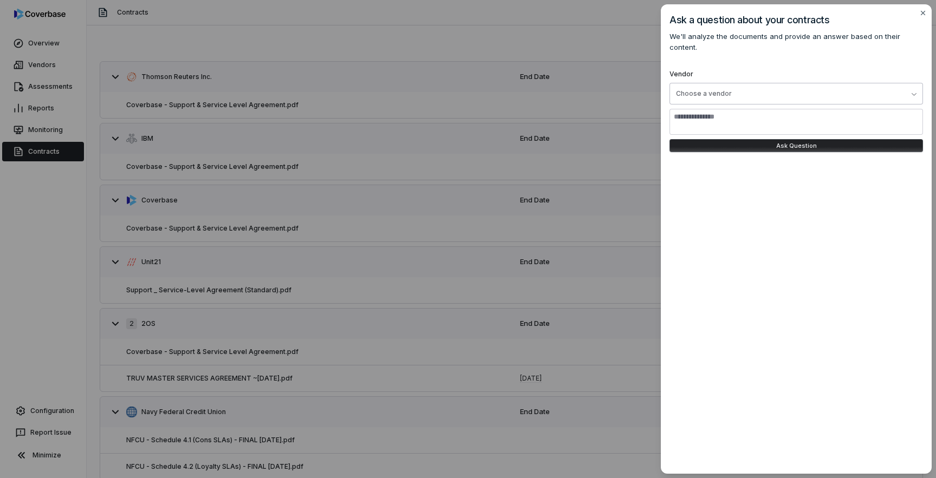
click at [797, 83] on button "Choose a vendor" at bounding box center [795, 94] width 253 height 22
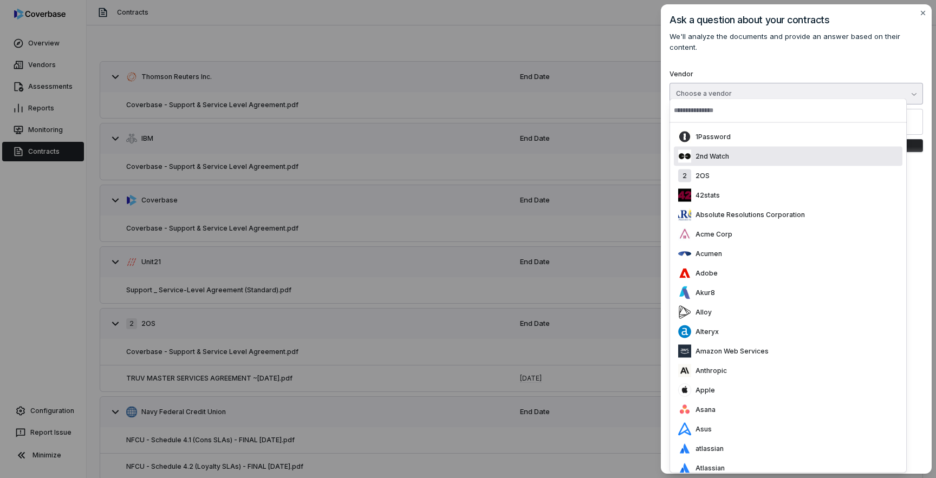
click at [791, 70] on label "Vendor Choose a vendor" at bounding box center [795, 87] width 253 height 35
click at [791, 83] on button "Choose a vendor" at bounding box center [795, 94] width 253 height 22
click at [913, 168] on div "Ask a question about your contracts We'll analyze the documents and provide an …" at bounding box center [796, 239] width 271 height 470
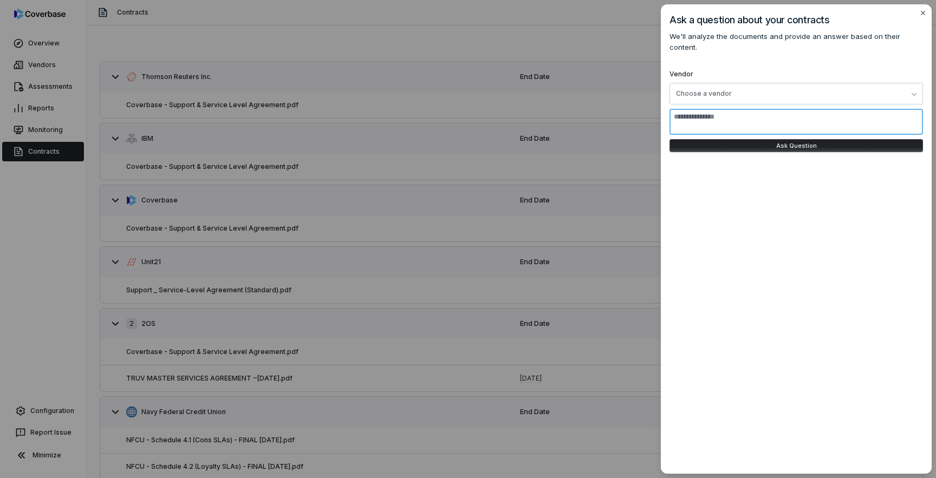
click at [832, 110] on textarea at bounding box center [795, 122] width 253 height 26
click at [563, 111] on div "Ask a question about your contracts We'll analyze the documents and provide an …" at bounding box center [468, 239] width 936 height 478
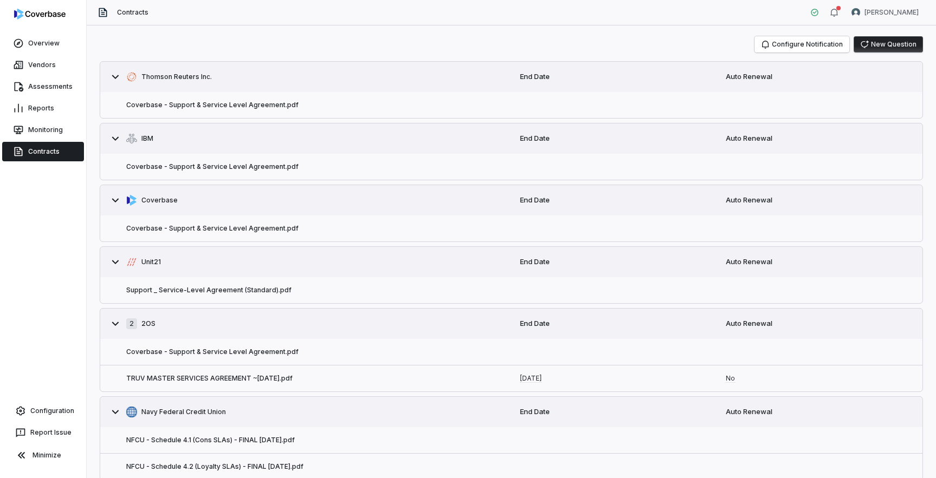
scroll to position [37, 0]
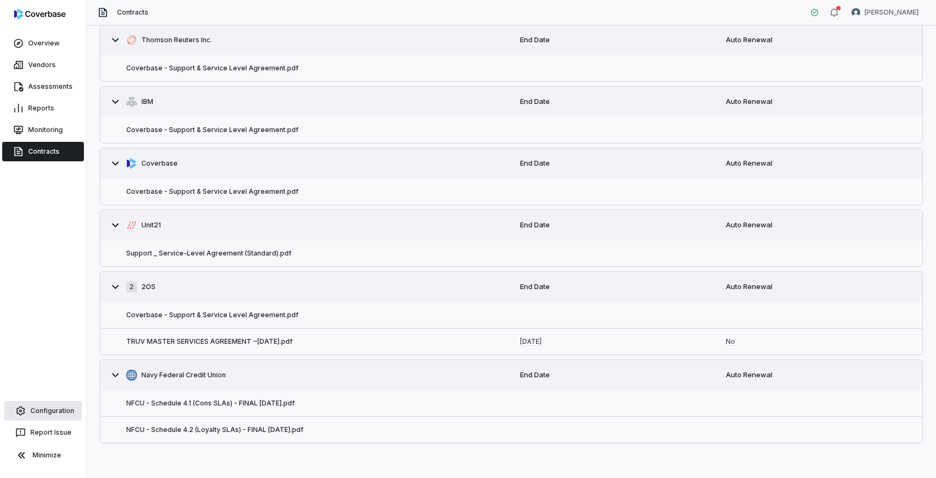
click at [54, 412] on link "Configuration" at bounding box center [42, 410] width 77 height 19
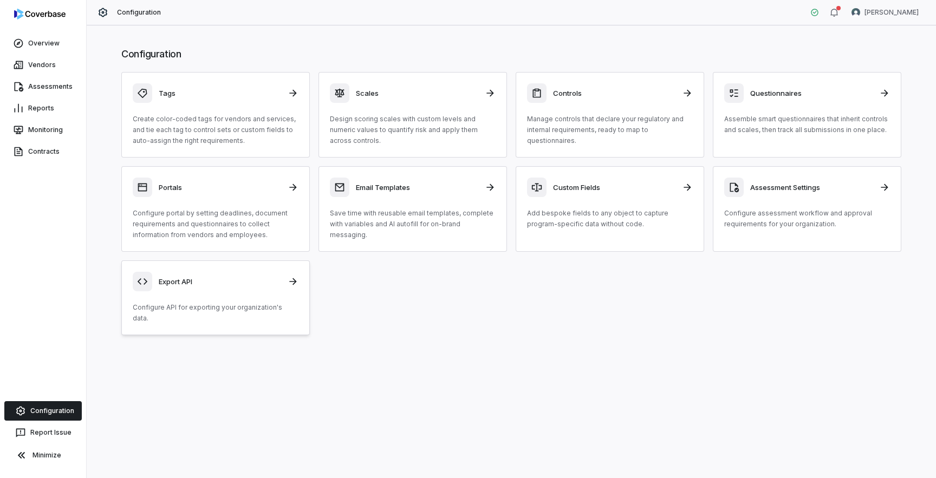
click at [226, 292] on div "Export API Configure API for exporting your organization's data." at bounding box center [216, 298] width 166 height 52
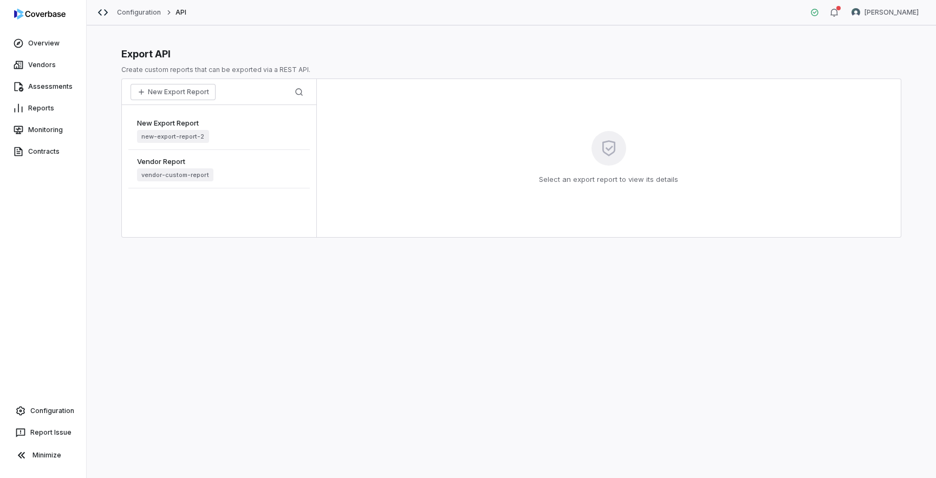
click at [240, 171] on div "Vendor Report vendor-custom-report" at bounding box center [218, 169] width 181 height 38
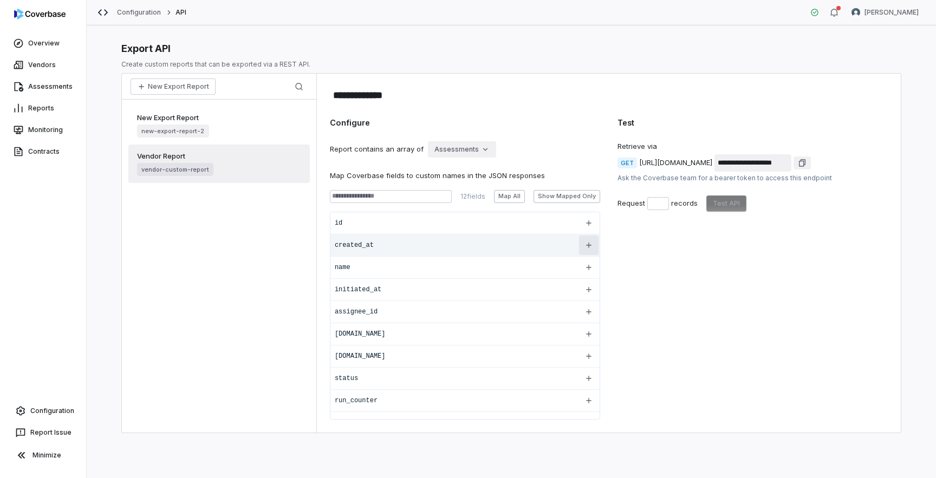
click at [588, 247] on icon "button" at bounding box center [588, 245] width 9 height 9
click at [517, 247] on input "**********" at bounding box center [543, 245] width 69 height 13
click at [651, 295] on div "**********" at bounding box center [752, 268] width 270 height 303
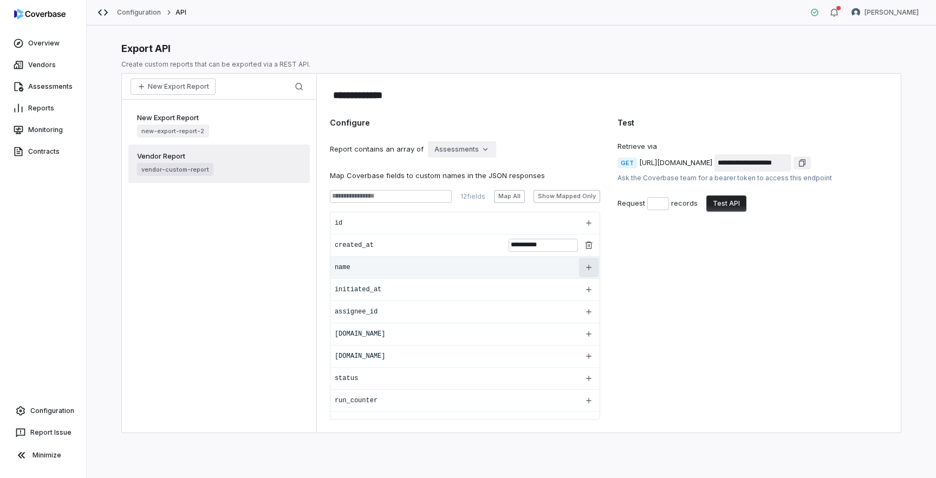
click at [586, 266] on icon "button" at bounding box center [588, 267] width 9 height 9
click at [649, 309] on div "**********" at bounding box center [752, 268] width 270 height 303
click at [723, 204] on button "Test API" at bounding box center [726, 204] width 40 height 16
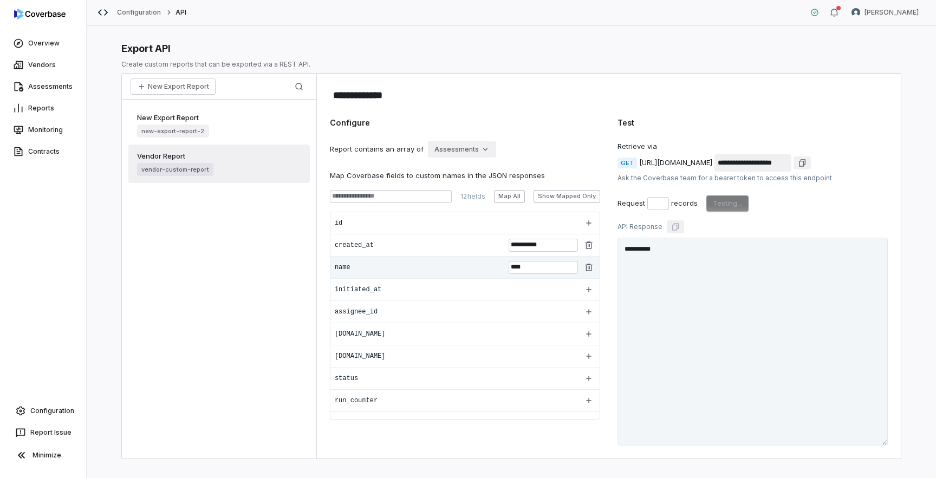
type textarea "**********"
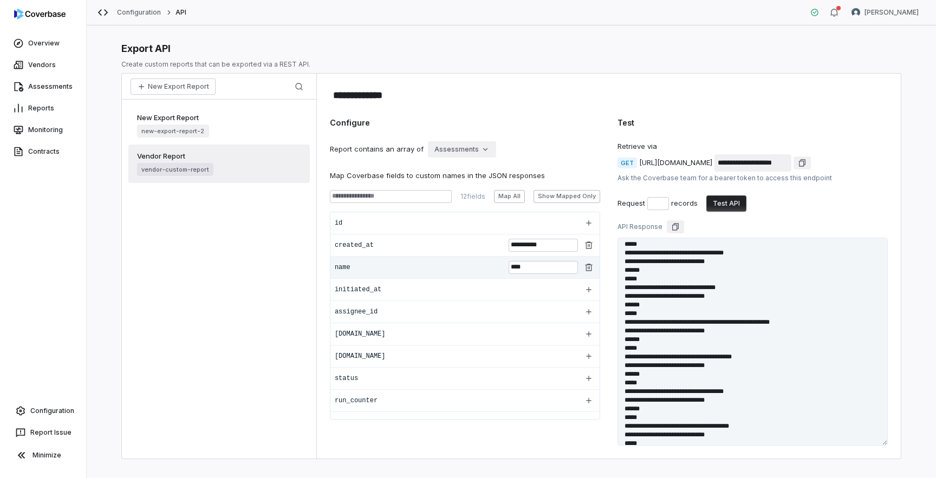
drag, startPoint x: 666, startPoint y: 260, endPoint x: 693, endPoint y: 471, distance: 212.4
click at [693, 471] on div "**********" at bounding box center [511, 251] width 849 height 453
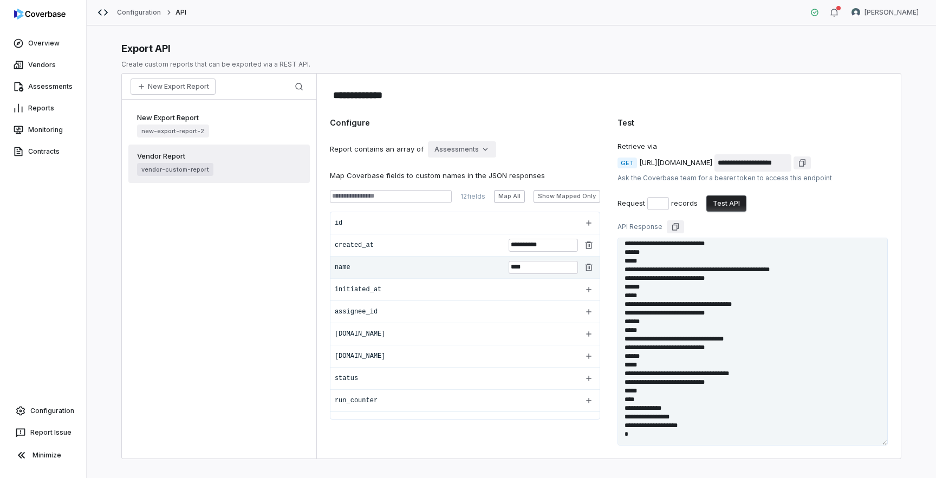
click at [713, 425] on textarea at bounding box center [752, 342] width 270 height 208
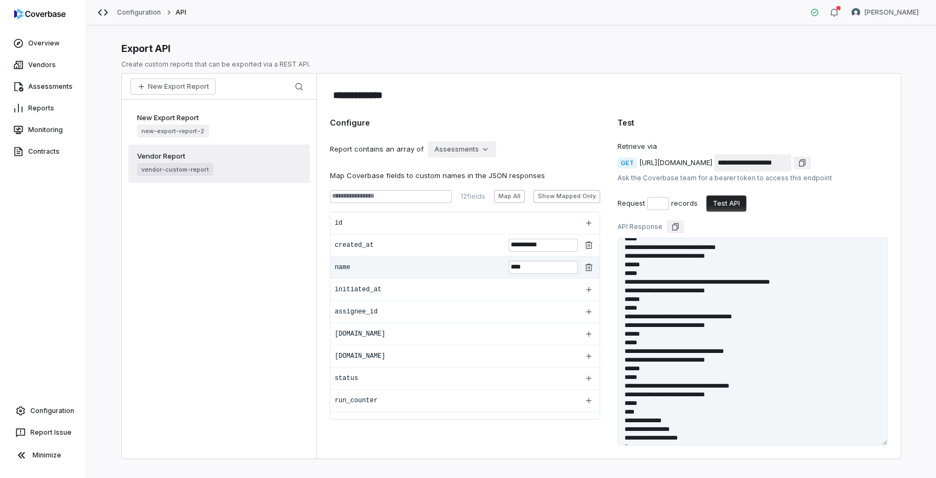
scroll to position [258, 0]
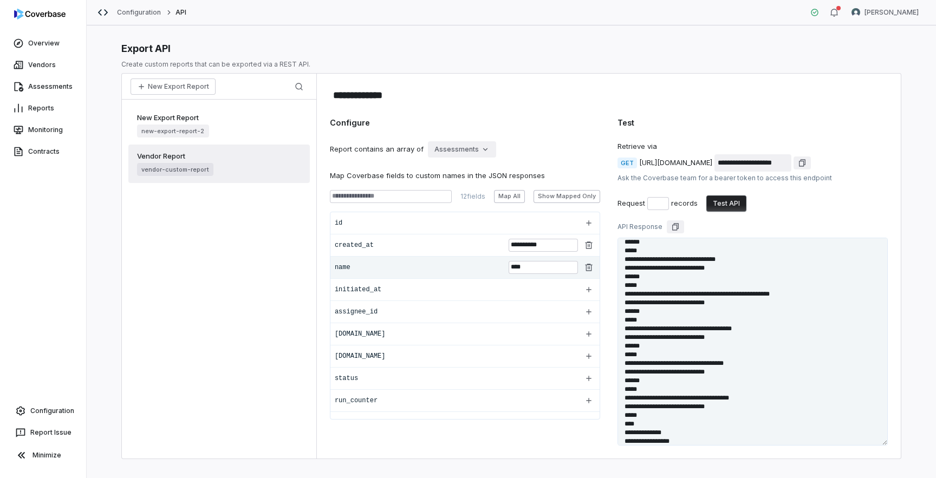
click at [717, 359] on textarea at bounding box center [752, 342] width 270 height 208
click at [714, 344] on textarea at bounding box center [752, 342] width 270 height 208
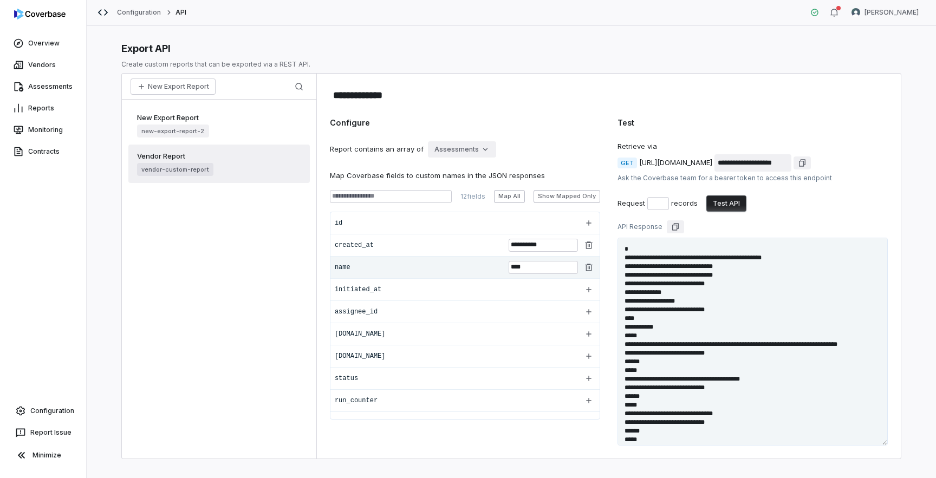
scroll to position [300, 0]
